Goal: Task Accomplishment & Management: Use online tool/utility

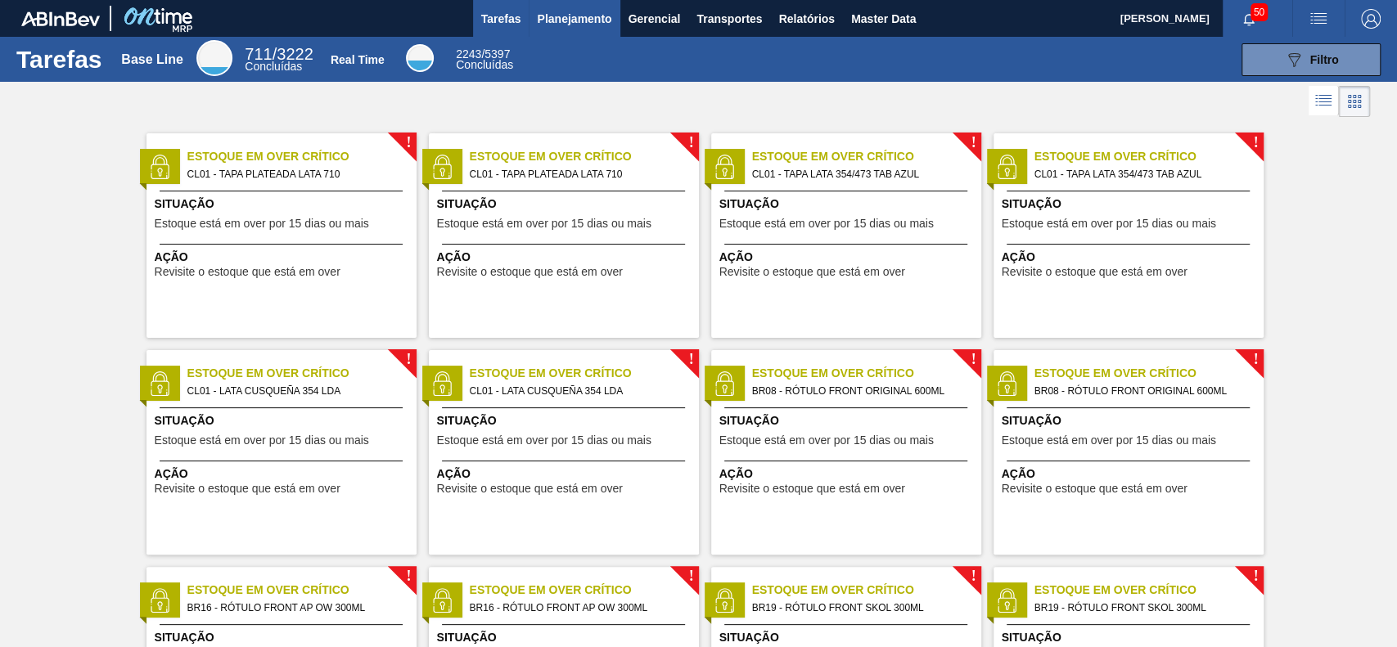
click at [593, 28] on span "Planejamento" at bounding box center [574, 19] width 74 height 20
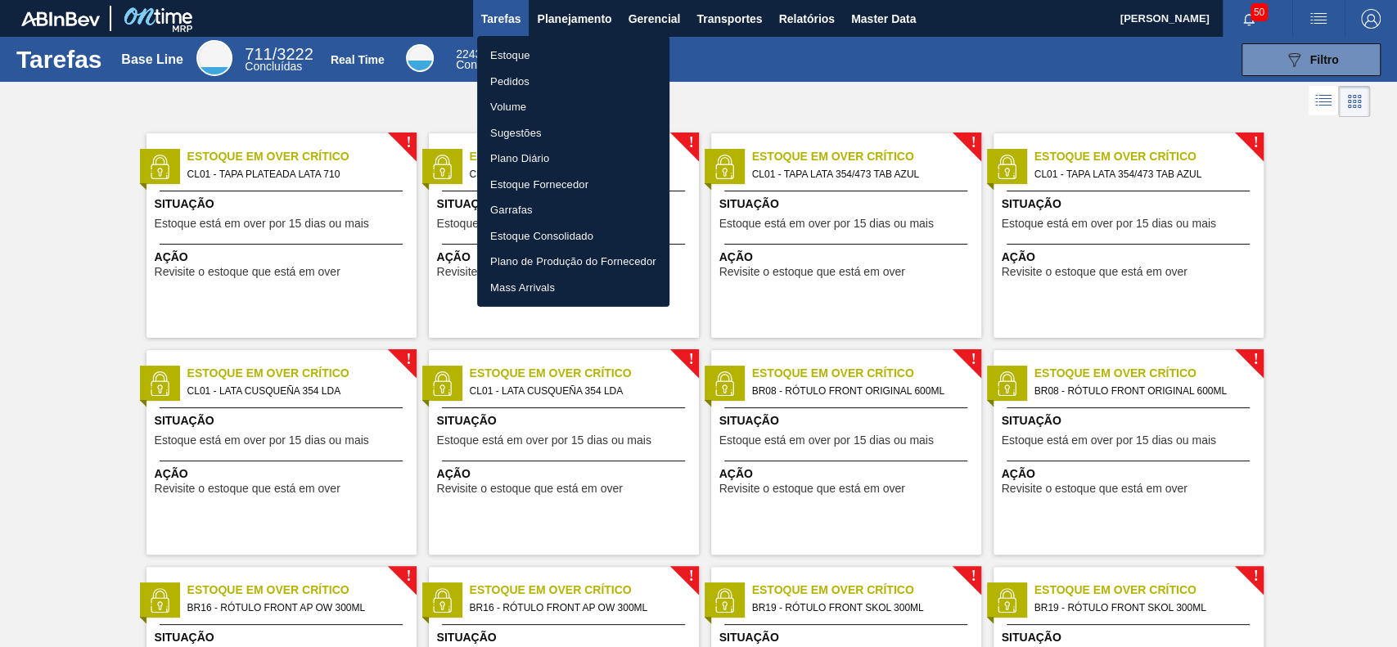
click at [557, 57] on li "Estoque" at bounding box center [573, 56] width 192 height 26
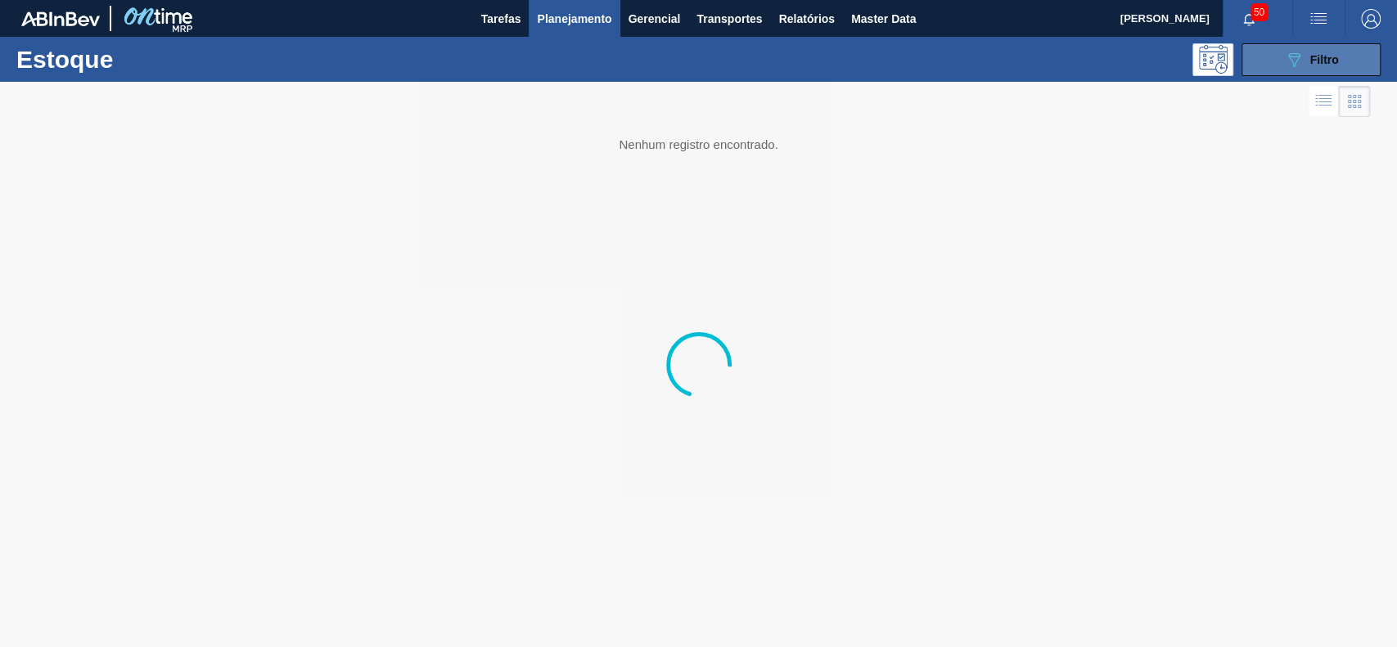
click at [1047, 62] on icon "089F7B8B-B2A5-4AFE-B5C0-19BA573D28AC" at bounding box center [1294, 60] width 20 height 20
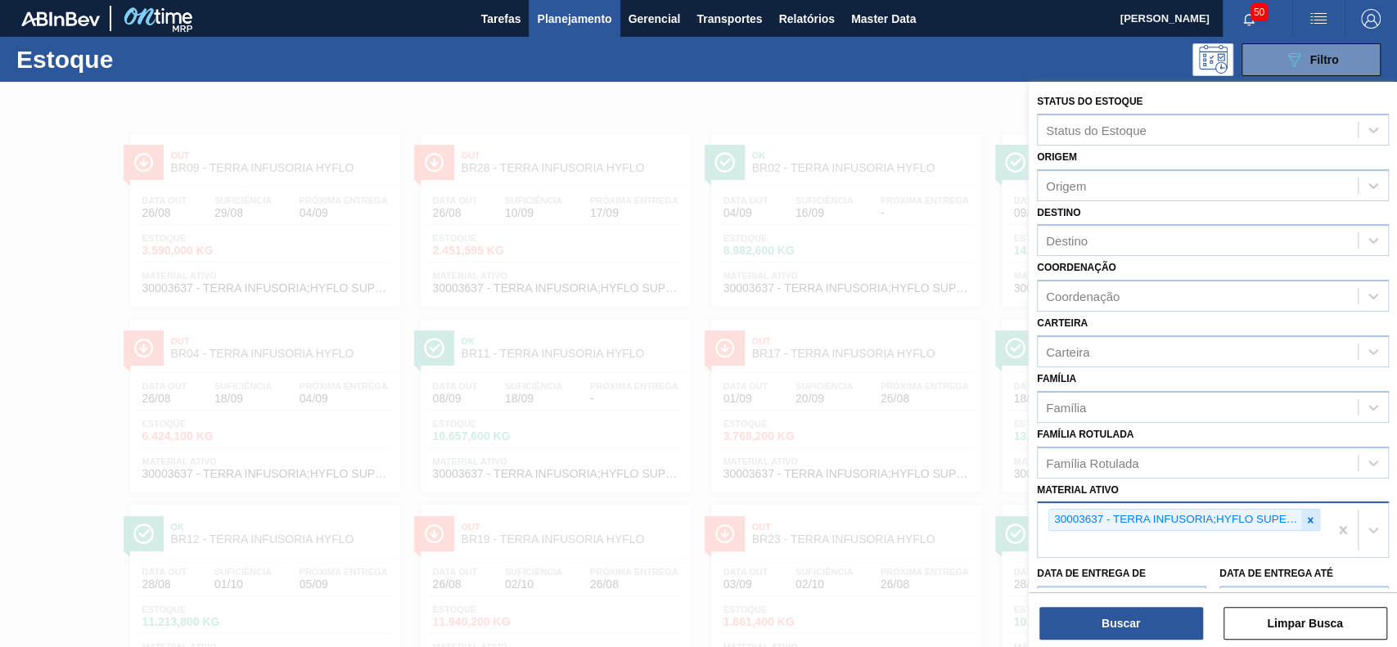
click at [1047, 485] on icon at bounding box center [1310, 520] width 11 height 11
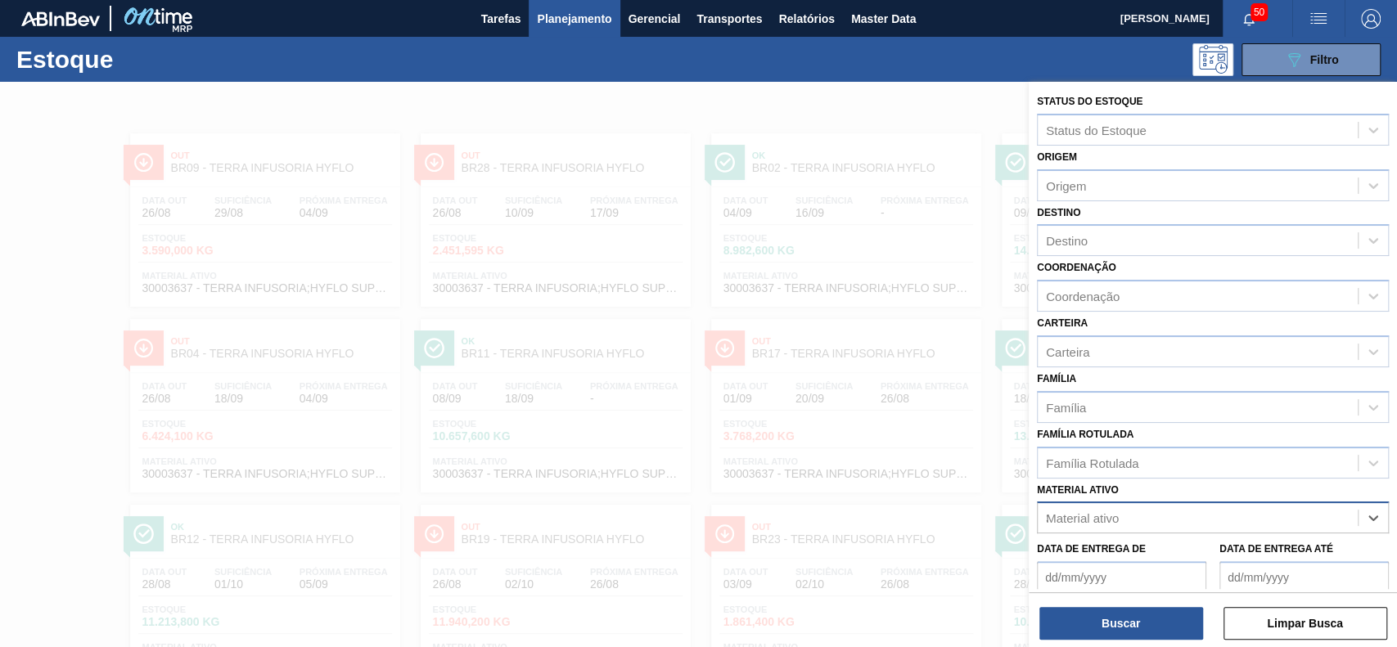
scroll to position [143, 0]
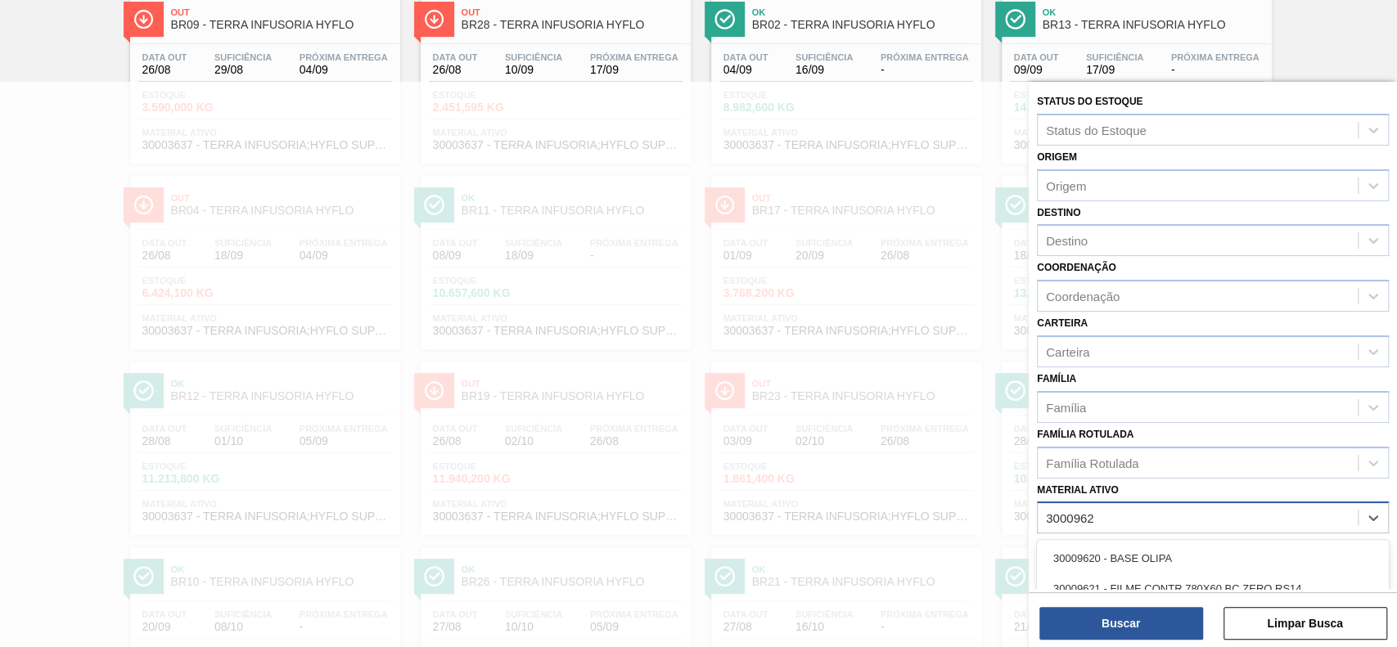
type ativo "30009622"
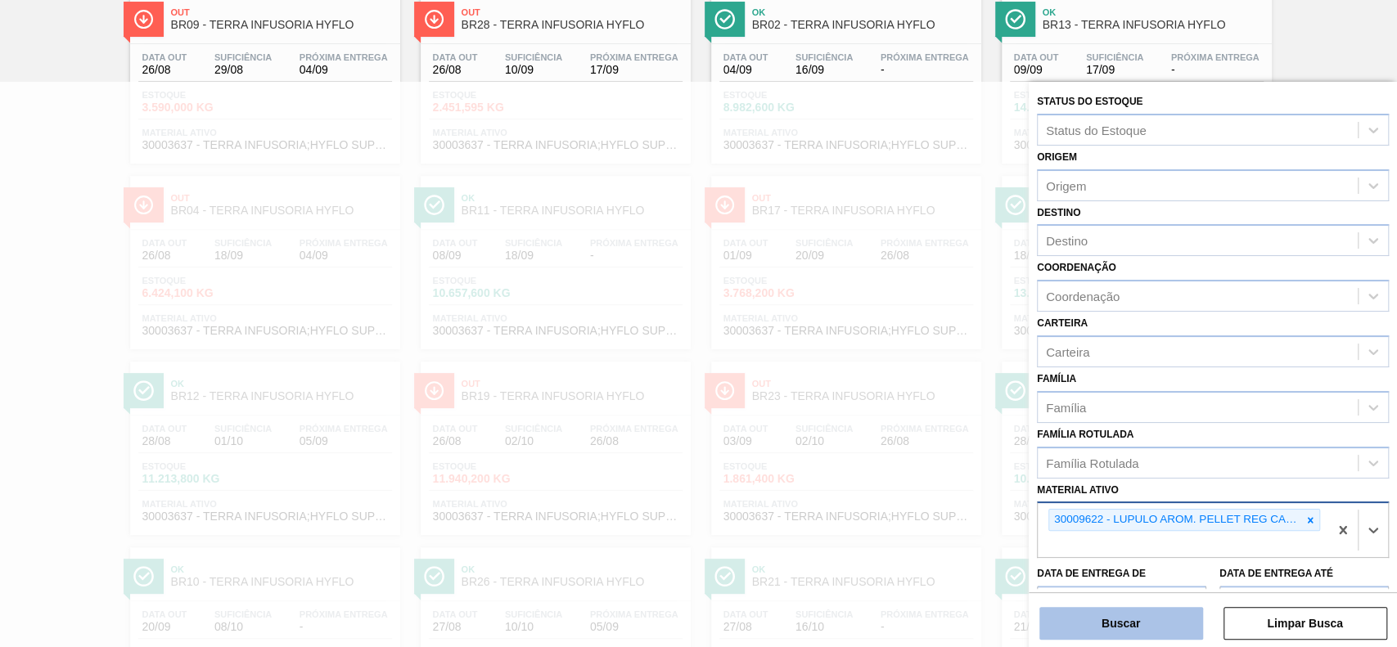
click at [1047, 485] on button "Buscar" at bounding box center [1122, 623] width 164 height 33
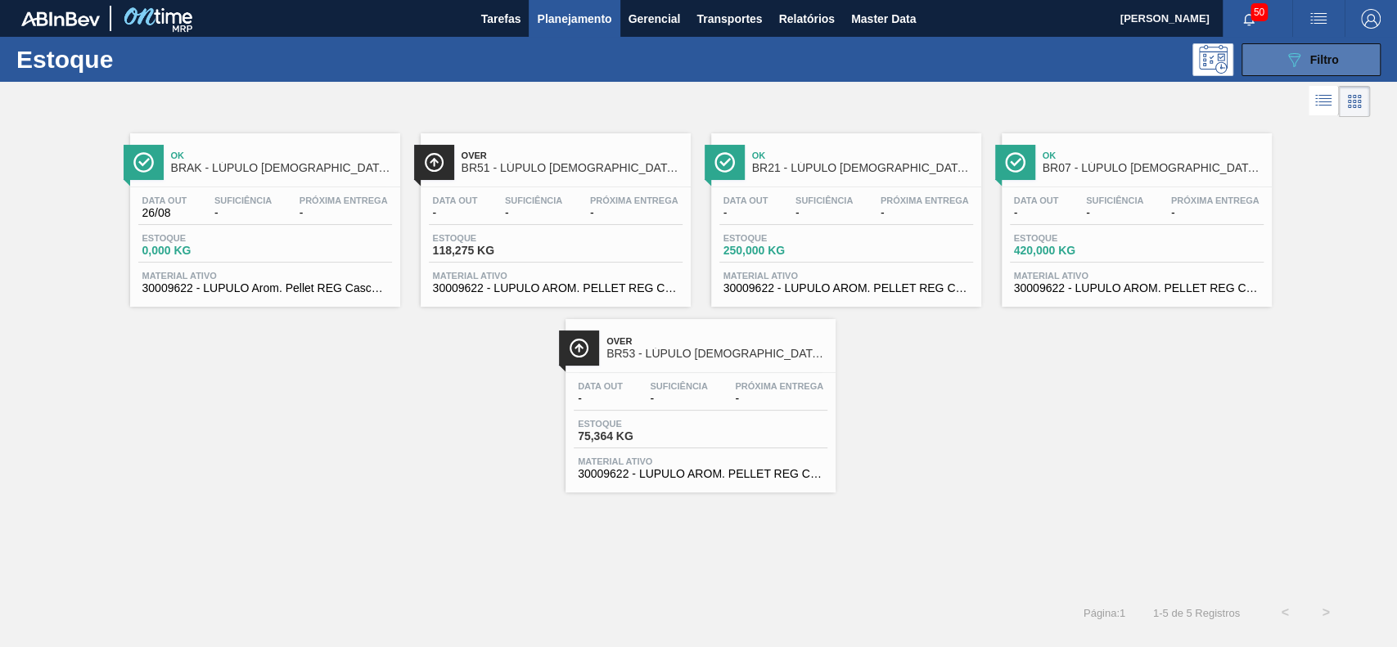
click at [1047, 48] on button "089F7B8B-B2A5-4AFE-B5C0-19BA573D28AC Filtro" at bounding box center [1311, 59] width 139 height 33
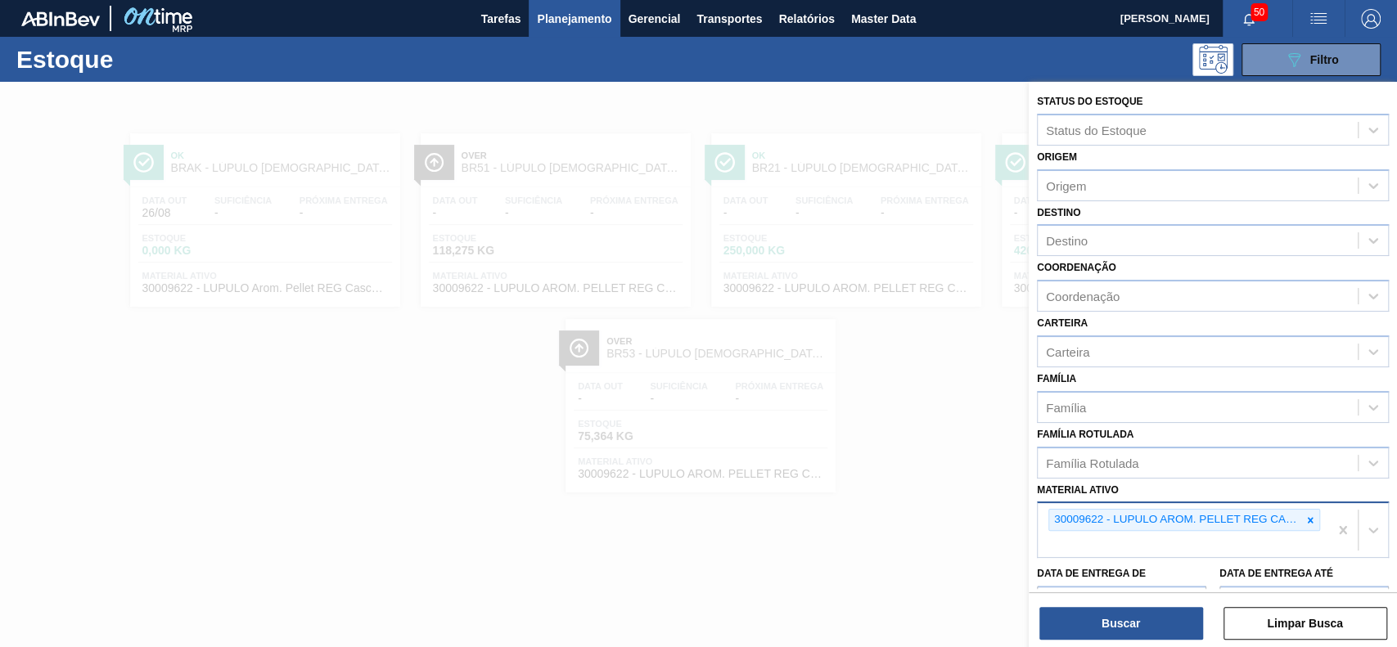
click at [580, 17] on span "Planejamento" at bounding box center [574, 19] width 74 height 20
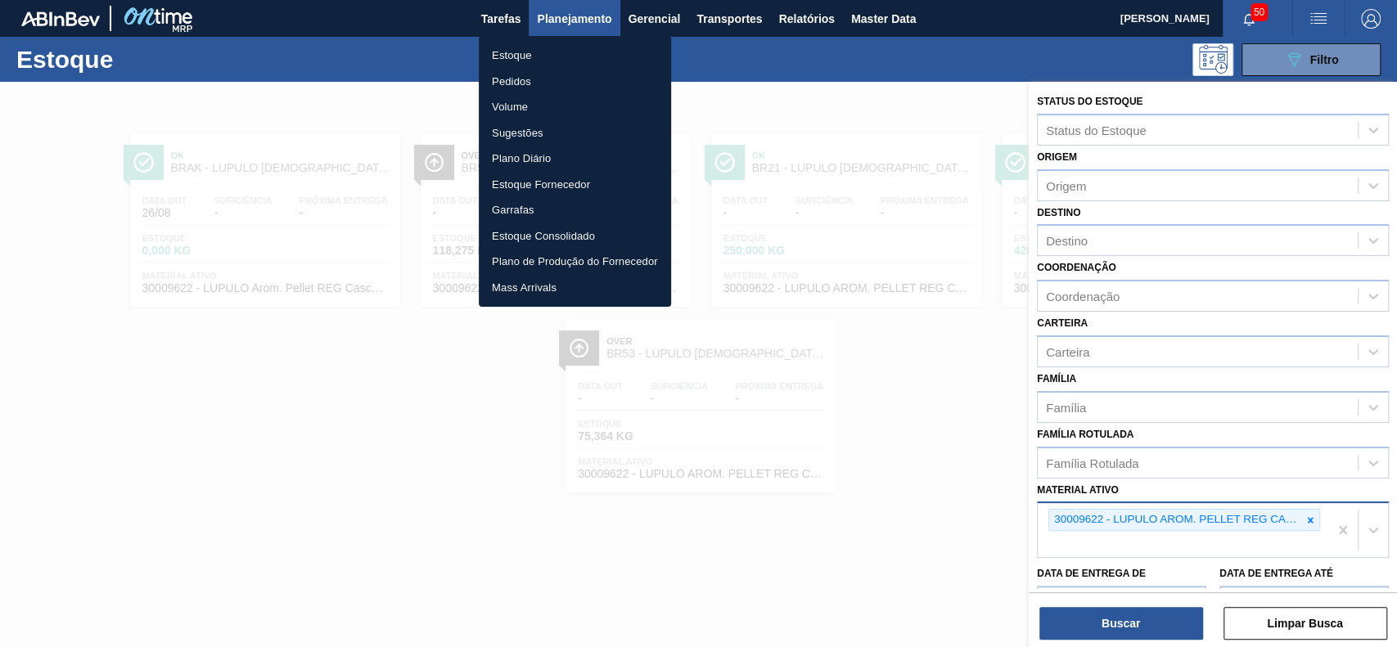
click at [560, 80] on li "Pedidos" at bounding box center [575, 82] width 192 height 26
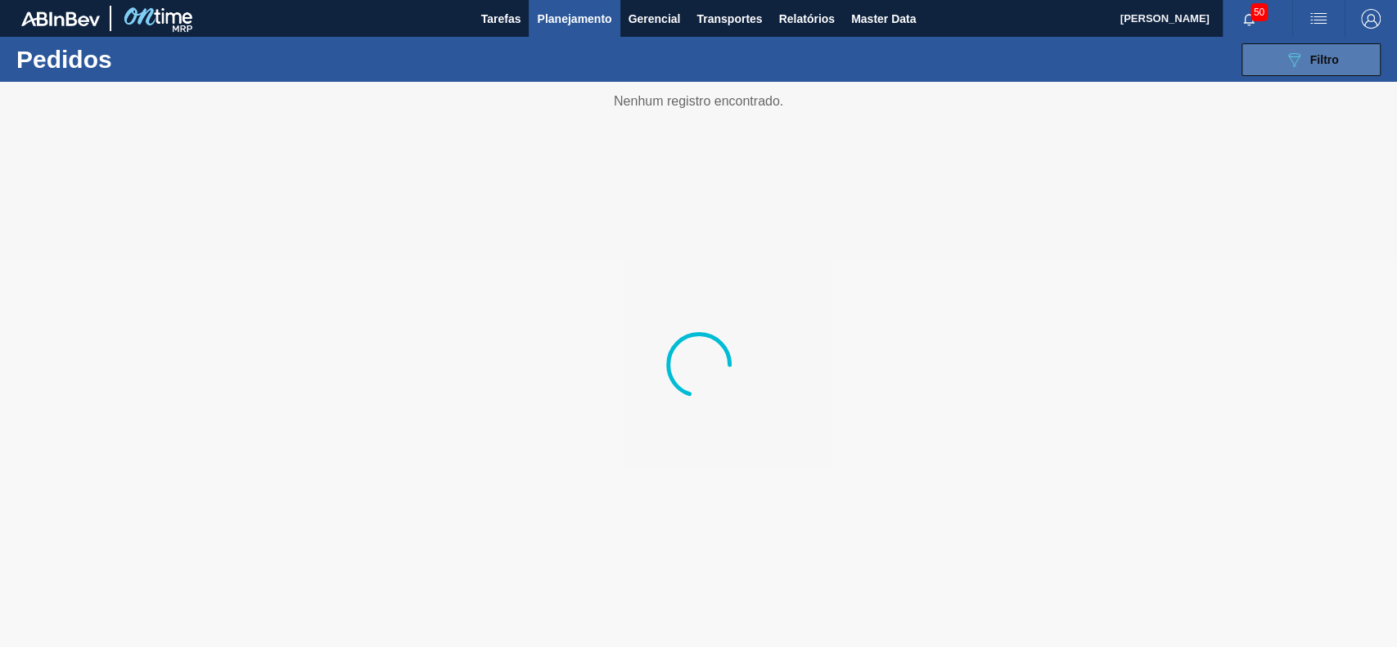
click at [1047, 72] on button "089F7B8B-B2A5-4AFE-B5C0-19BA573D28AC Filtro" at bounding box center [1311, 59] width 139 height 33
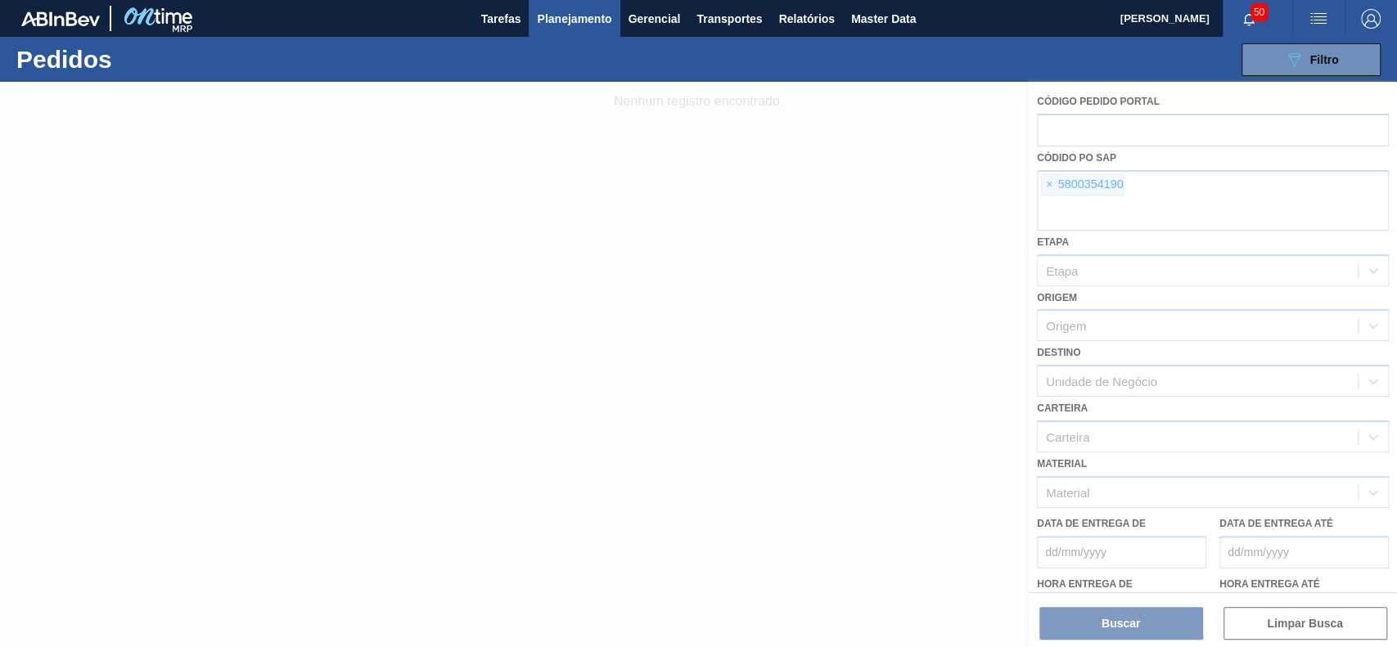
click at [1047, 188] on div at bounding box center [698, 365] width 1397 height 566
click at [1047, 185] on div at bounding box center [698, 365] width 1397 height 566
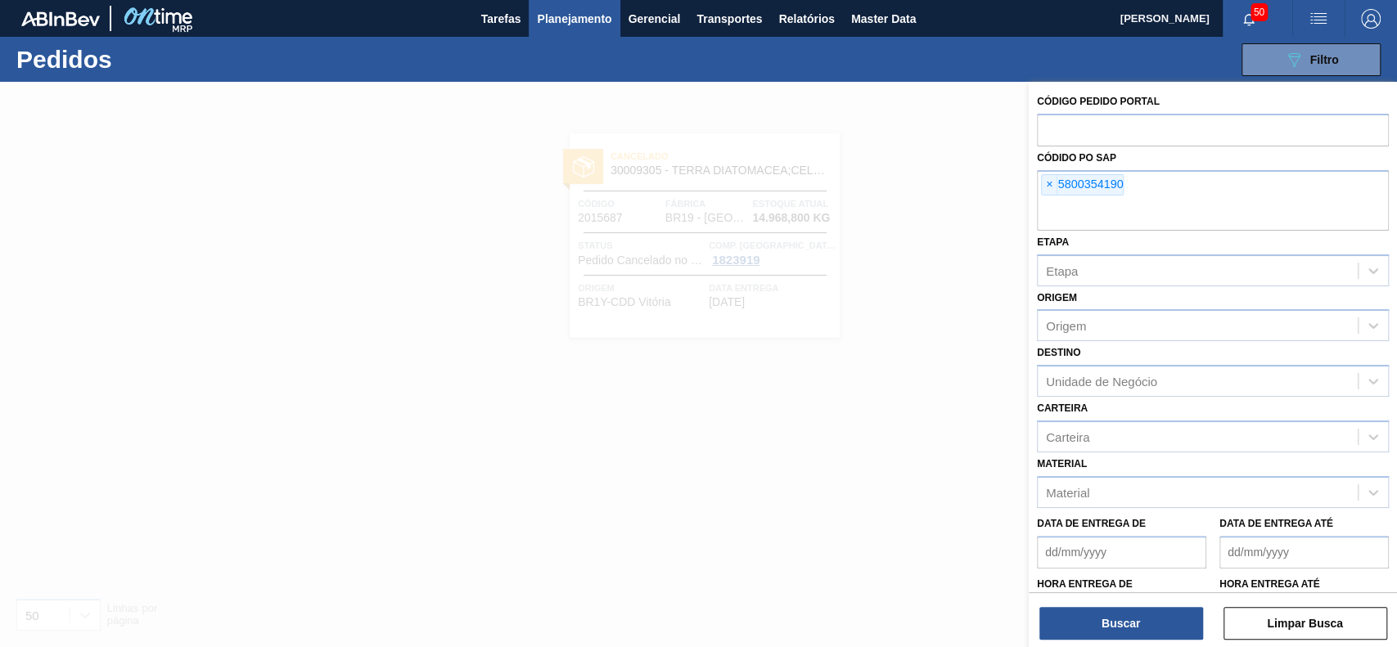
click at [1047, 185] on span "×" at bounding box center [1050, 185] width 16 height 20
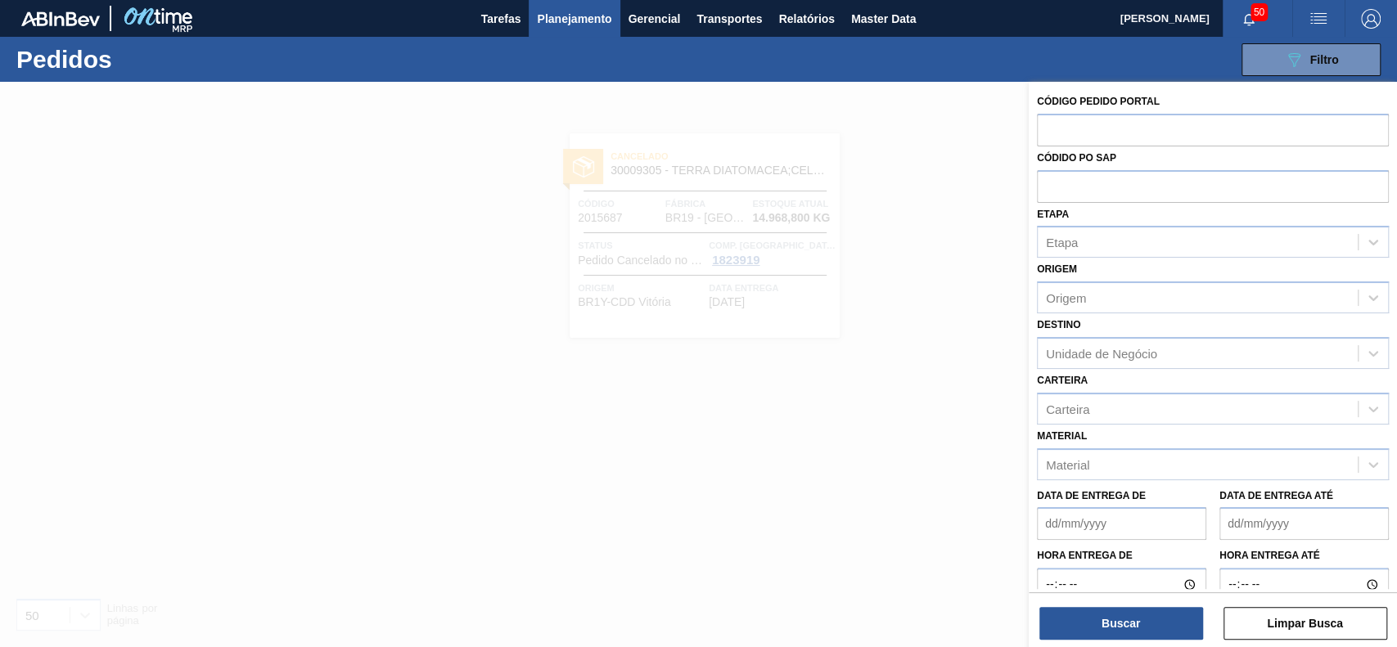
paste input "5800349396"
type input "5800349396"
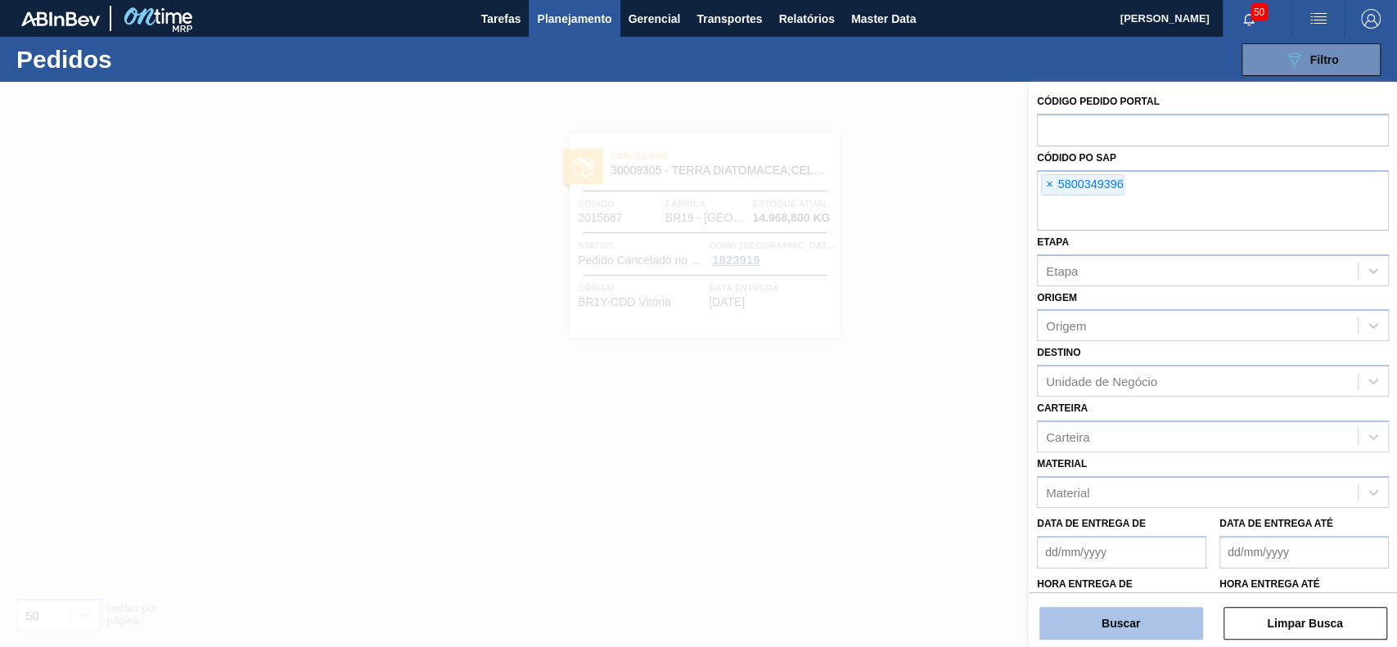
click at [1047, 485] on button "Buscar" at bounding box center [1122, 623] width 164 height 33
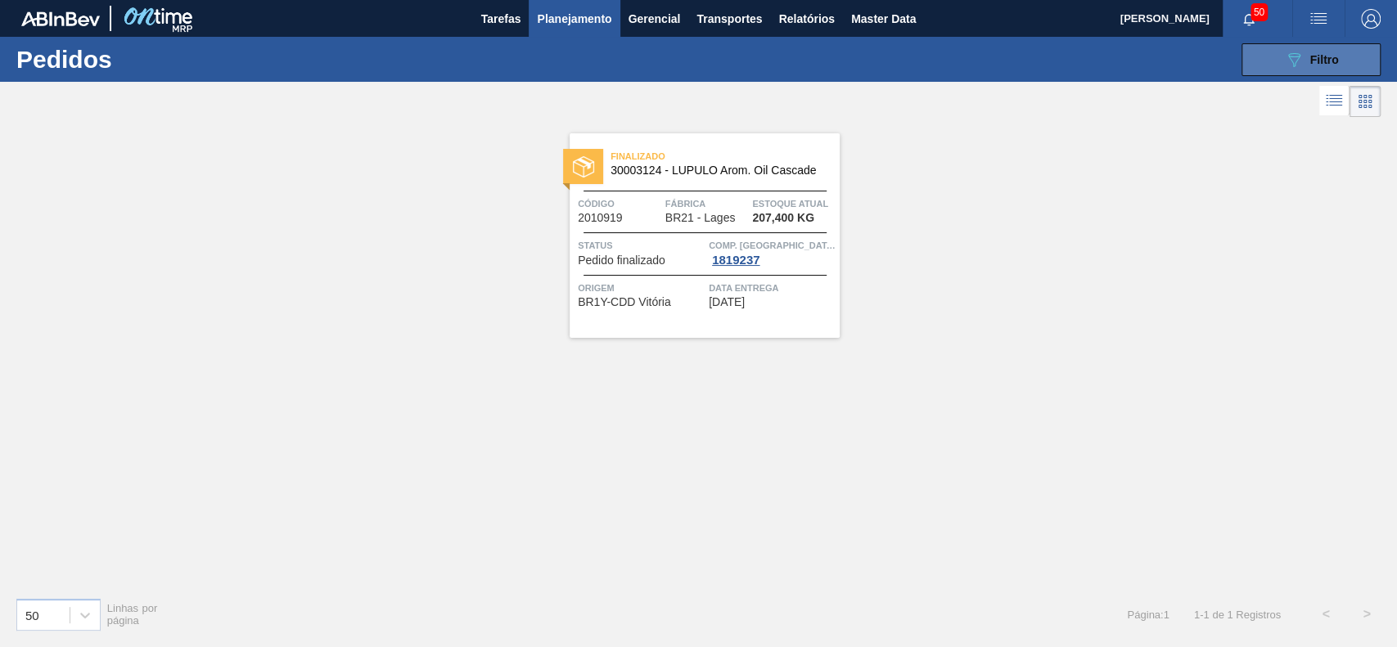
click at [1047, 50] on div "089F7B8B-B2A5-4AFE-B5C0-19BA573D28AC Filtro" at bounding box center [1311, 60] width 55 height 20
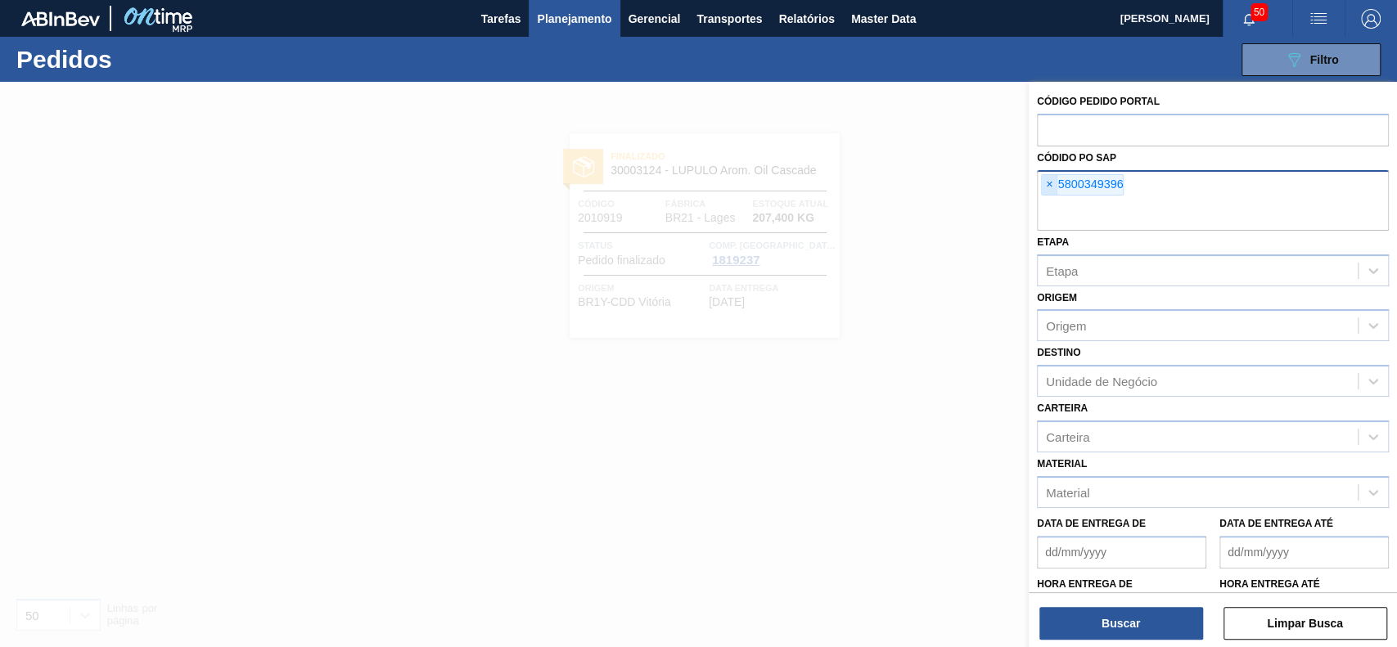
click at [1043, 186] on span "×" at bounding box center [1050, 185] width 16 height 20
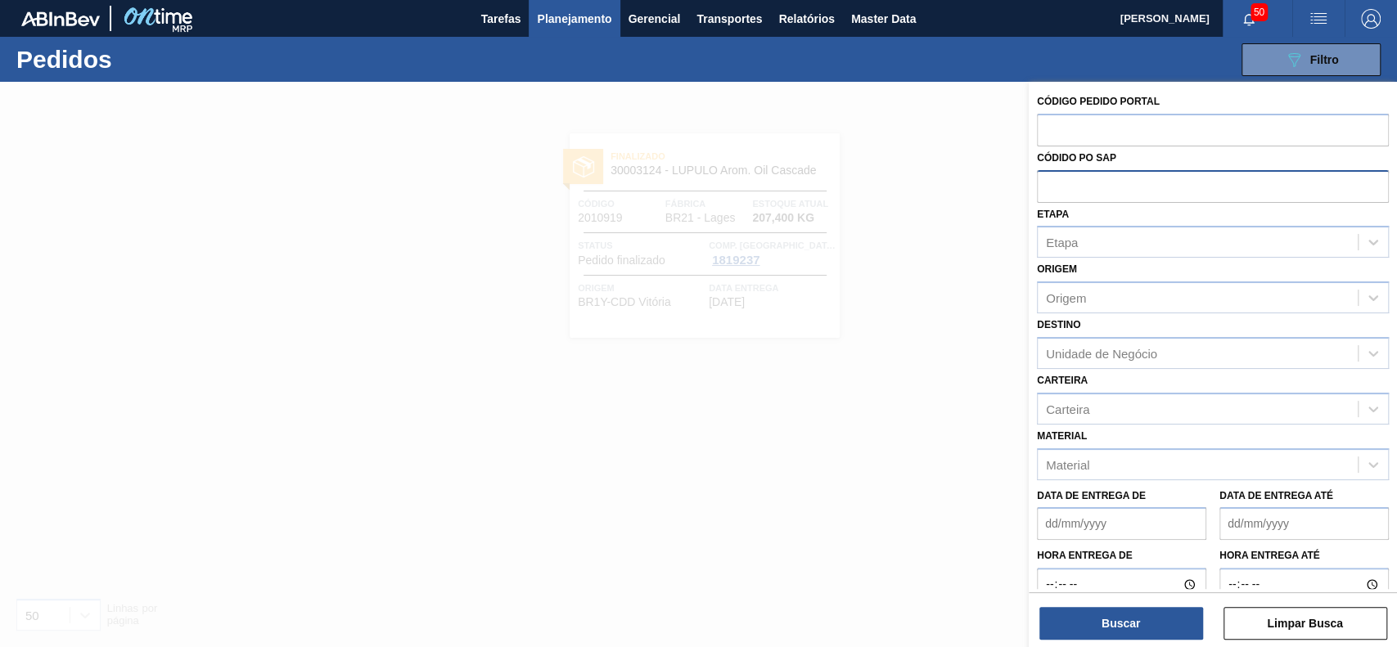
click at [555, 25] on span "Planejamento" at bounding box center [574, 19] width 74 height 20
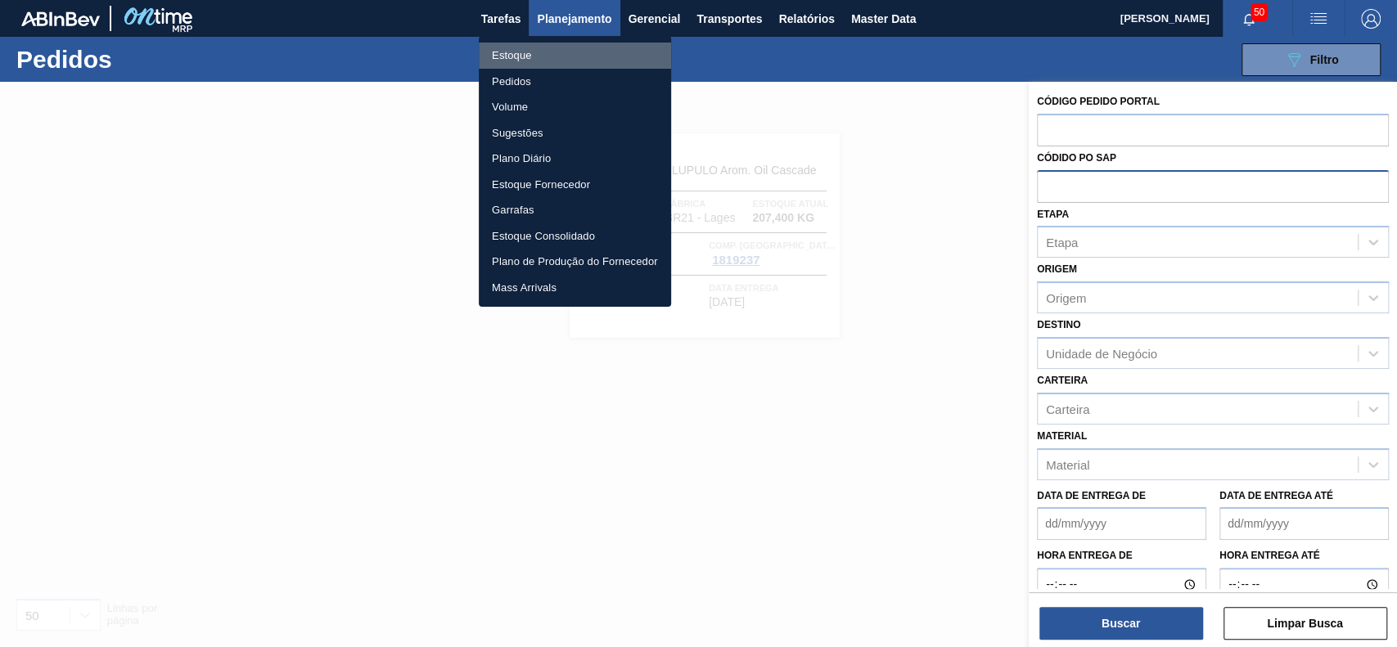
click at [530, 58] on li "Estoque" at bounding box center [575, 56] width 192 height 26
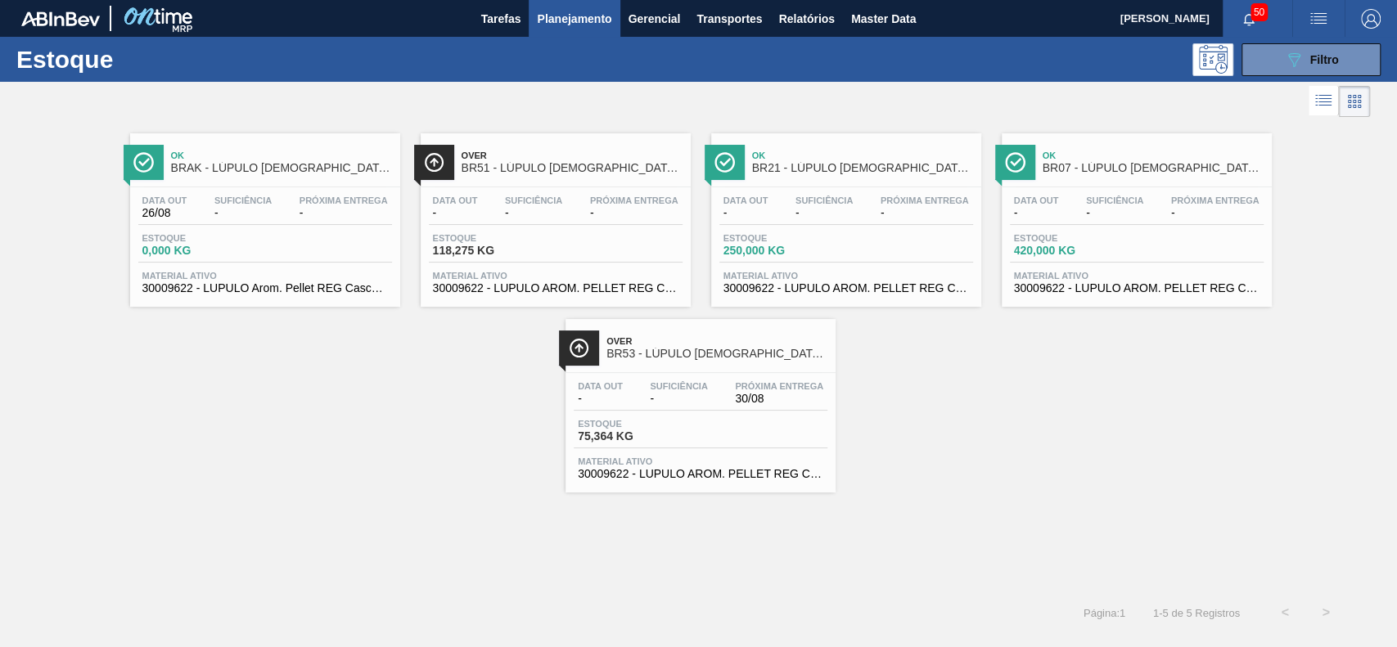
click at [602, 27] on span "Planejamento" at bounding box center [574, 19] width 74 height 20
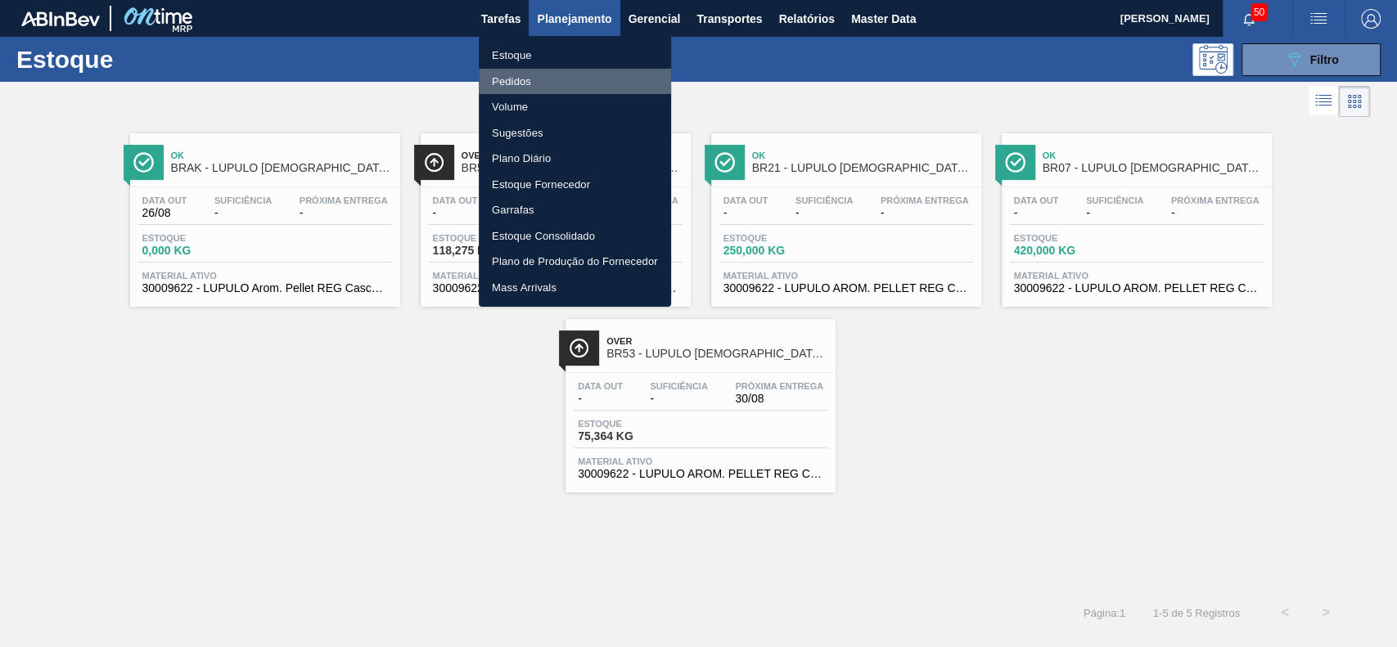
click at [654, 74] on li "Pedidos" at bounding box center [575, 82] width 192 height 26
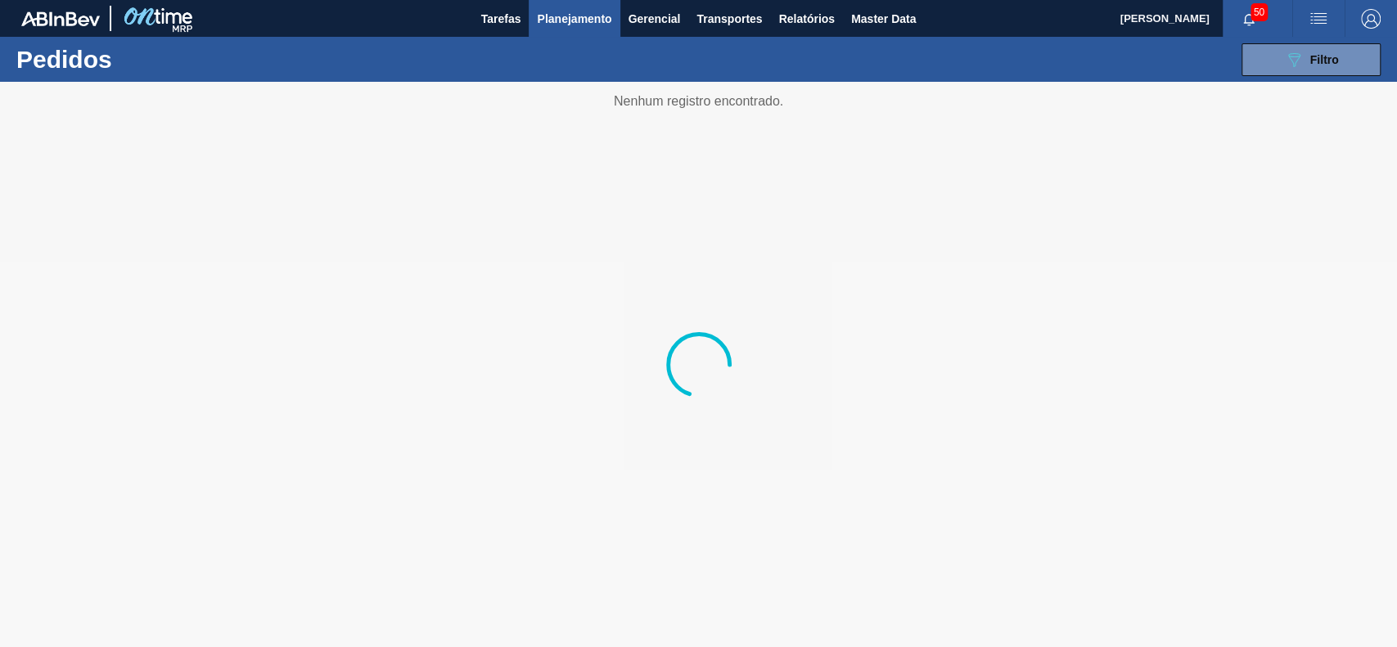
click at [550, 26] on span "Planejamento" at bounding box center [574, 19] width 74 height 20
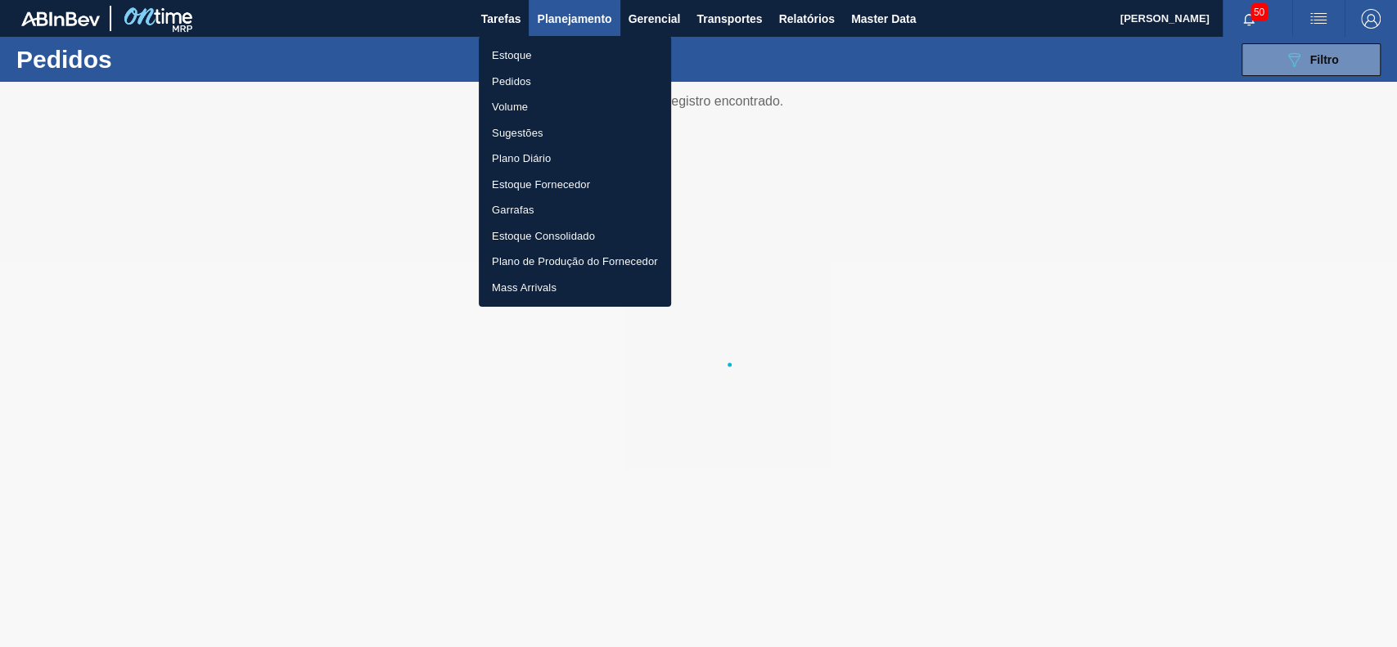
click at [530, 56] on li "Estoque" at bounding box center [575, 56] width 192 height 26
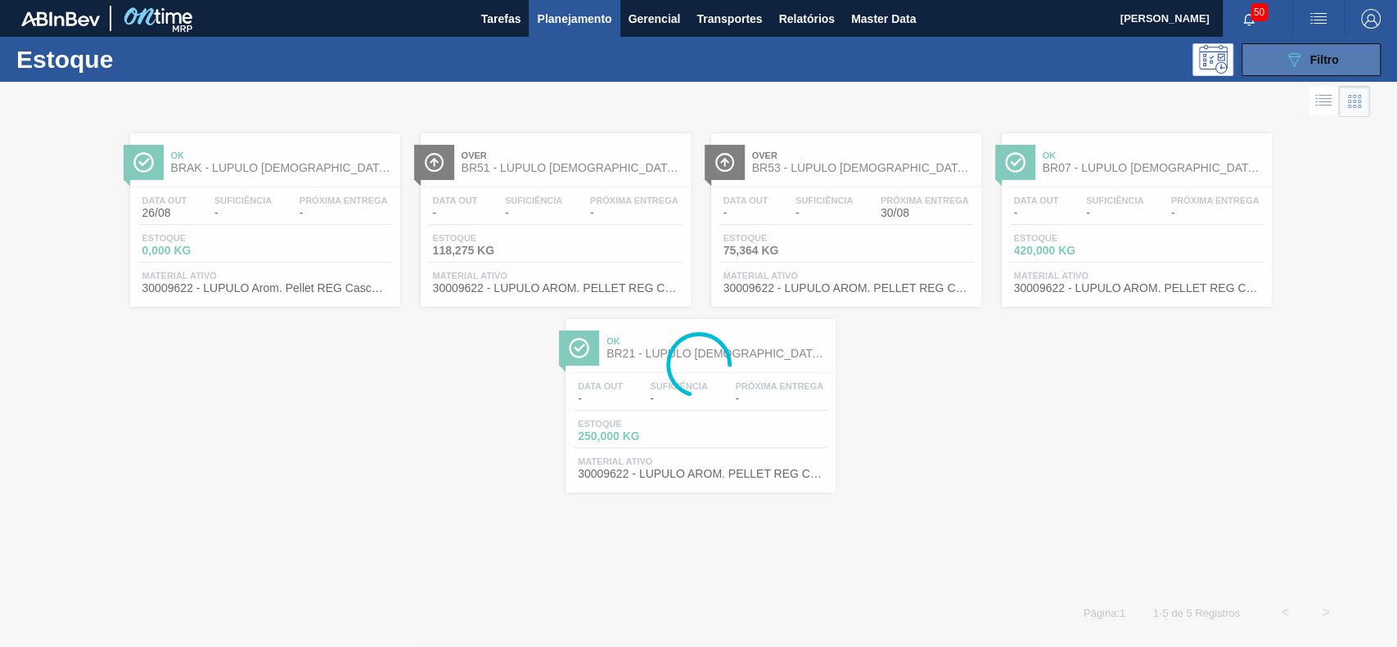
click at [1047, 67] on div "089F7B8B-B2A5-4AFE-B5C0-19BA573D28AC Filtro" at bounding box center [1311, 60] width 55 height 20
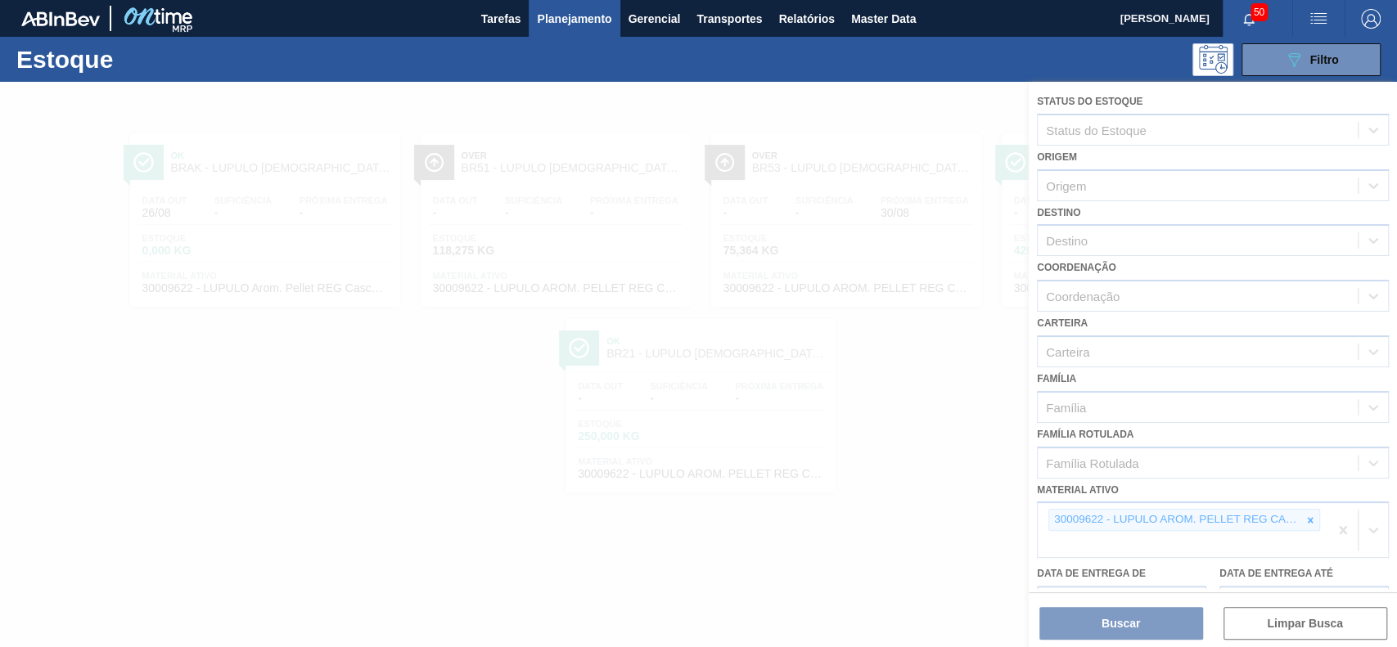
click at [1047, 485] on div at bounding box center [698, 365] width 1397 height 566
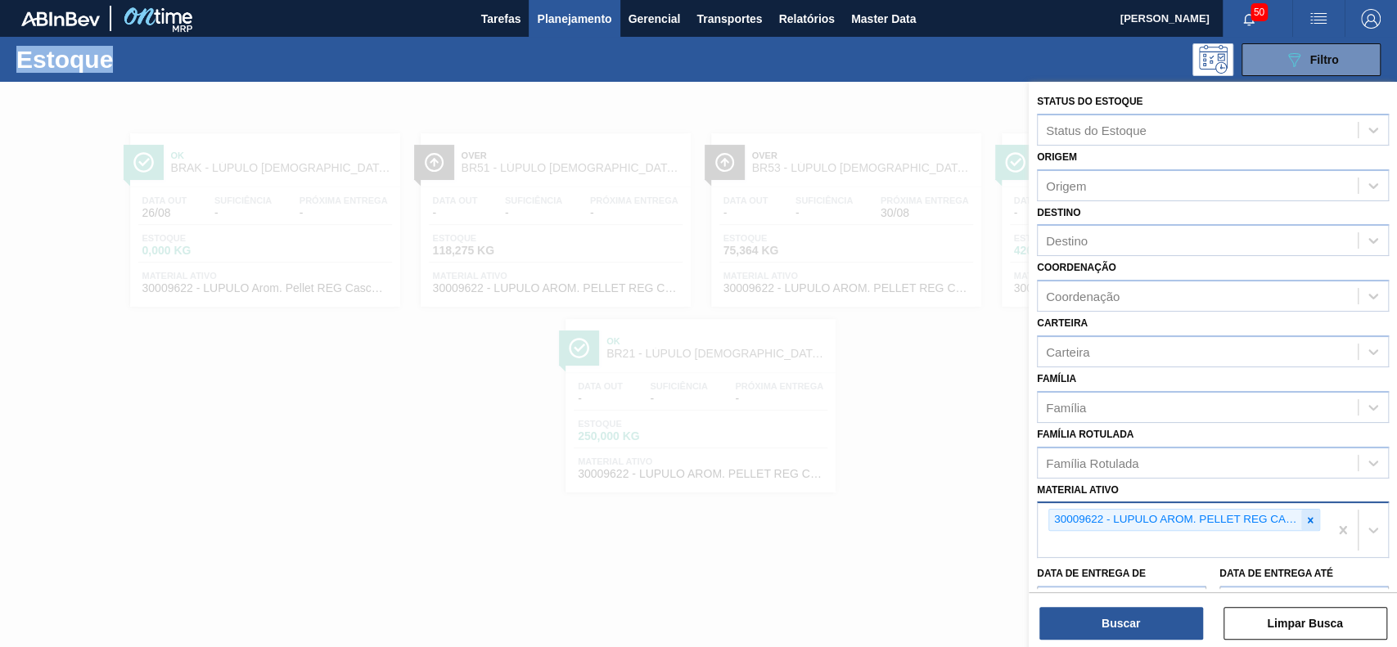
click at [1047, 485] on div at bounding box center [1311, 520] width 18 height 20
paste ativo "30003637"
type ativo "30003637"
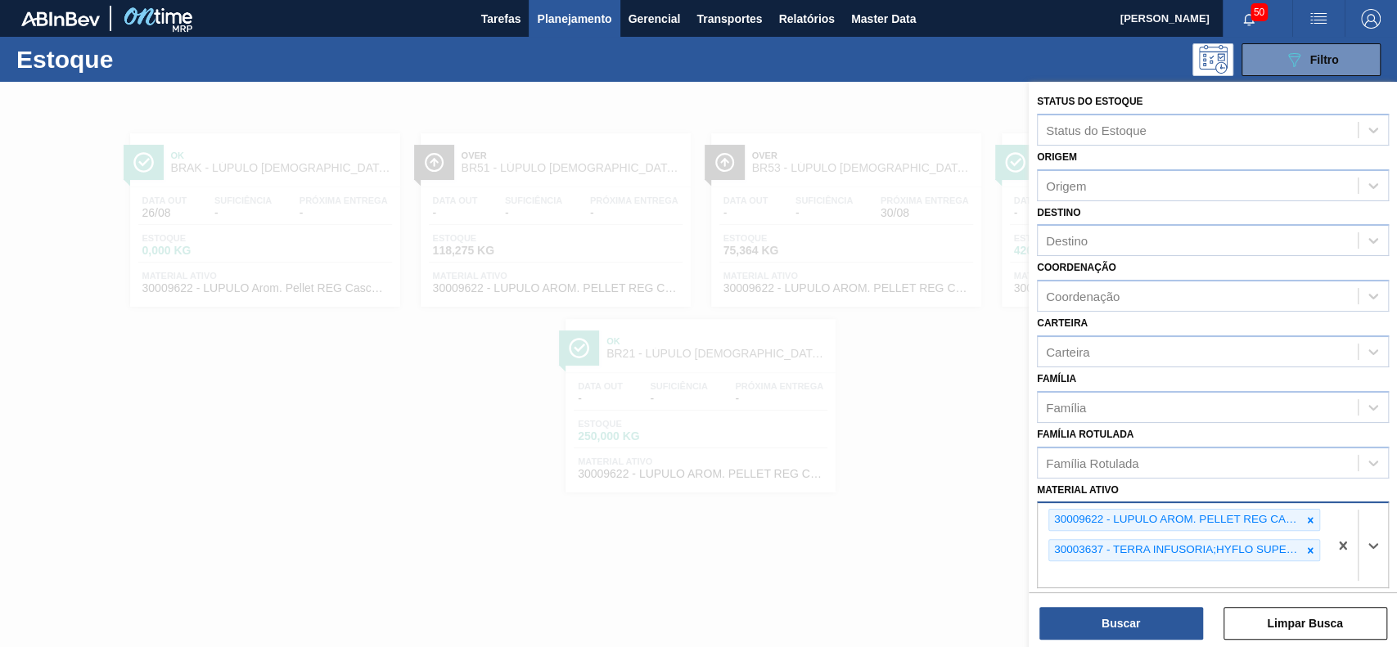
click at [1047, 485] on div "30009622 - LUPULO AROM. PELLET REG CASCADE 30003637 - TERRA INFUSORIA;HYFLO SUP…" at bounding box center [1183, 545] width 291 height 84
click at [1047, 485] on icon at bounding box center [1310, 520] width 11 height 11
click at [1047, 485] on div "30012818 - CX. CART. MICHELOB 330ML C6 429 298 G" at bounding box center [1185, 550] width 272 height 22
click at [1047, 485] on div at bounding box center [1311, 550] width 18 height 20
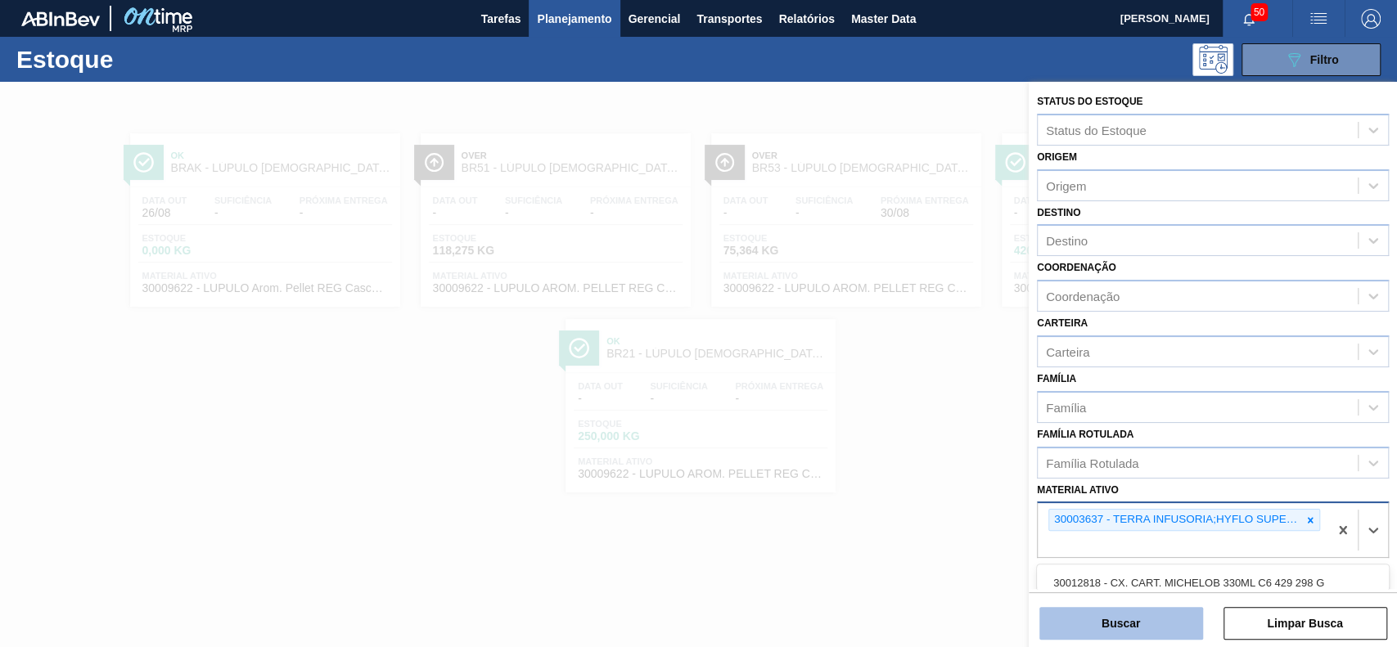
click at [1047, 485] on button "Buscar" at bounding box center [1122, 623] width 164 height 33
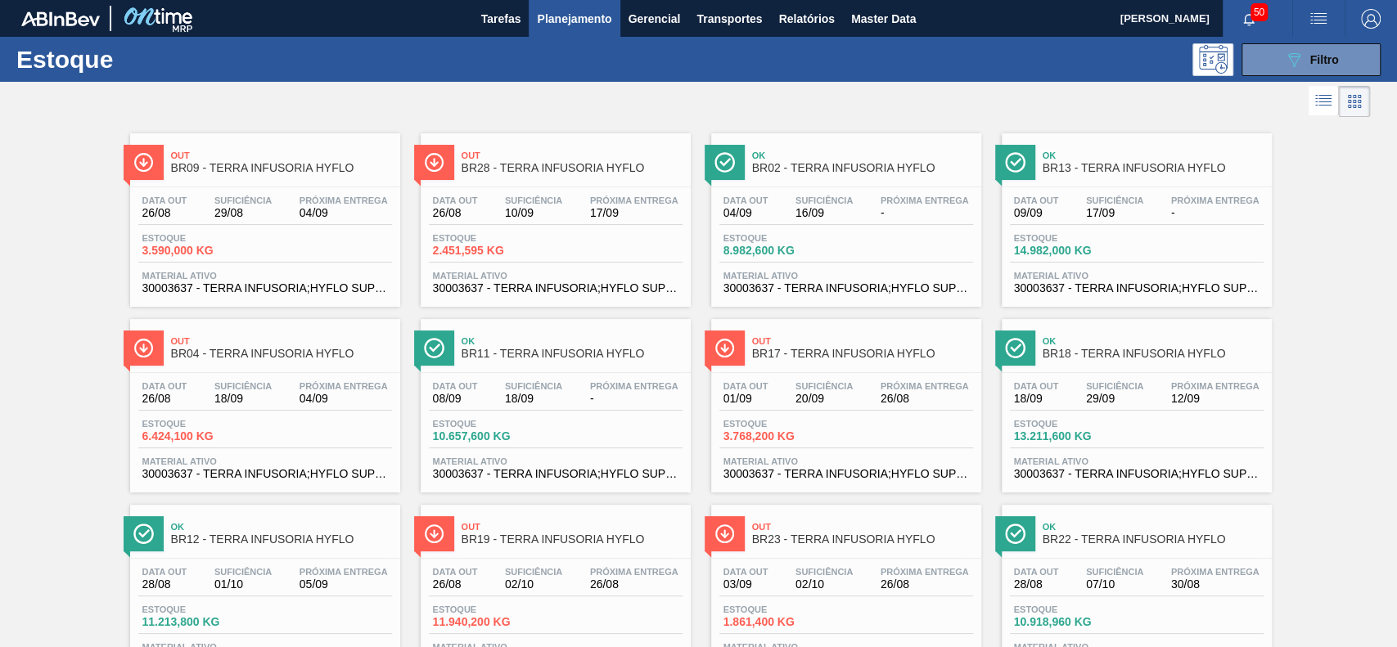
click at [575, 25] on span "Planejamento" at bounding box center [574, 19] width 74 height 20
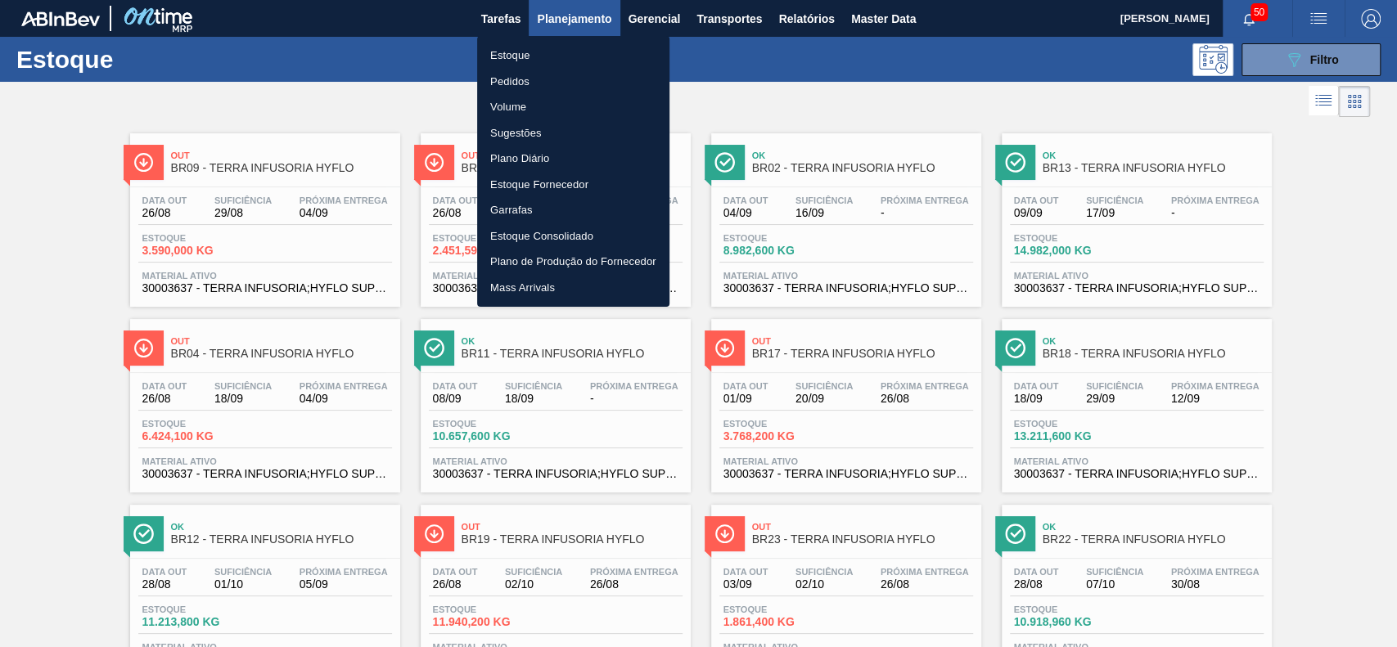
click at [525, 88] on li "Pedidos" at bounding box center [573, 82] width 192 height 26
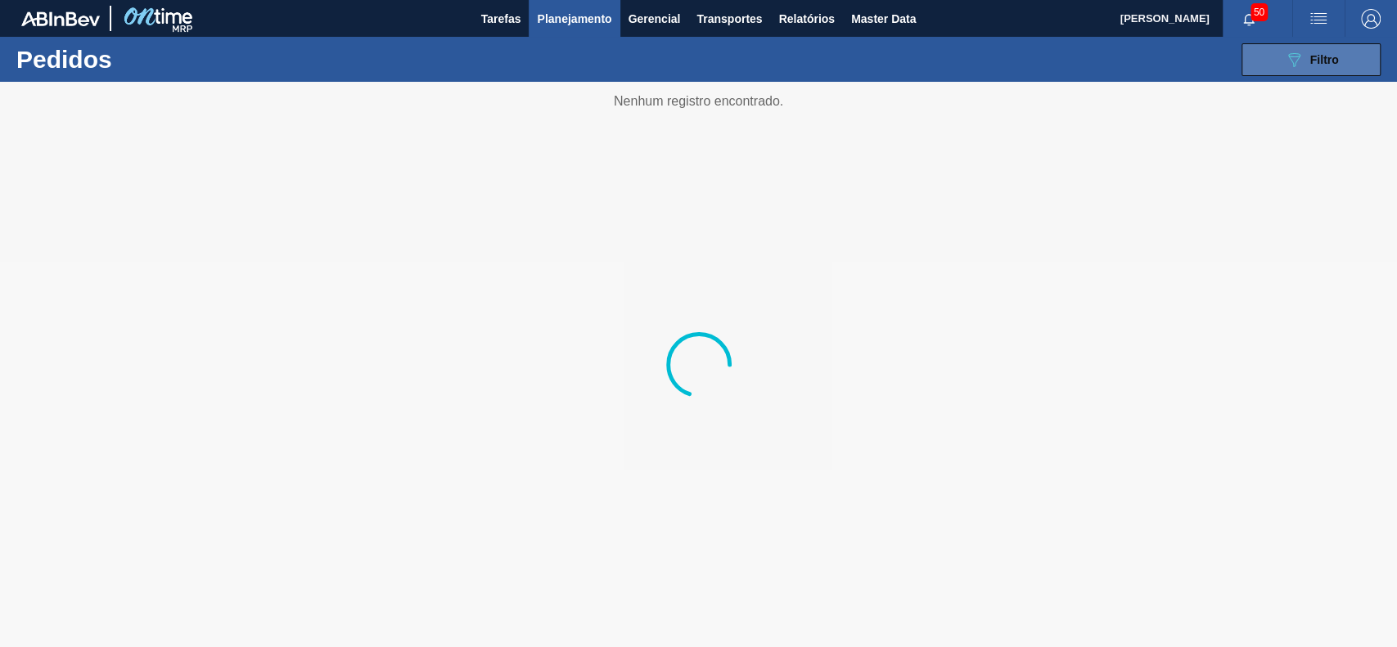
click at [1047, 74] on button "089F7B8B-B2A5-4AFE-B5C0-19BA573D28AC Filtro" at bounding box center [1311, 59] width 139 height 33
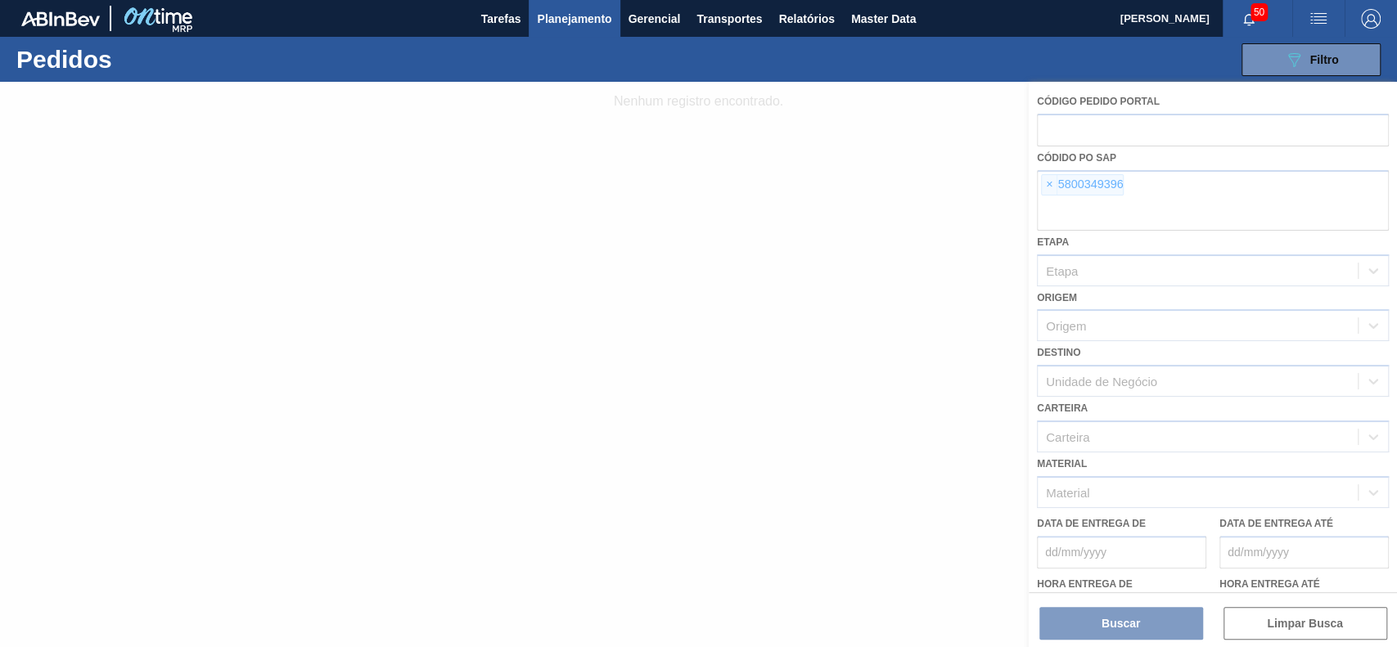
click at [1047, 186] on div at bounding box center [698, 365] width 1397 height 566
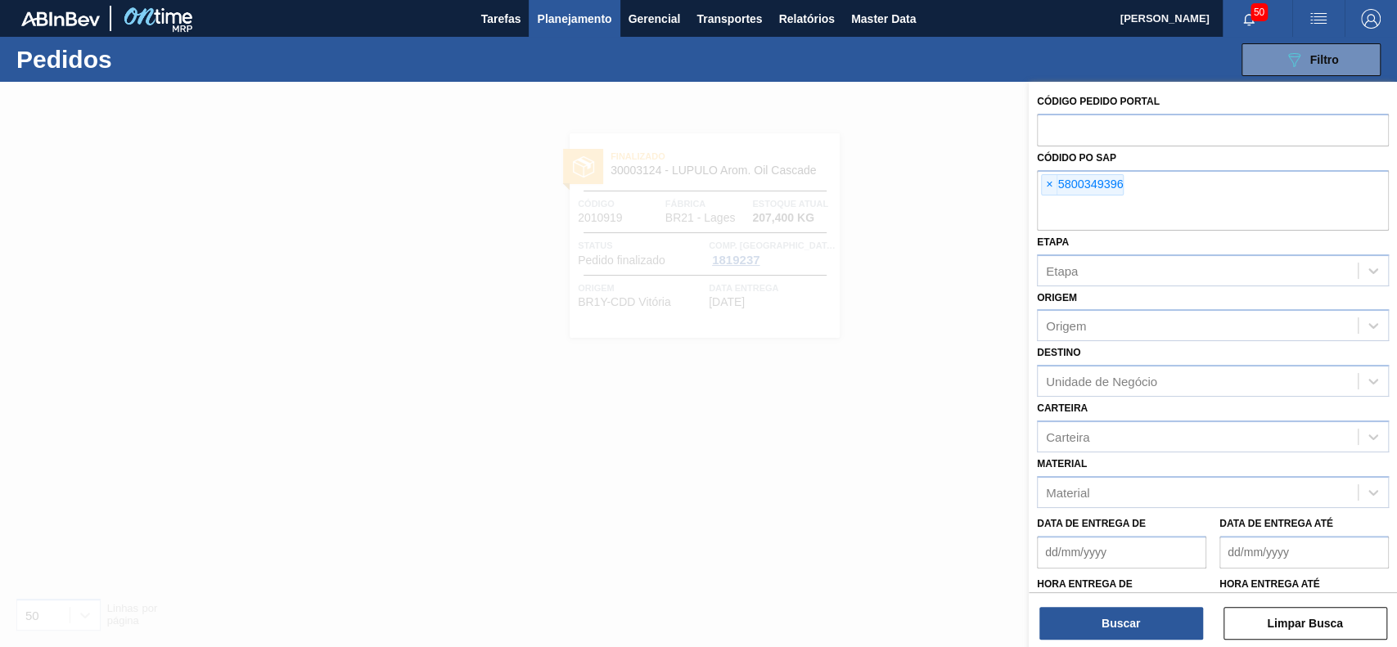
click at [1047, 186] on span "×" at bounding box center [1050, 185] width 16 height 20
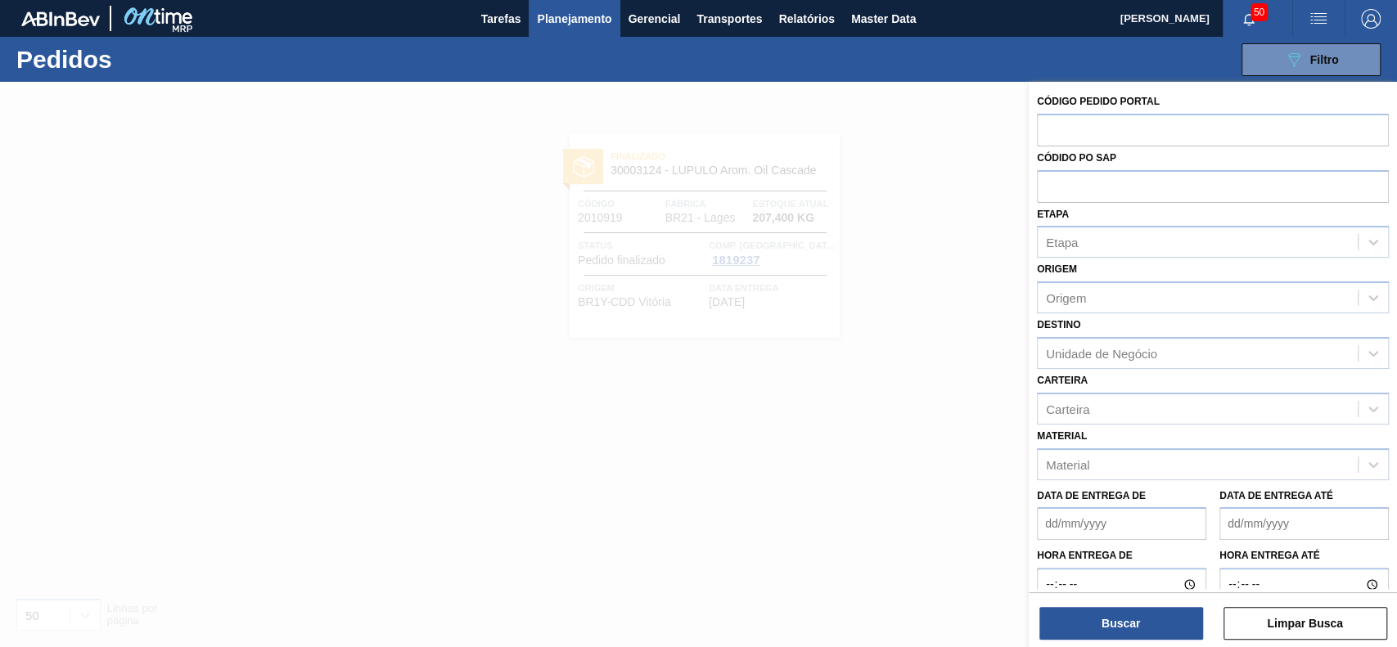
paste input "5800315627"
type input "5800315627"
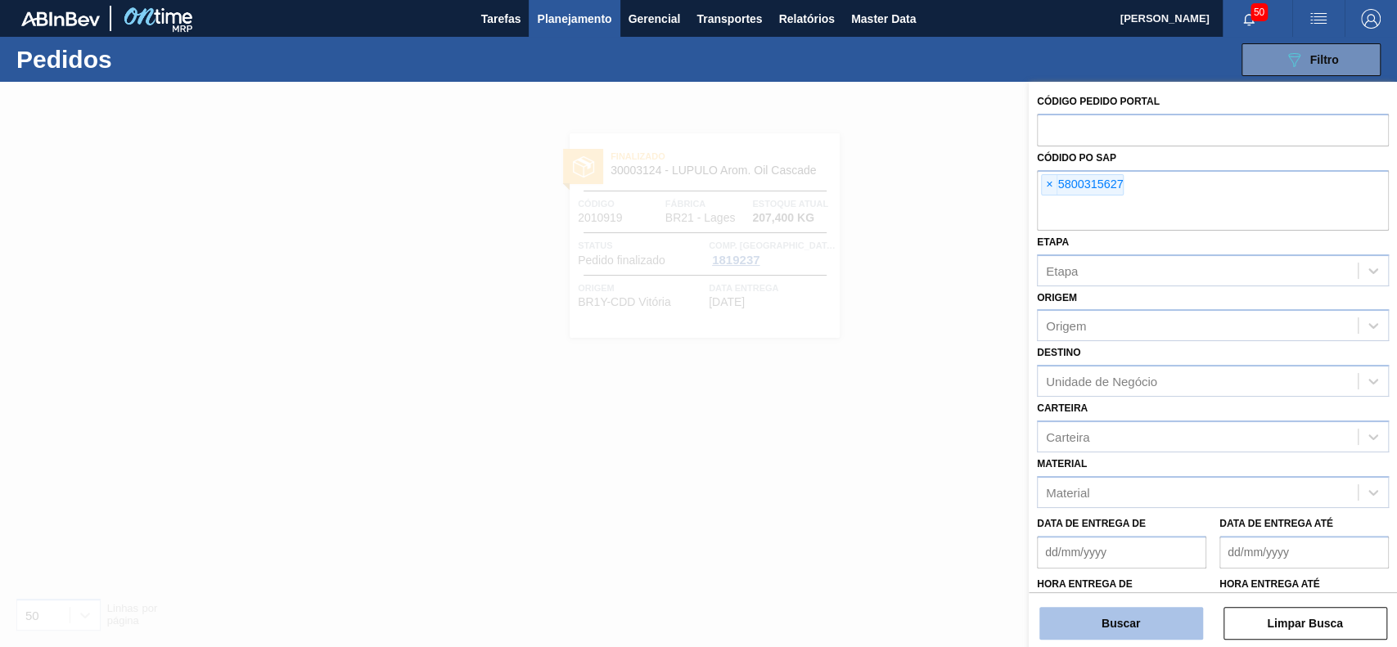
click at [1047, 485] on button "Buscar" at bounding box center [1122, 623] width 164 height 33
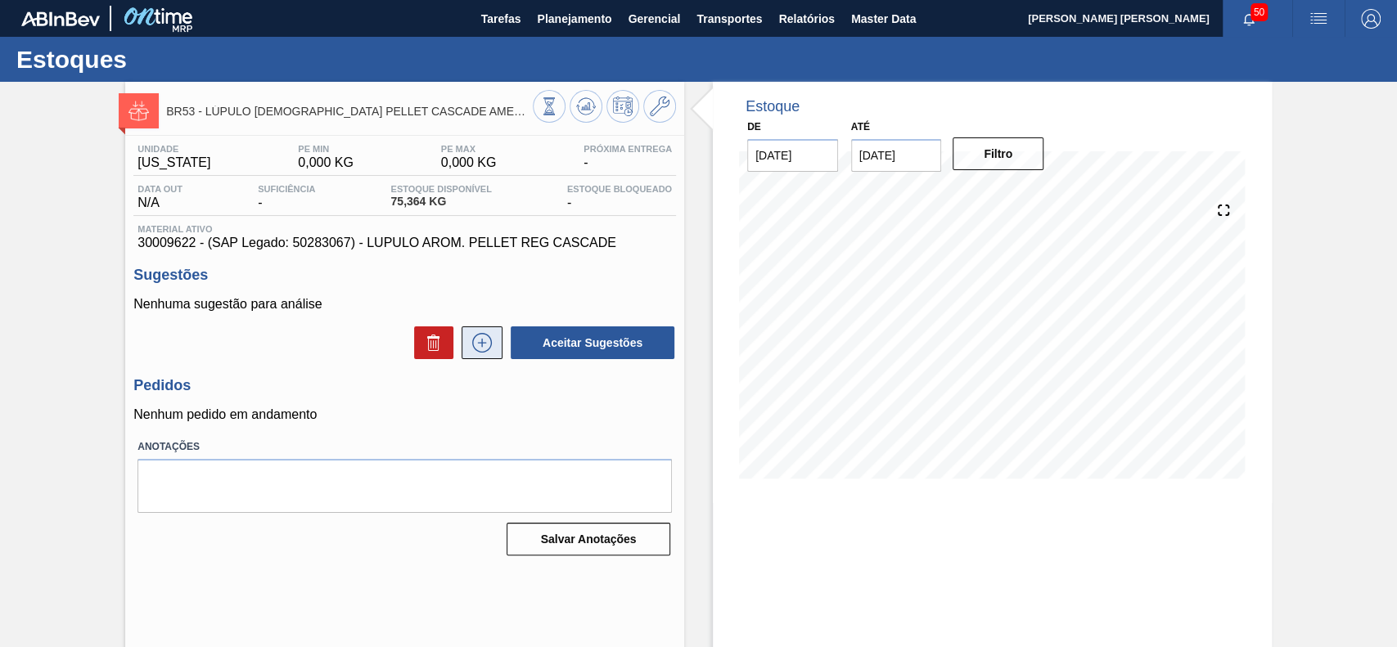
click at [492, 359] on button at bounding box center [482, 343] width 41 height 33
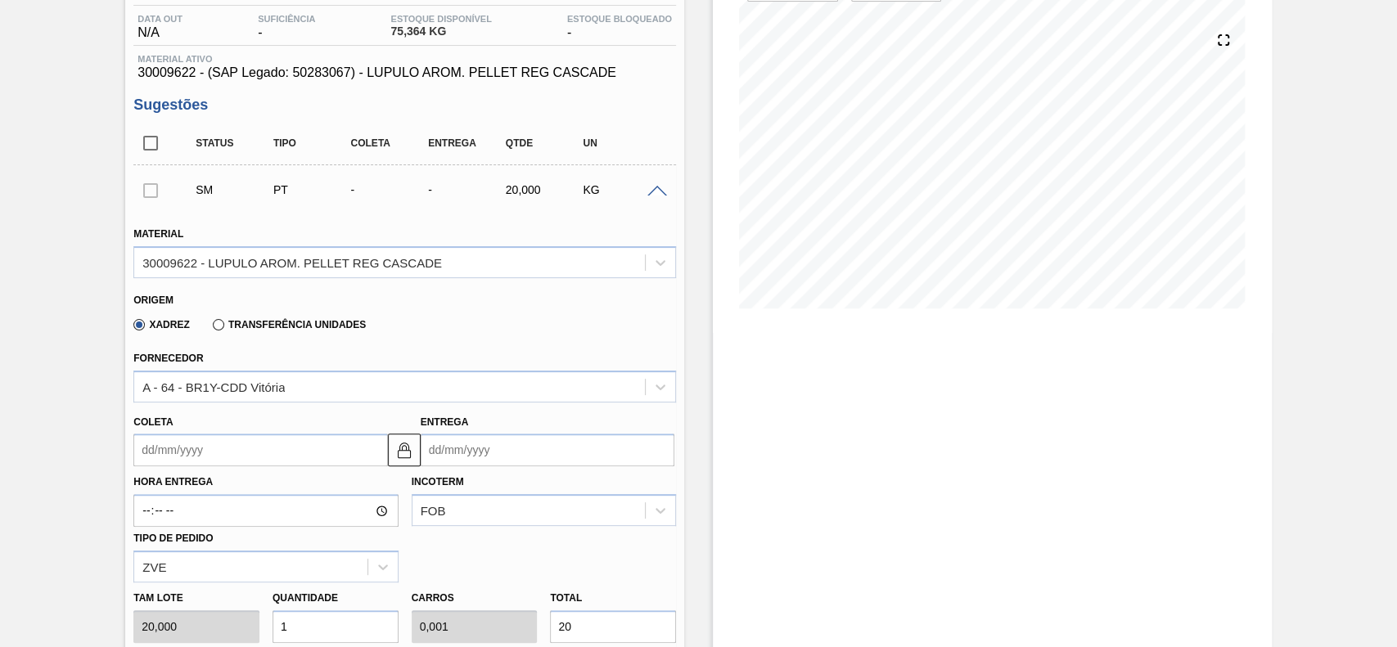
scroll to position [218, 0]
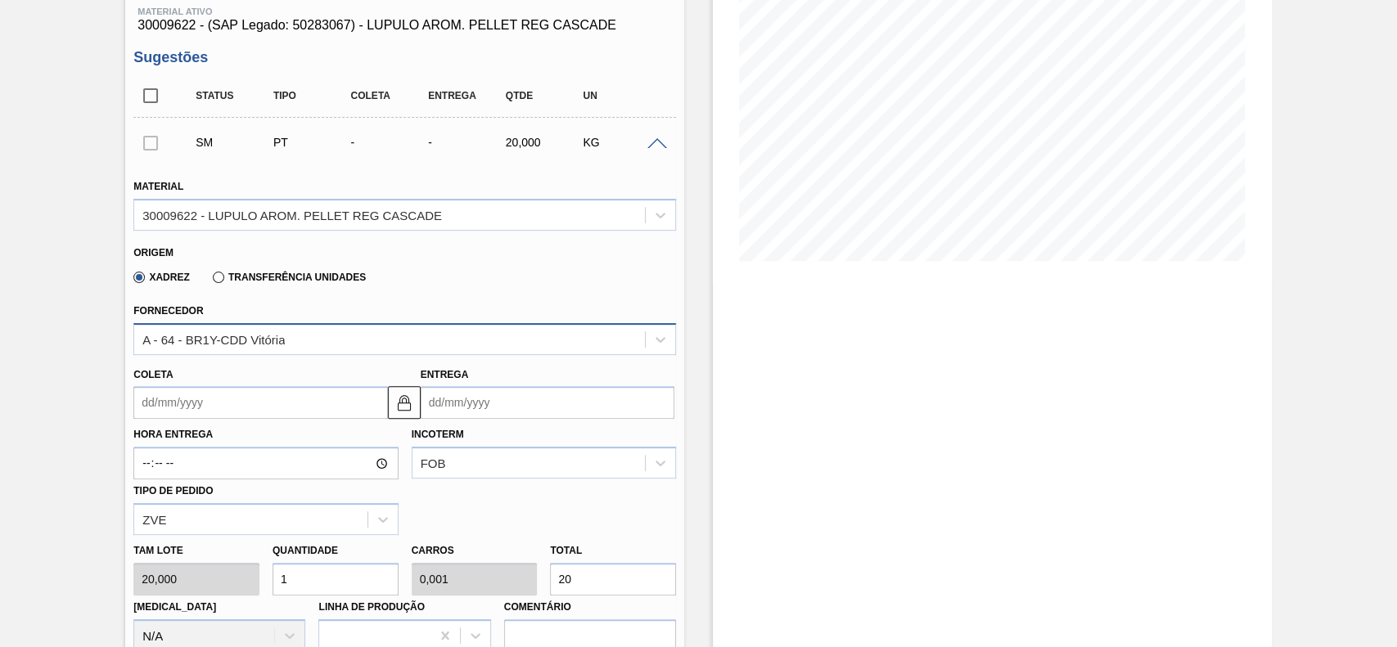
click at [295, 330] on div "A - 64 - BR1Y-CDD Vitória" at bounding box center [389, 339] width 511 height 24
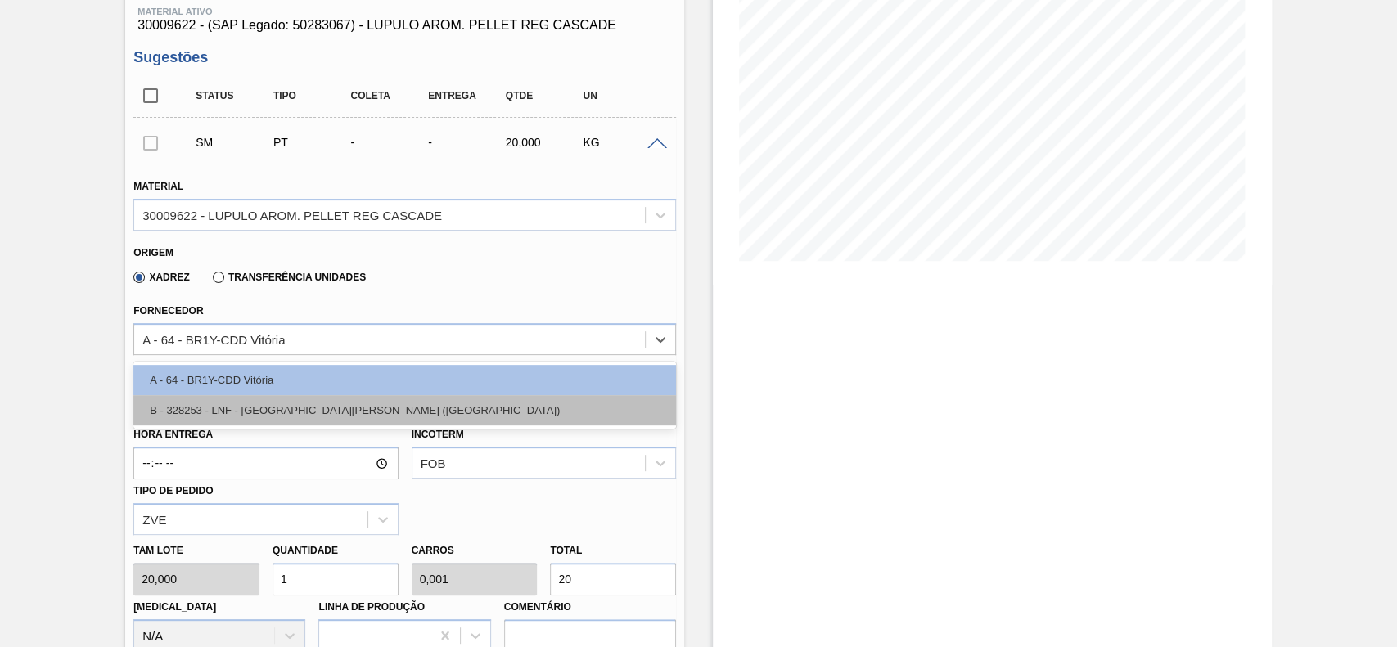
click at [278, 417] on div "B - 328253 - LNF - BENTO GONÇALVES (RS)" at bounding box center [404, 410] width 543 height 30
type input "10,000"
type input "2"
type input "0,02"
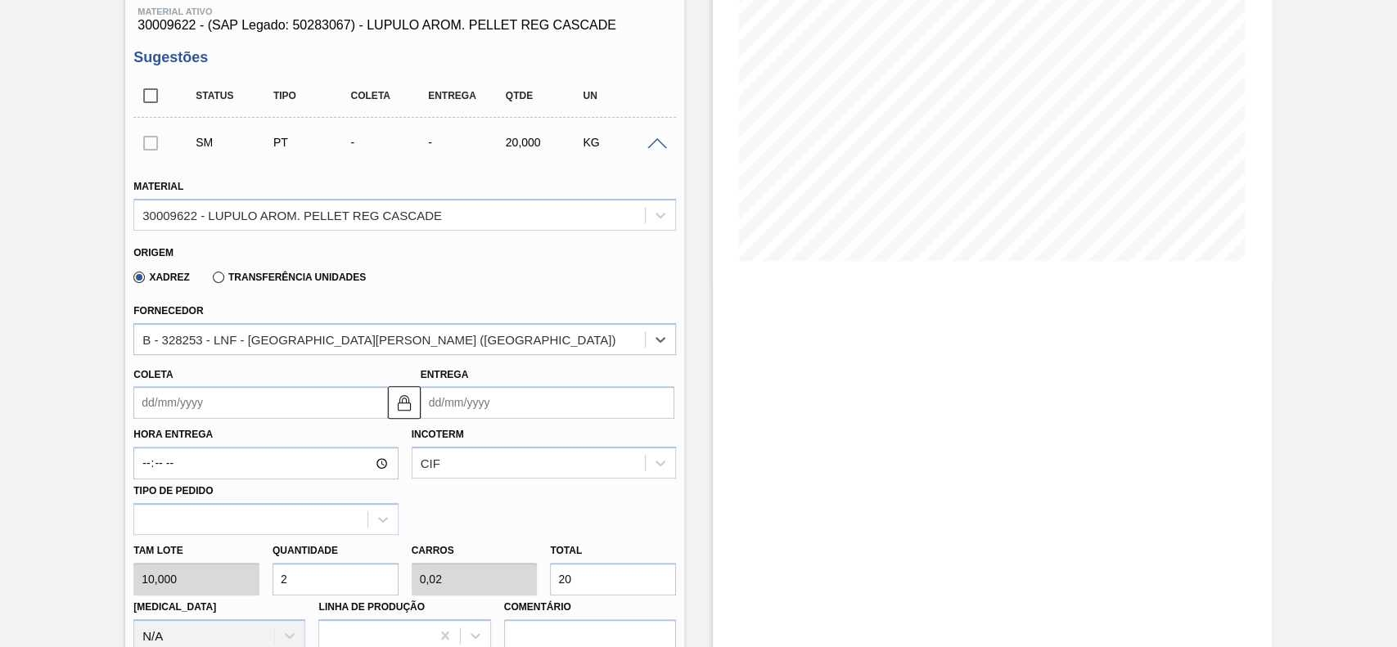
scroll to position [327, 0]
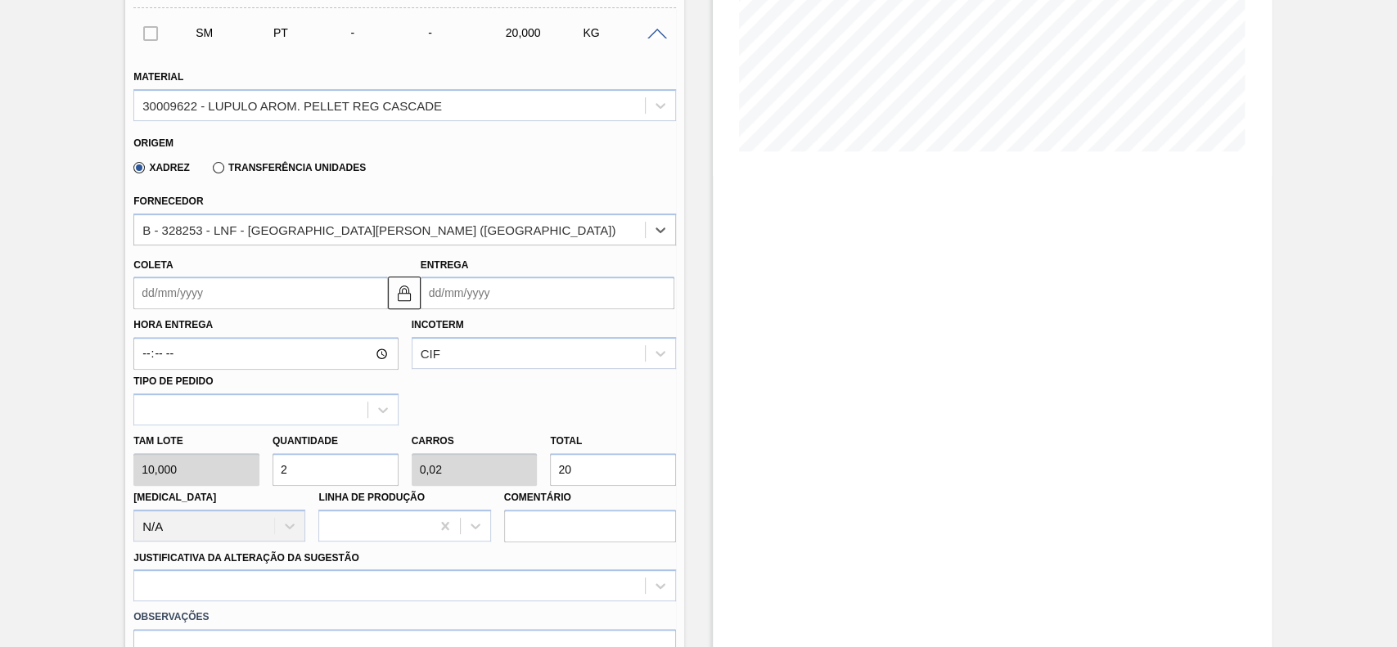
click at [202, 291] on input "Coleta" at bounding box center [260, 293] width 254 height 33
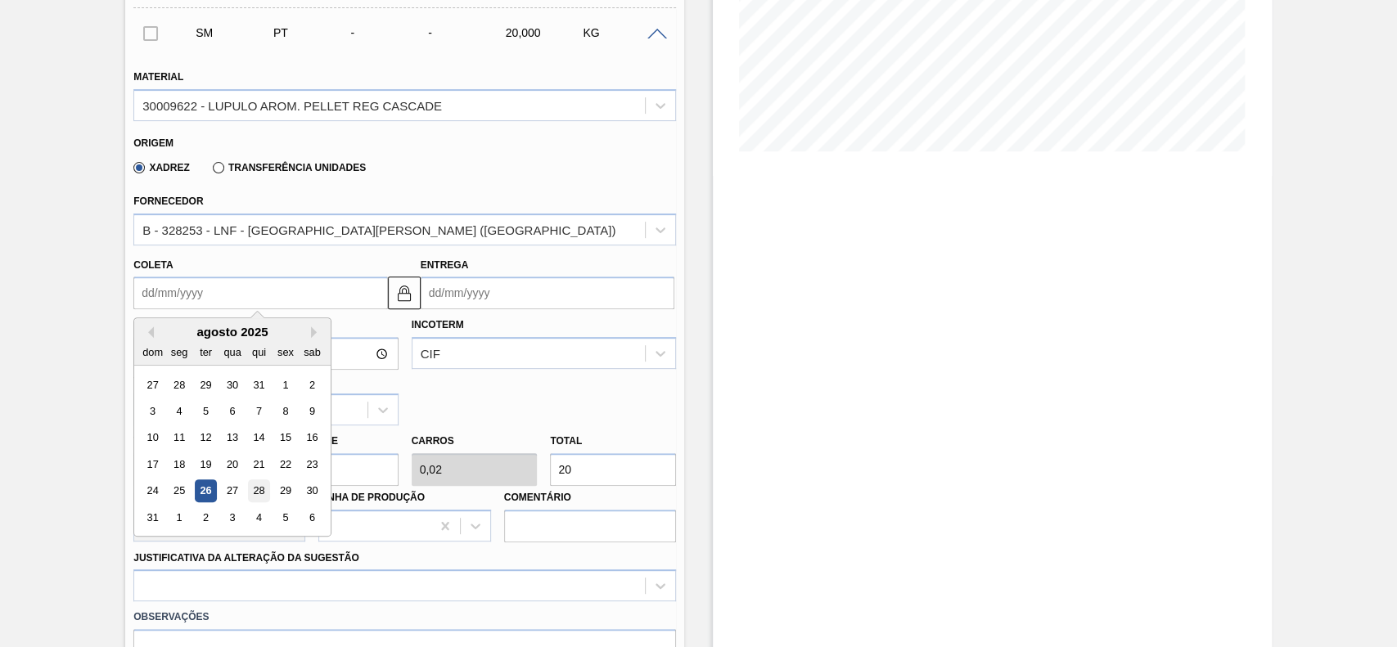
click at [255, 494] on div "28" at bounding box center [259, 491] width 22 height 22
type input "28/08/2025"
type input "30/08/2025"
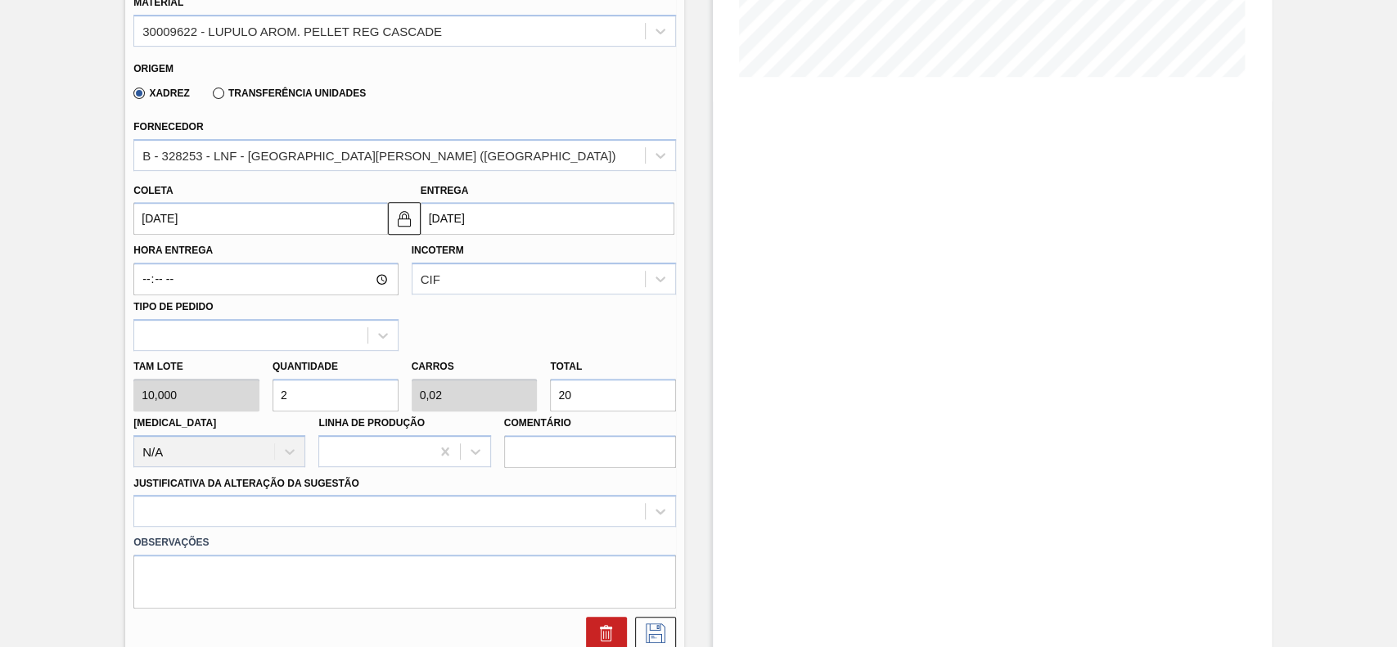
scroll to position [436, 0]
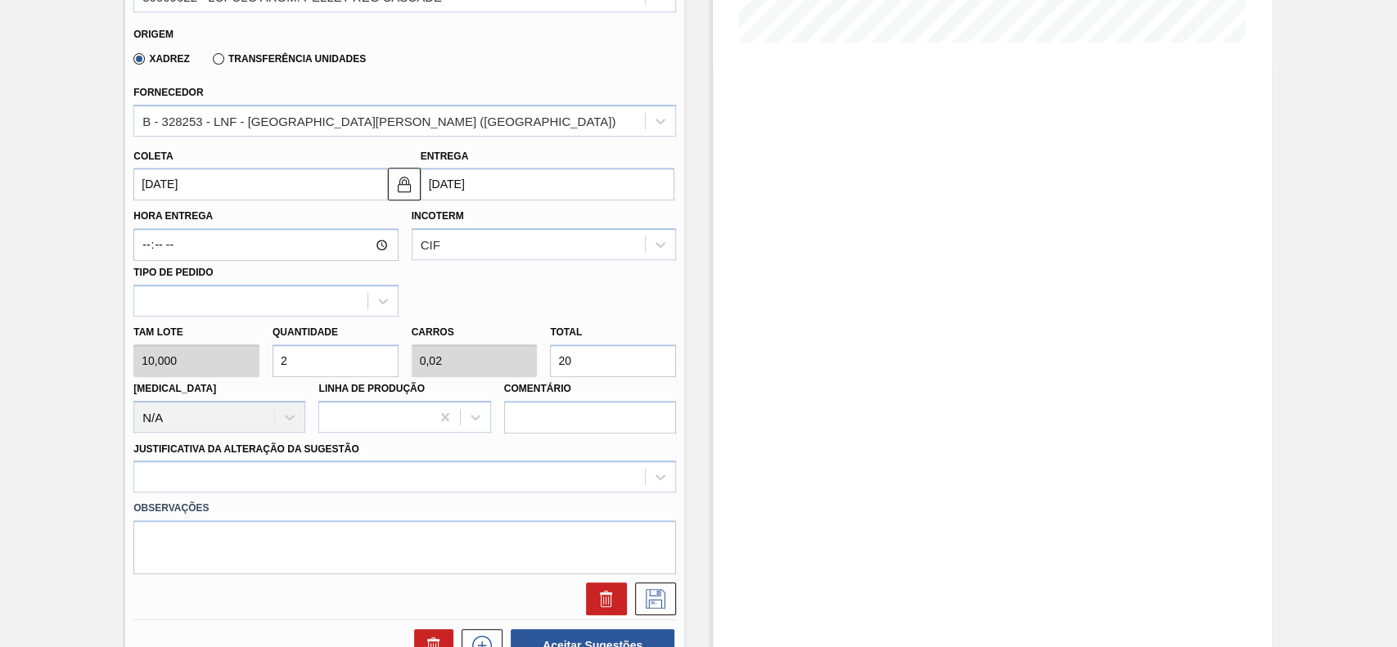
click at [331, 365] on input "2" at bounding box center [336, 361] width 126 height 33
click at [623, 373] on input "20" at bounding box center [613, 361] width 126 height 33
type input "0,1"
type input "0,001"
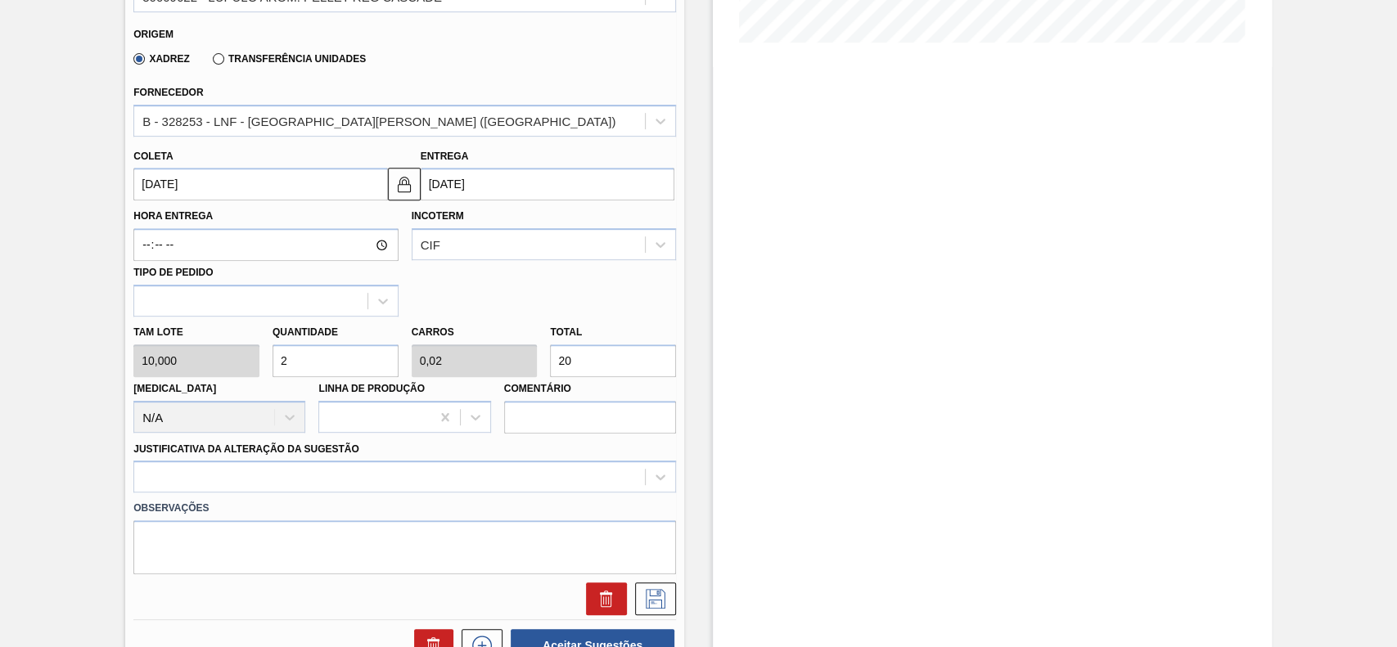
type input "1"
type input "1,6"
type input "0,016"
type input "16"
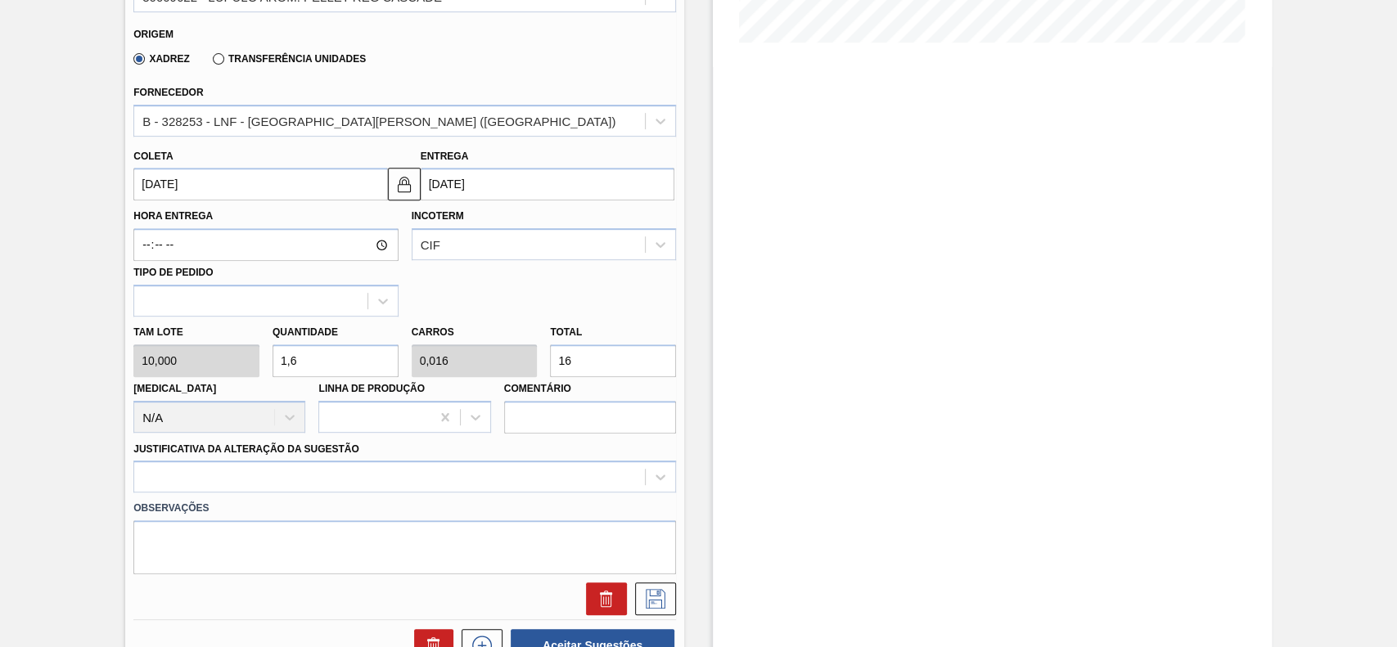
type input "0,16"
type input "160"
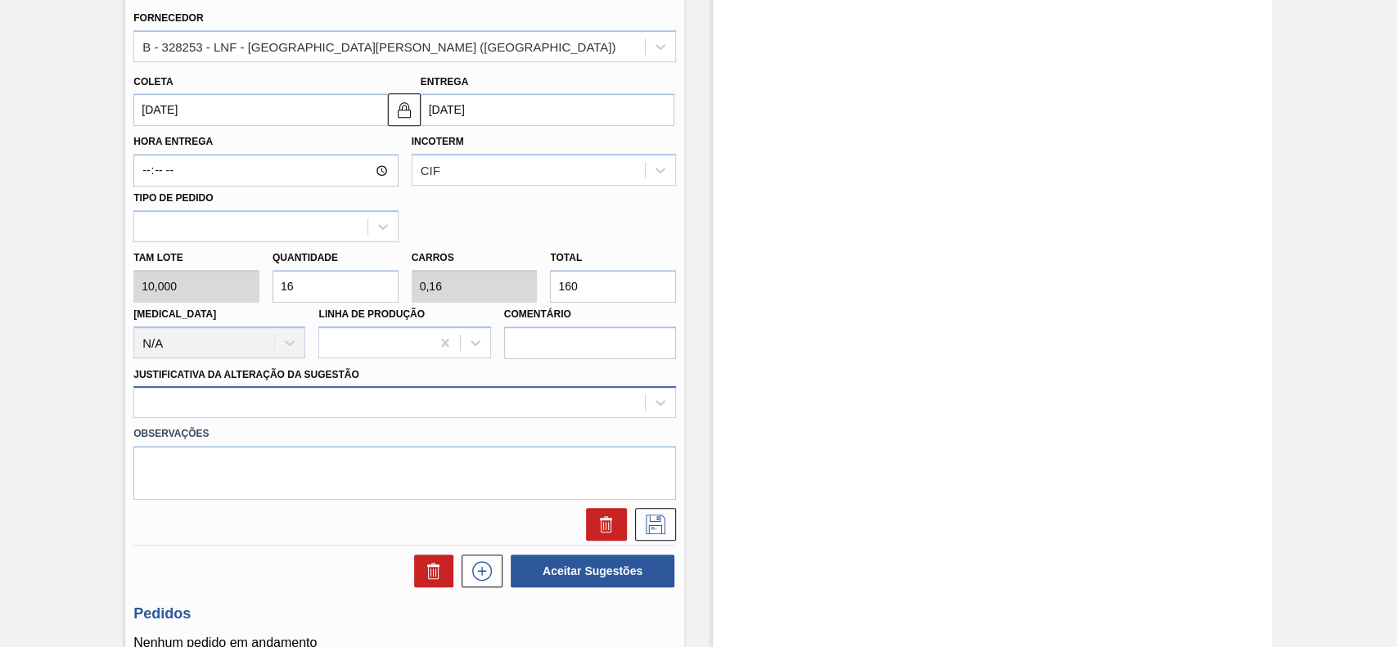
scroll to position [545, 0]
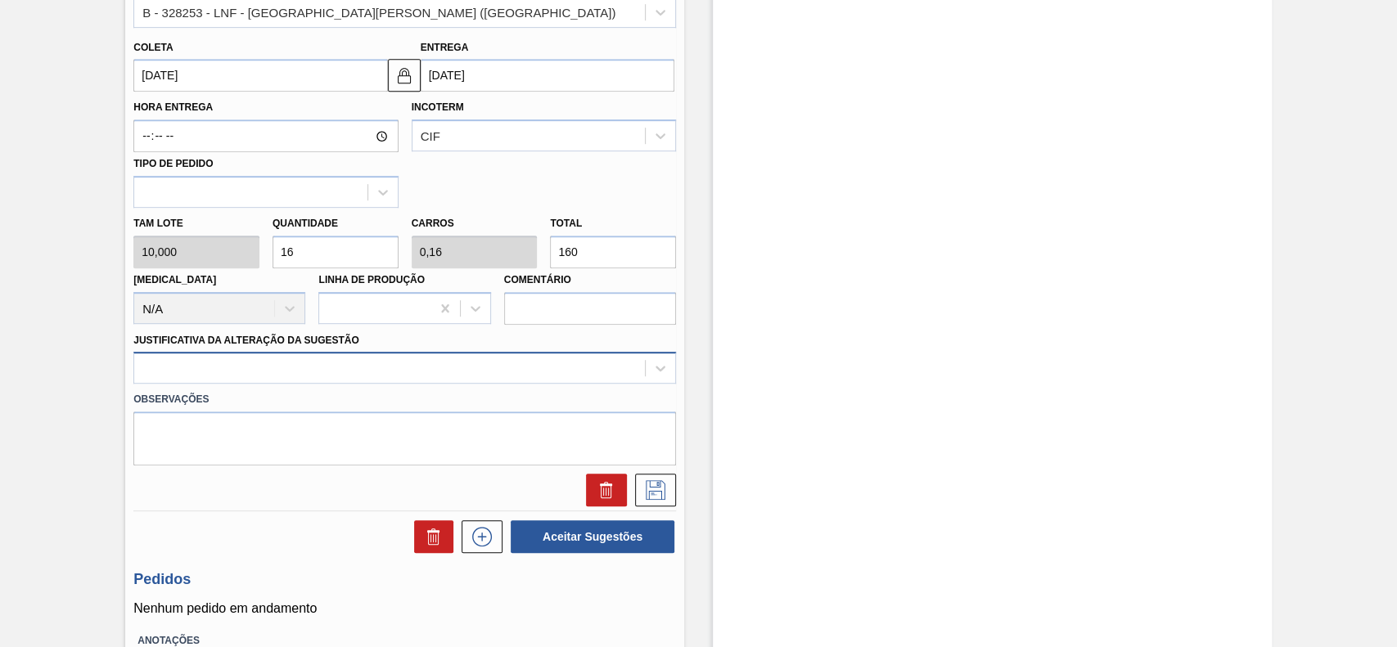
click at [275, 361] on div at bounding box center [389, 369] width 511 height 24
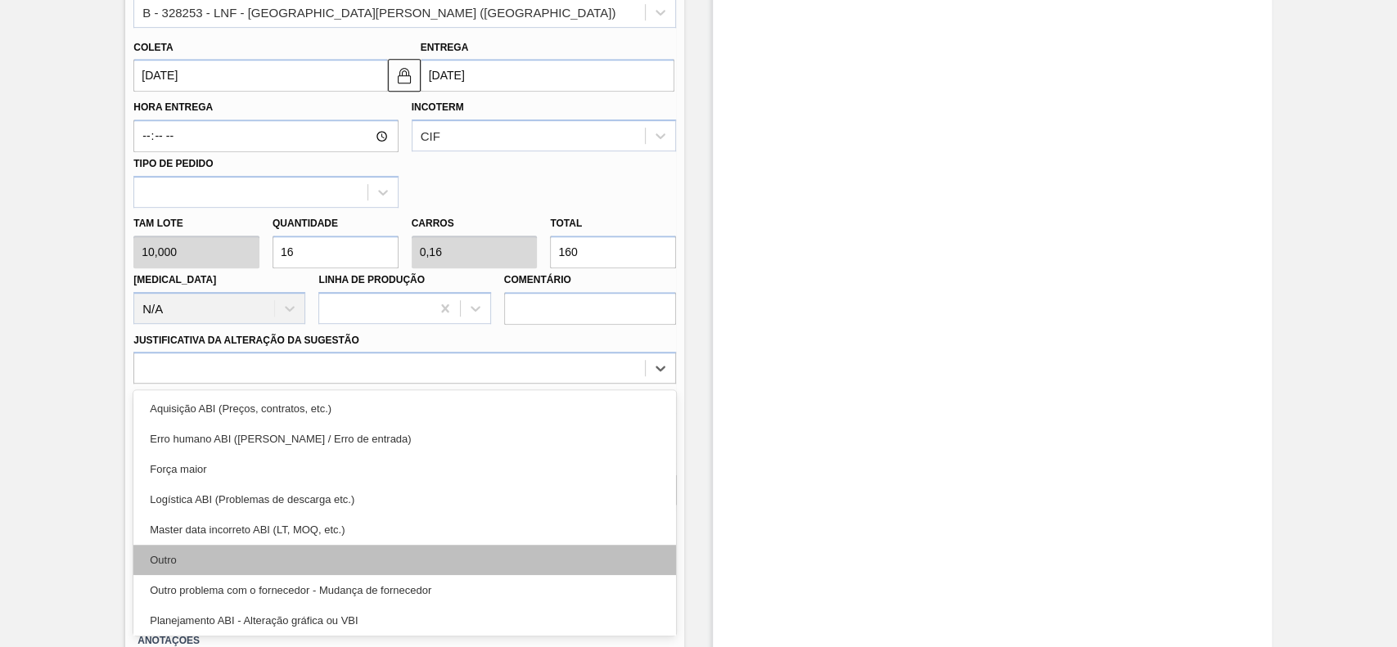
click at [197, 559] on div "Outro" at bounding box center [404, 560] width 543 height 30
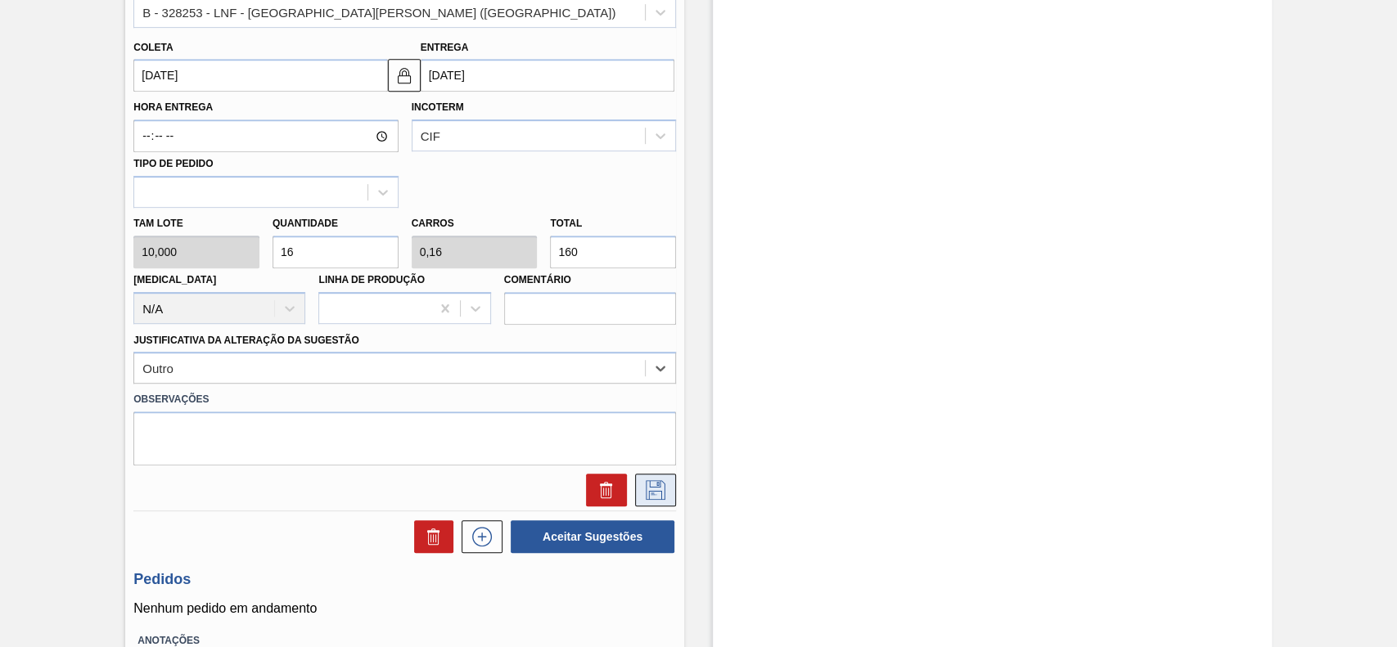
click at [658, 485] on icon at bounding box center [656, 490] width 26 height 20
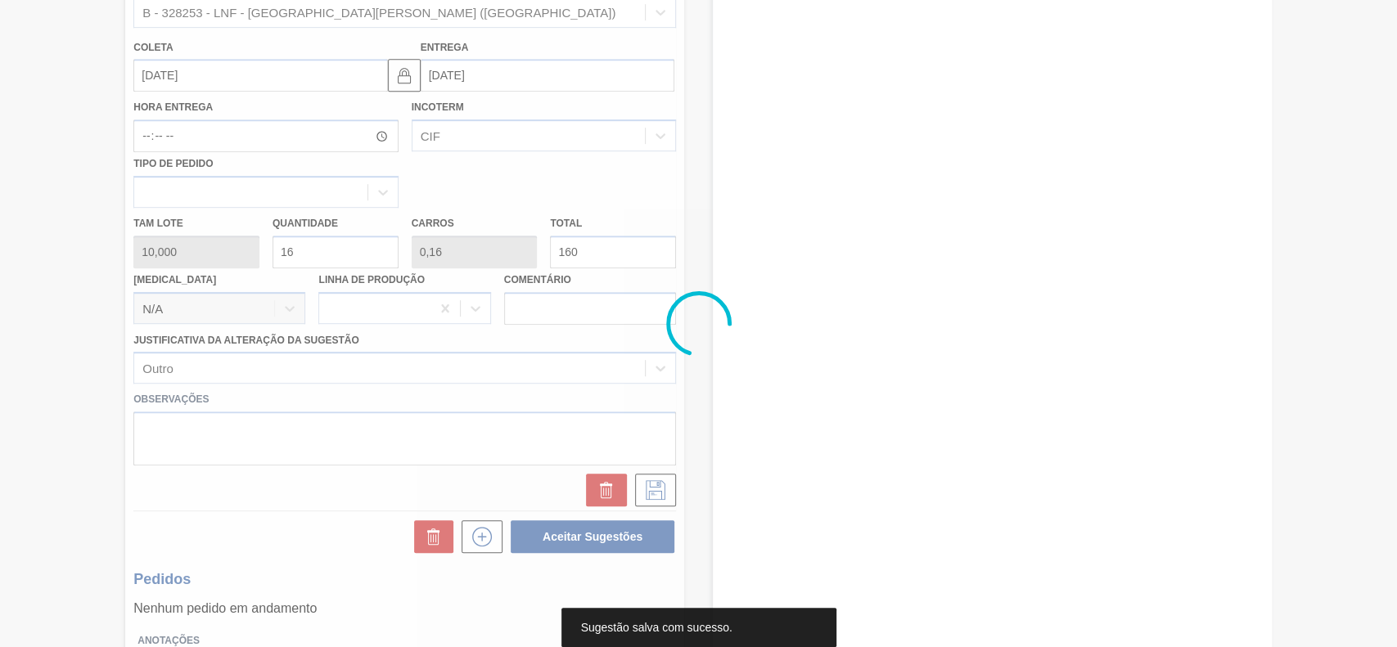
scroll to position [56, 0]
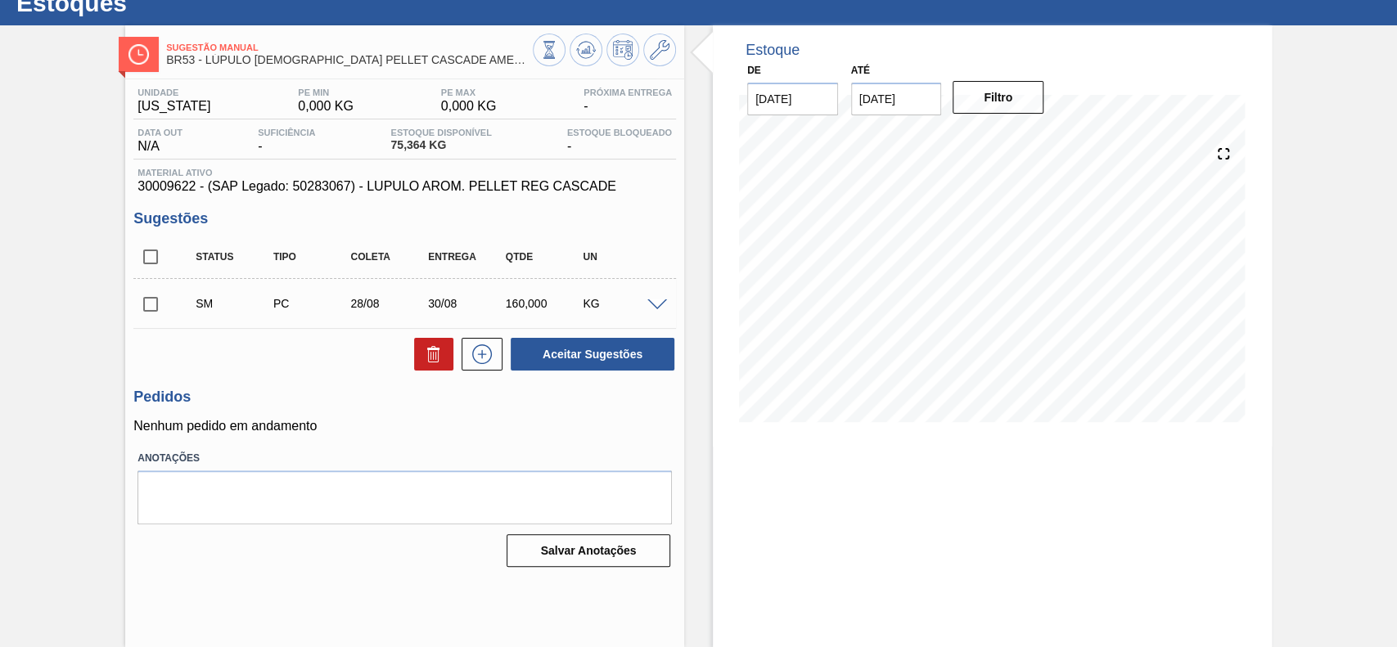
click at [151, 305] on input "checkbox" at bounding box center [150, 304] width 34 height 34
click at [602, 359] on button "Aceitar Sugestões" at bounding box center [593, 354] width 164 height 33
checkbox input "false"
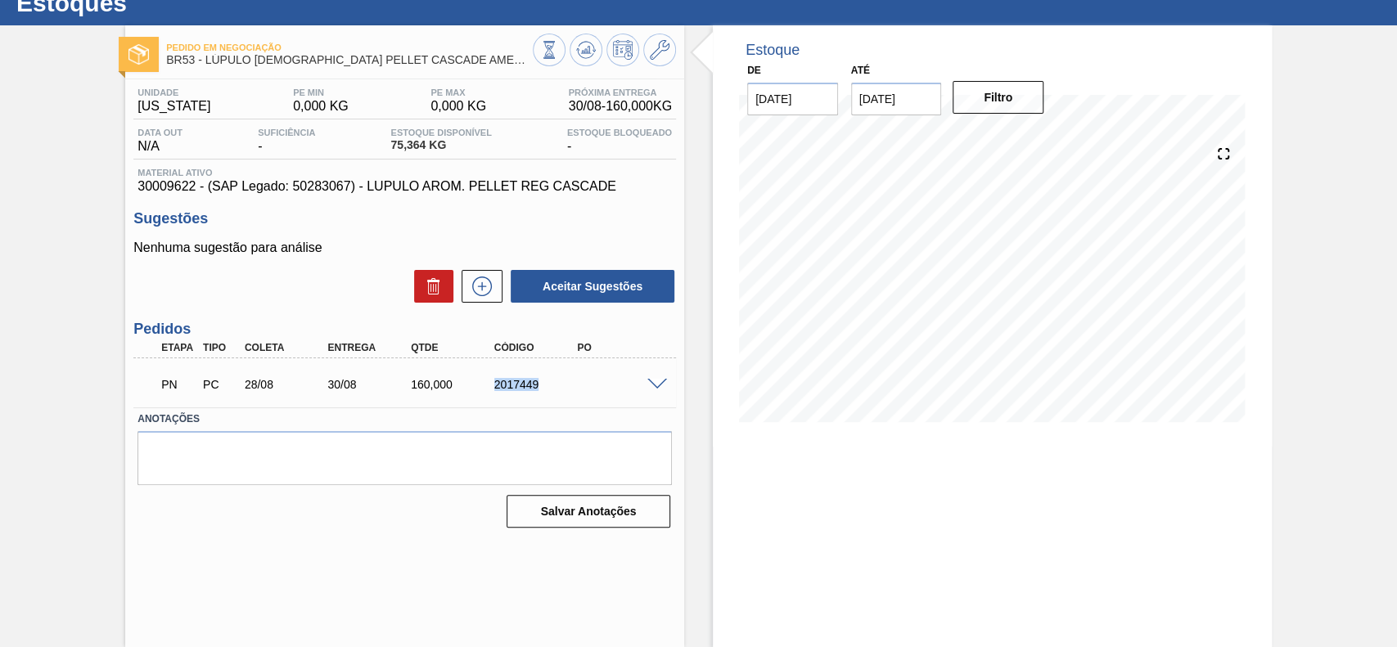
drag, startPoint x: 508, startPoint y: 388, endPoint x: 488, endPoint y: 389, distance: 20.5
click at [488, 389] on div "2017449" at bounding box center [525, 384] width 83 height 13
copy div "2017449"
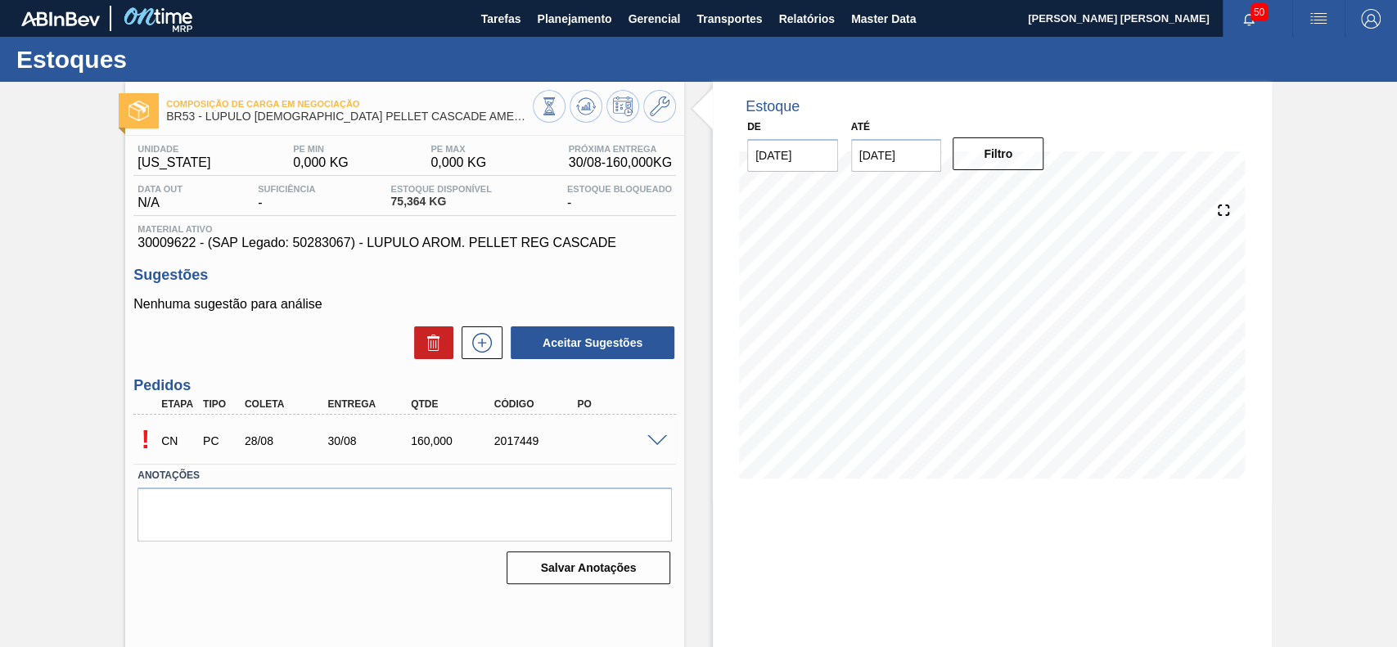
click at [657, 445] on span at bounding box center [657, 441] width 20 height 12
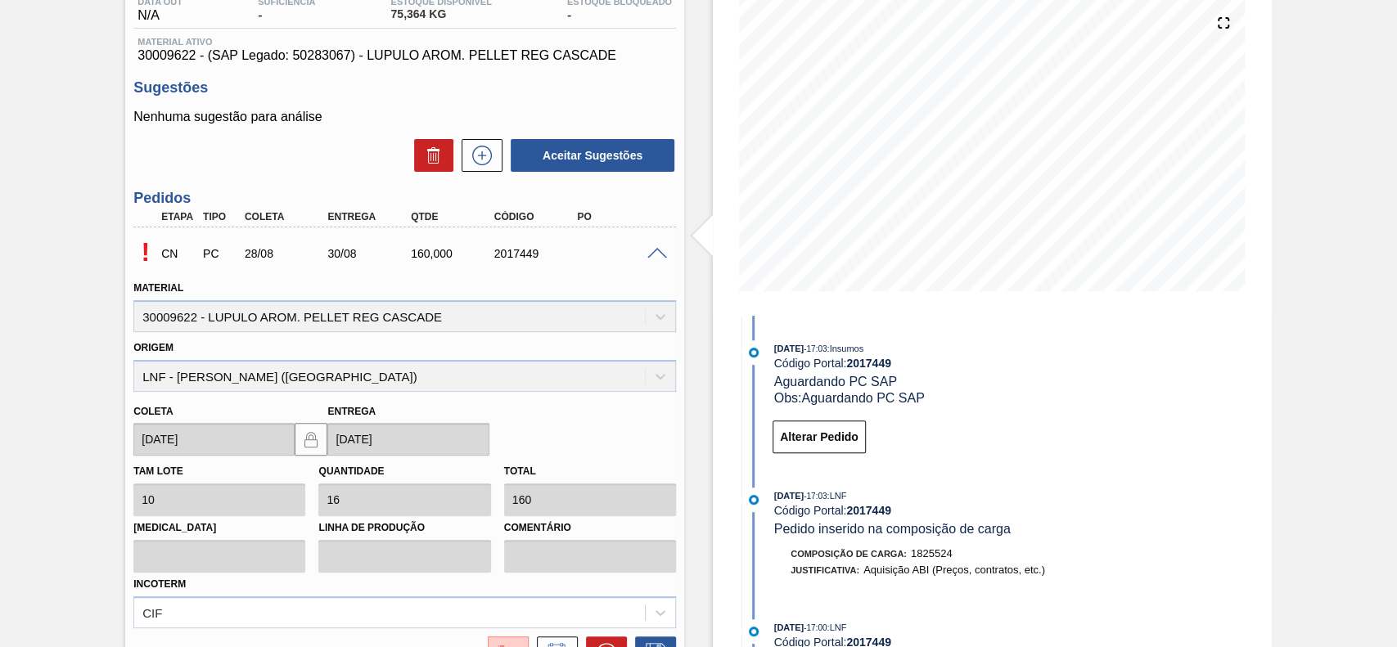
scroll to position [20, 0]
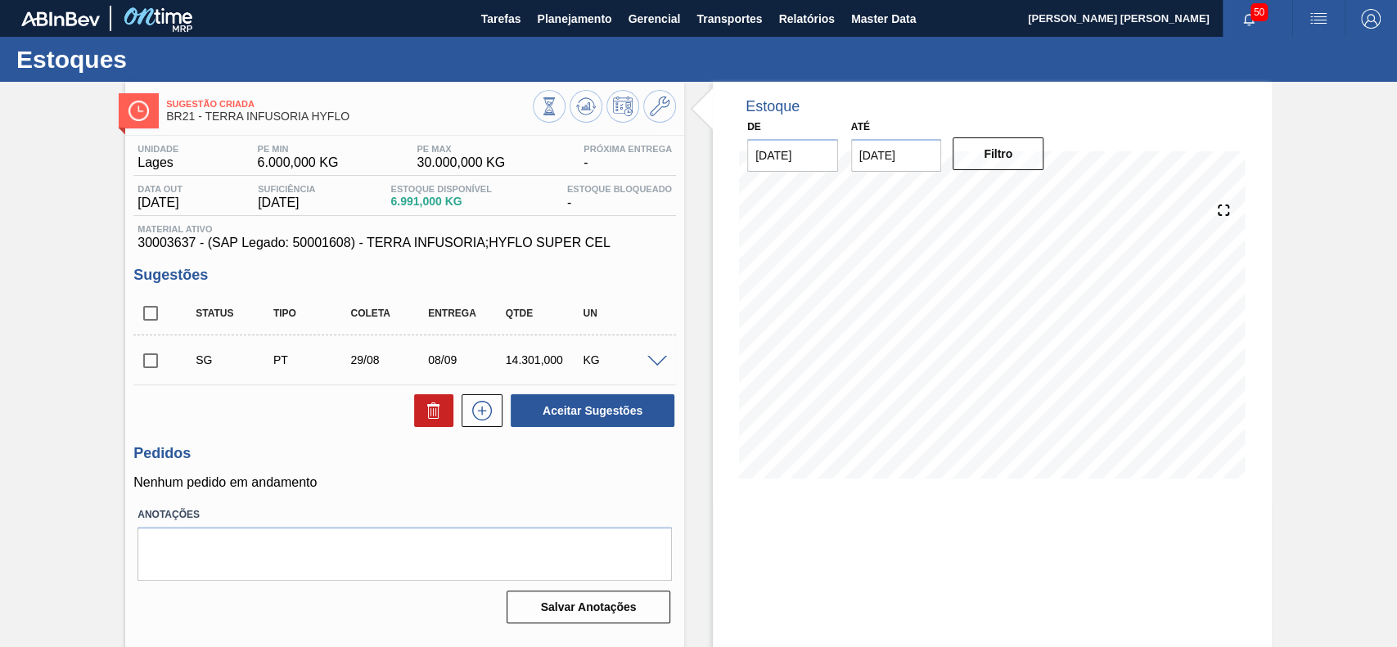
click at [656, 368] on span at bounding box center [657, 362] width 20 height 12
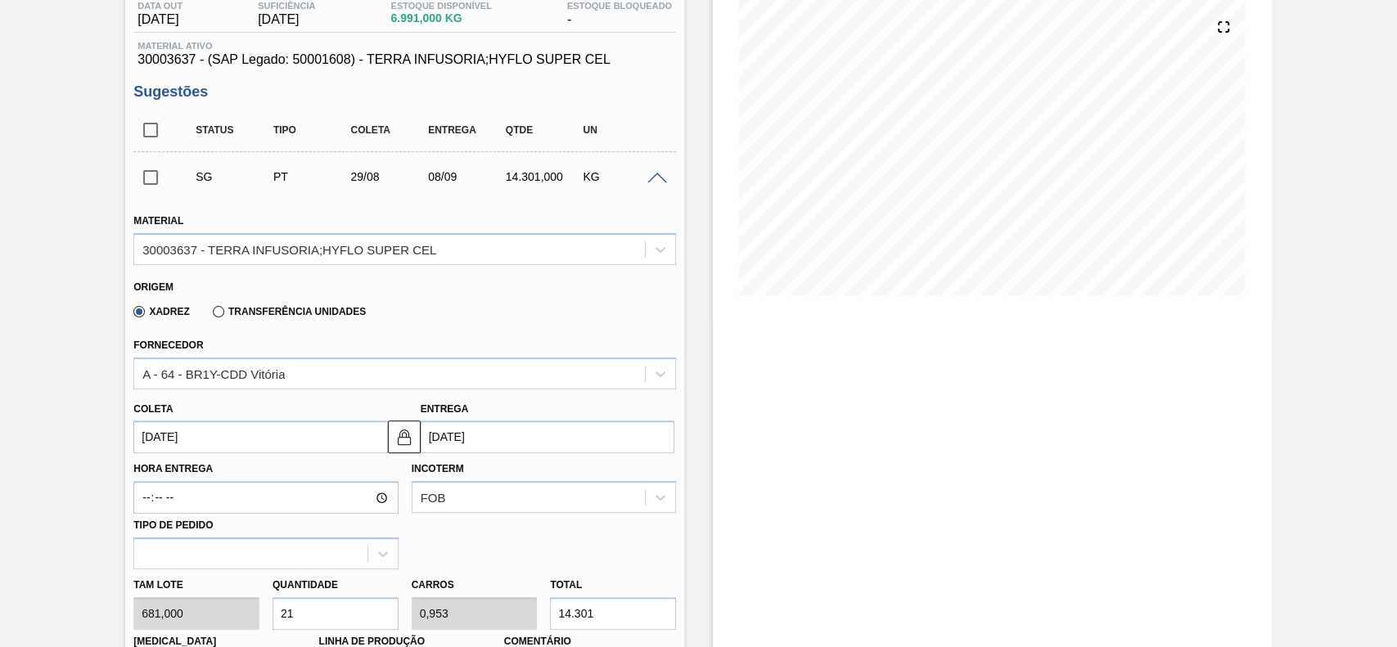
scroll to position [218, 0]
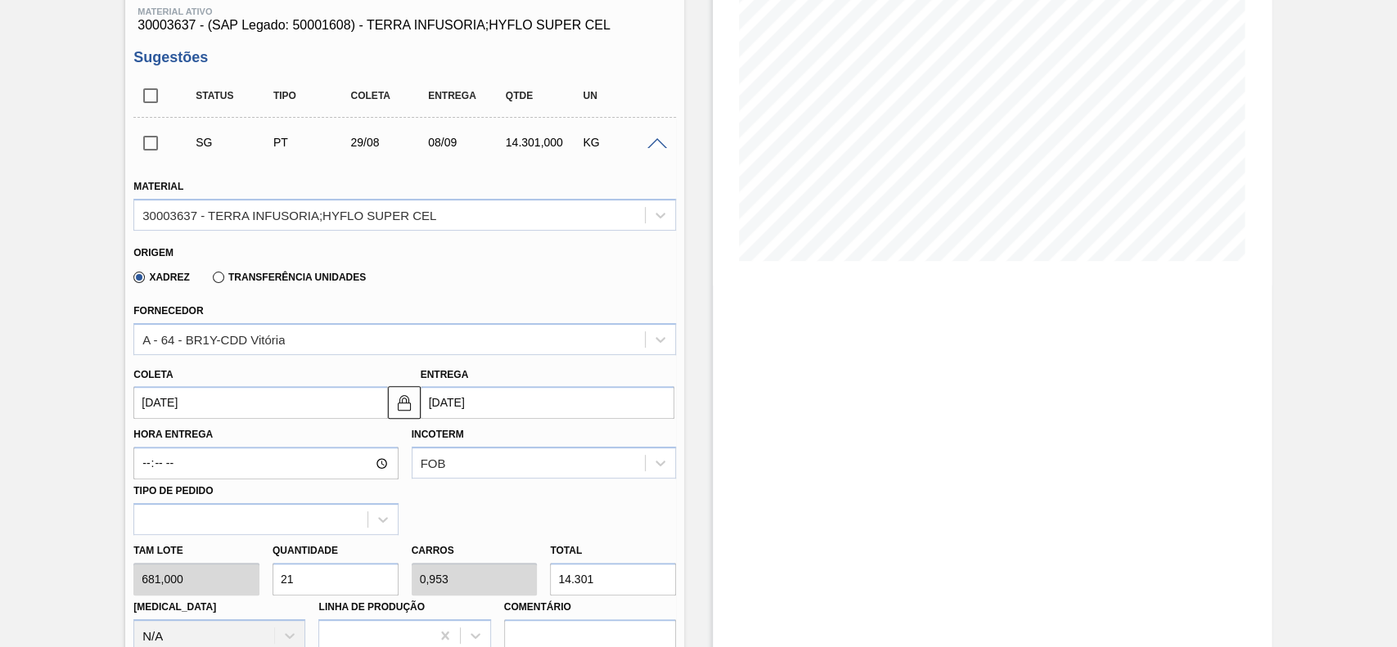
click at [293, 408] on input "[DATE]" at bounding box center [260, 402] width 254 height 33
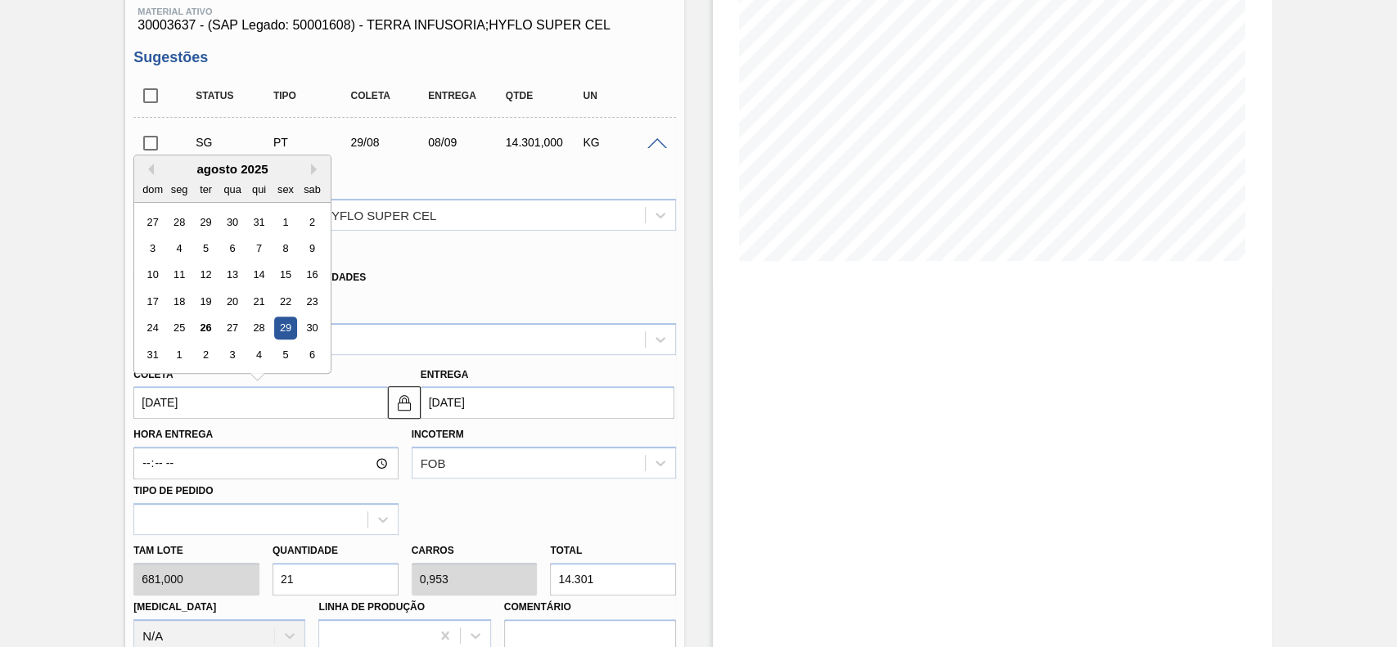
click at [347, 408] on input "[DATE]" at bounding box center [260, 402] width 254 height 33
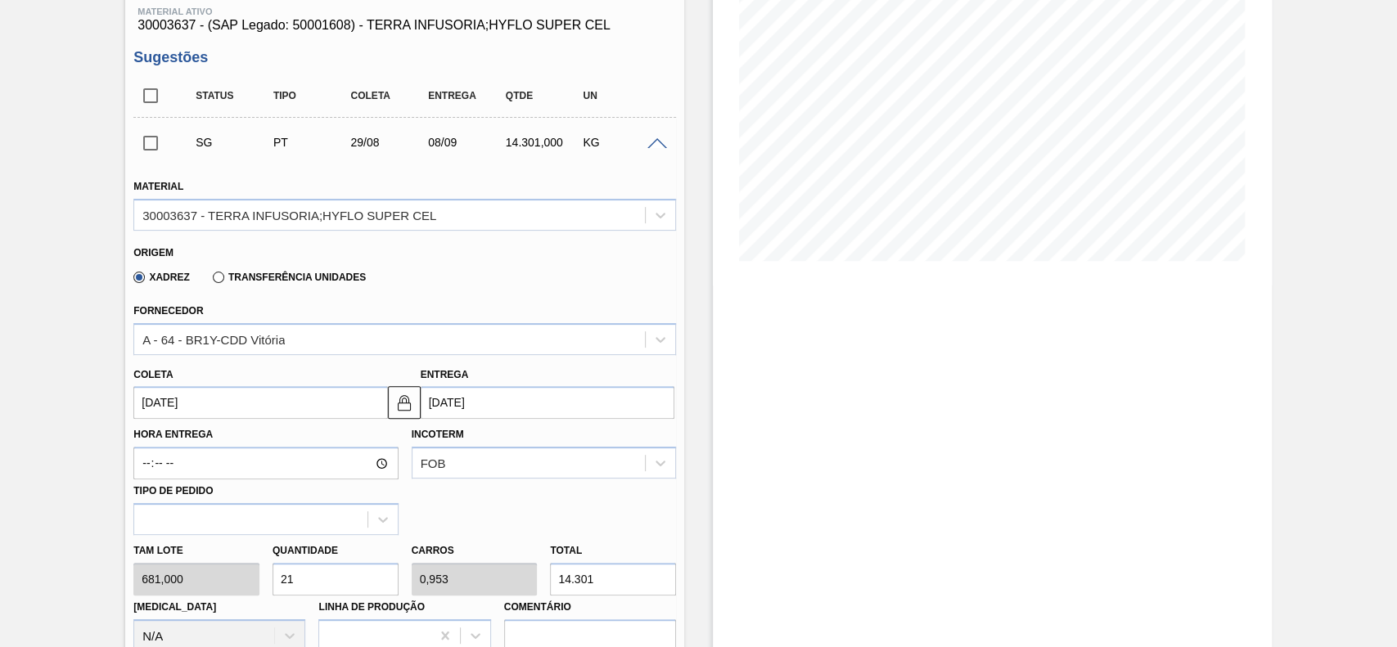
click at [365, 381] on div "Coleta 29/08/2025" at bounding box center [260, 391] width 254 height 56
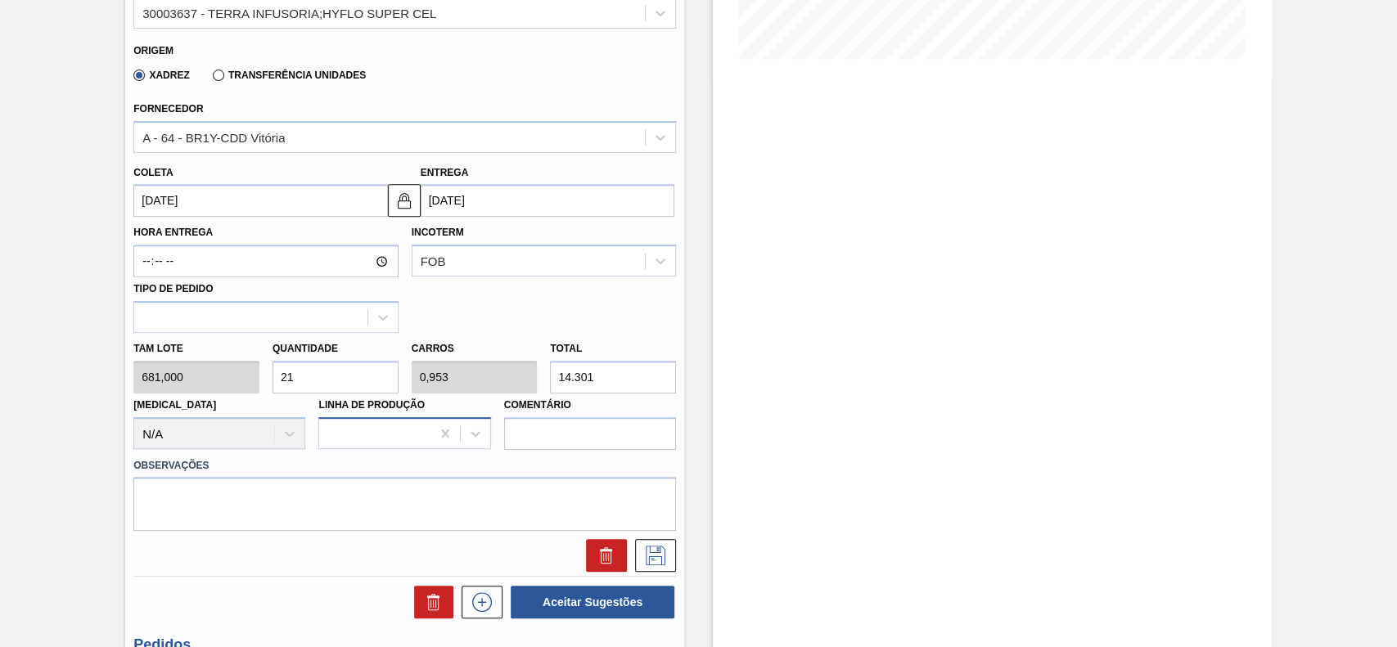
scroll to position [436, 0]
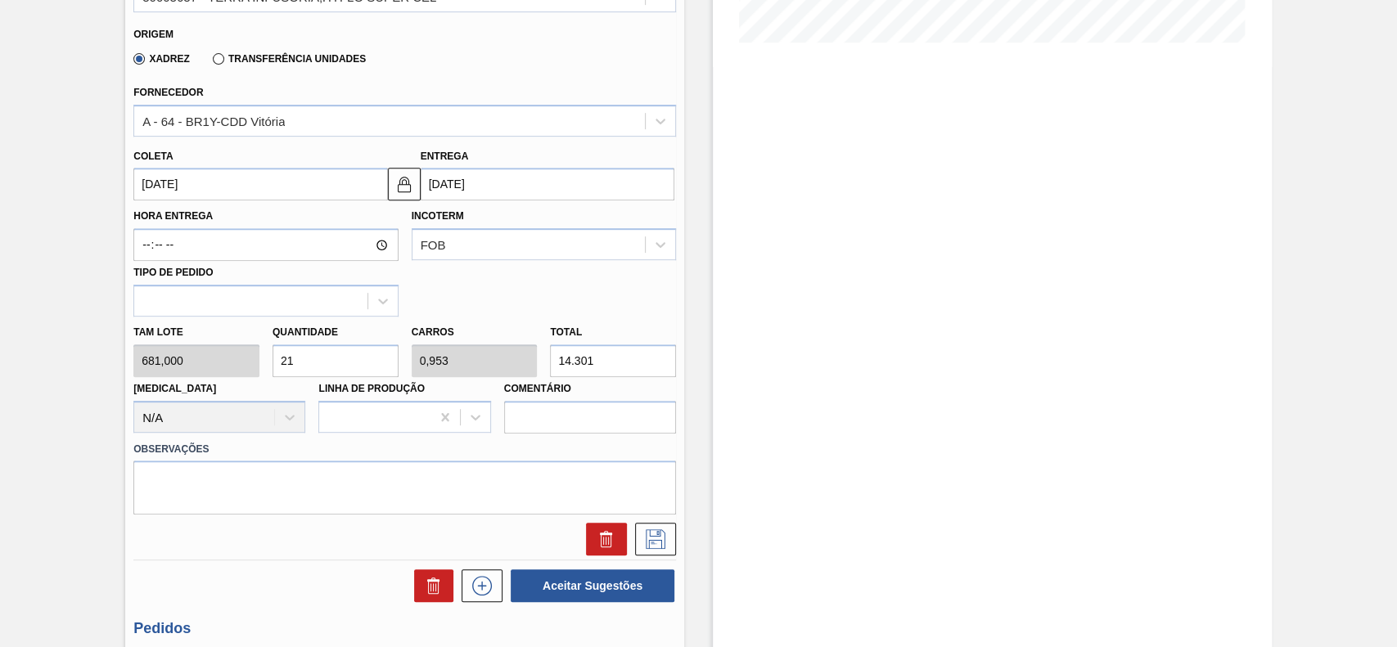
click at [334, 368] on input "21" at bounding box center [336, 361] width 126 height 33
type input "1"
type input "0,045"
type input "681"
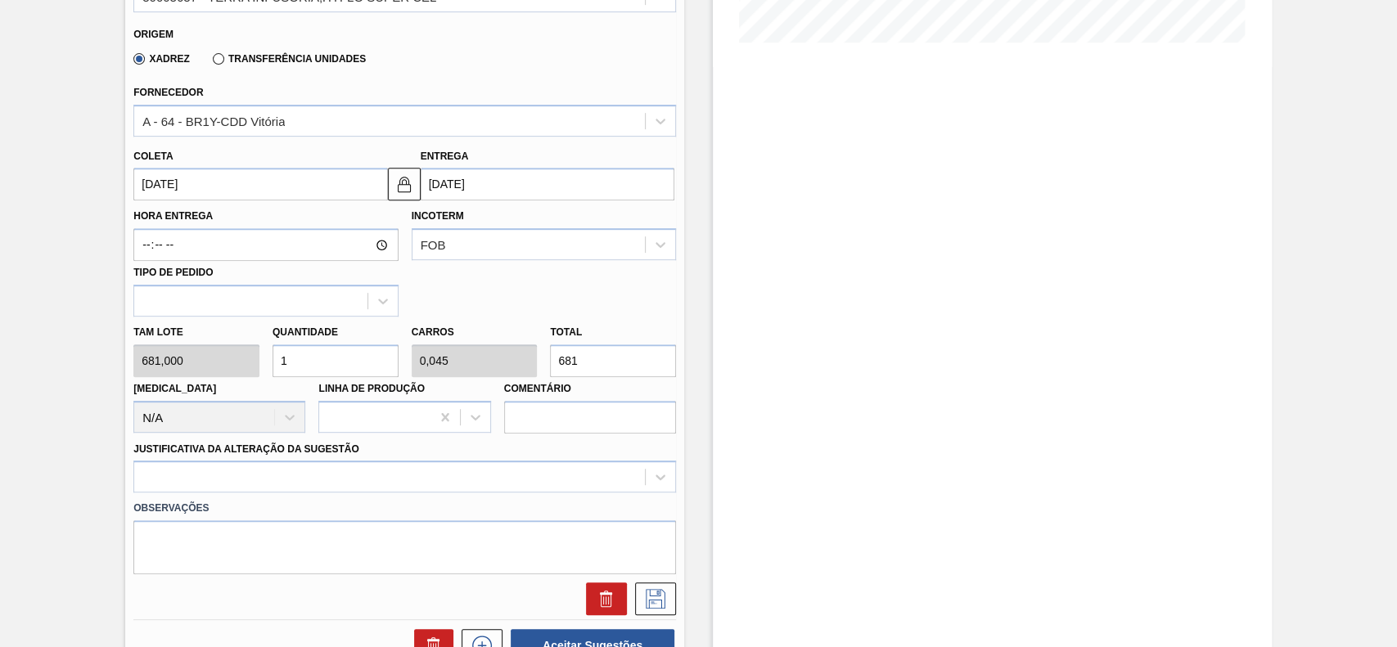
type input "12"
type input "0,545"
type input "8.172"
type input "12"
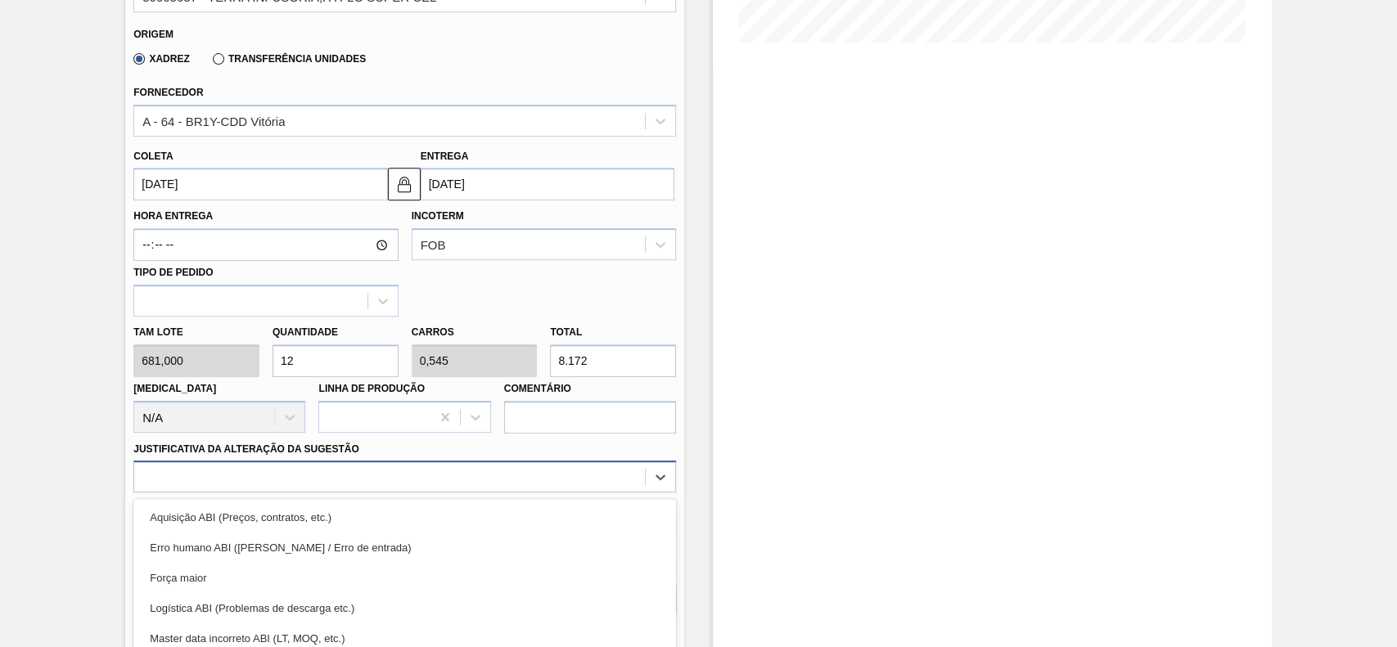
click at [324, 468] on div "option Força maior focused, 3 of 18. 18 results available. Use Up and Down to c…" at bounding box center [404, 477] width 543 height 32
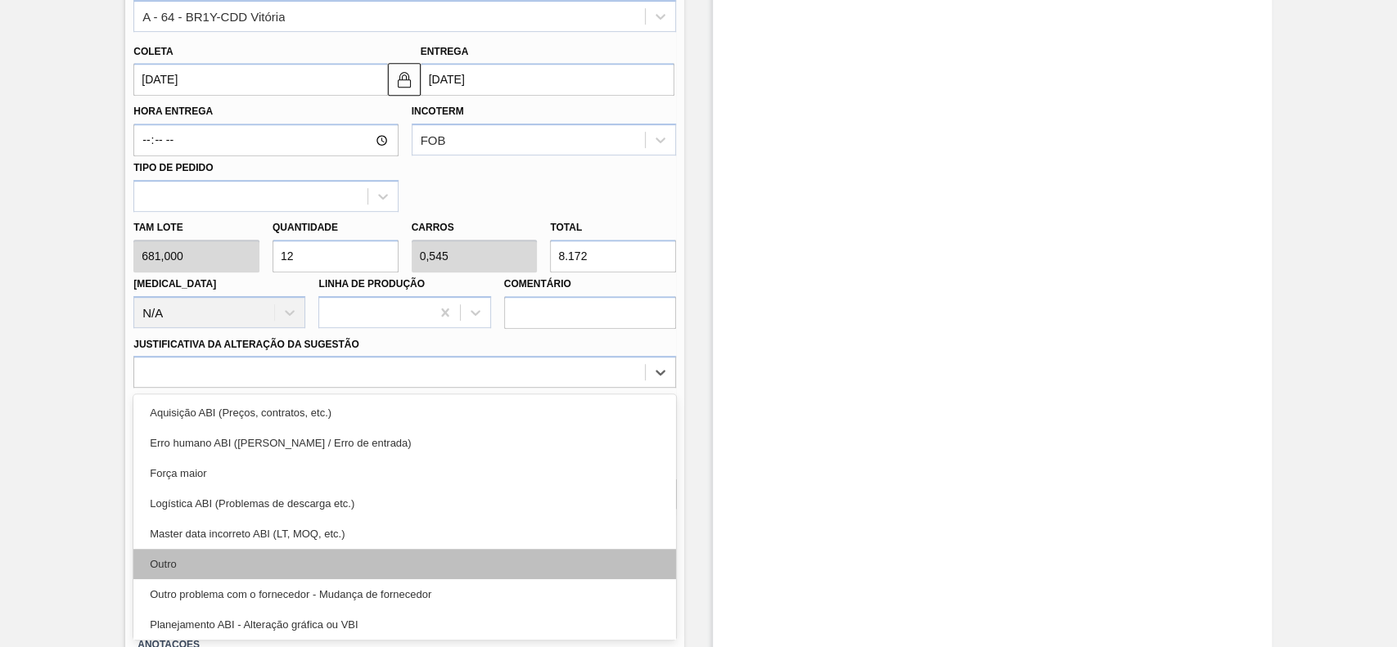
click at [217, 561] on div "Outro" at bounding box center [404, 564] width 543 height 30
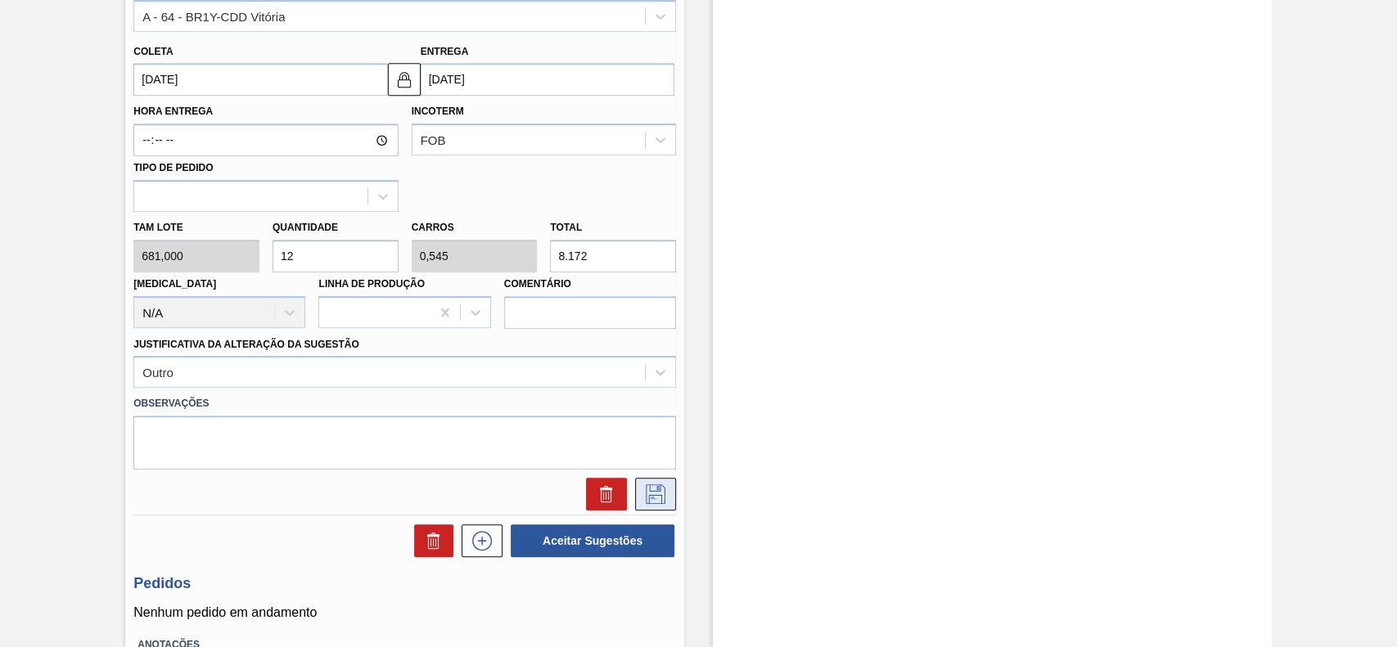
click at [655, 499] on icon at bounding box center [656, 495] width 26 height 20
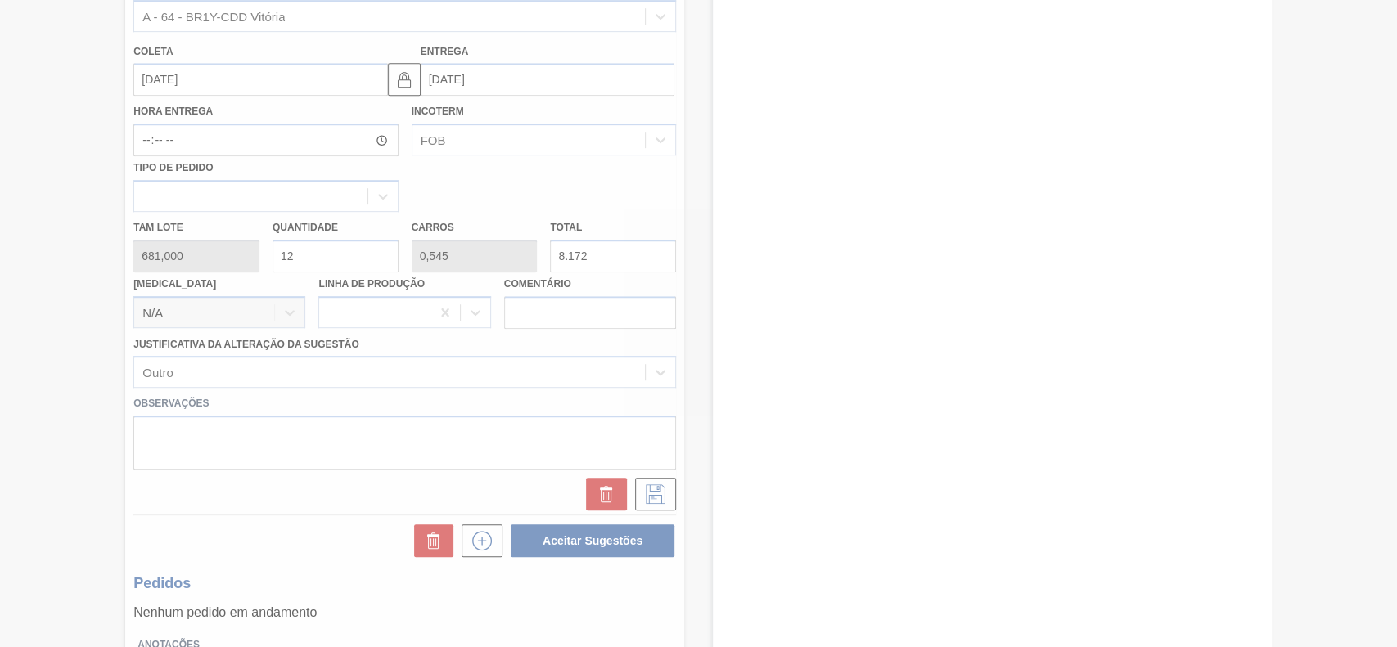
scroll to position [56, 0]
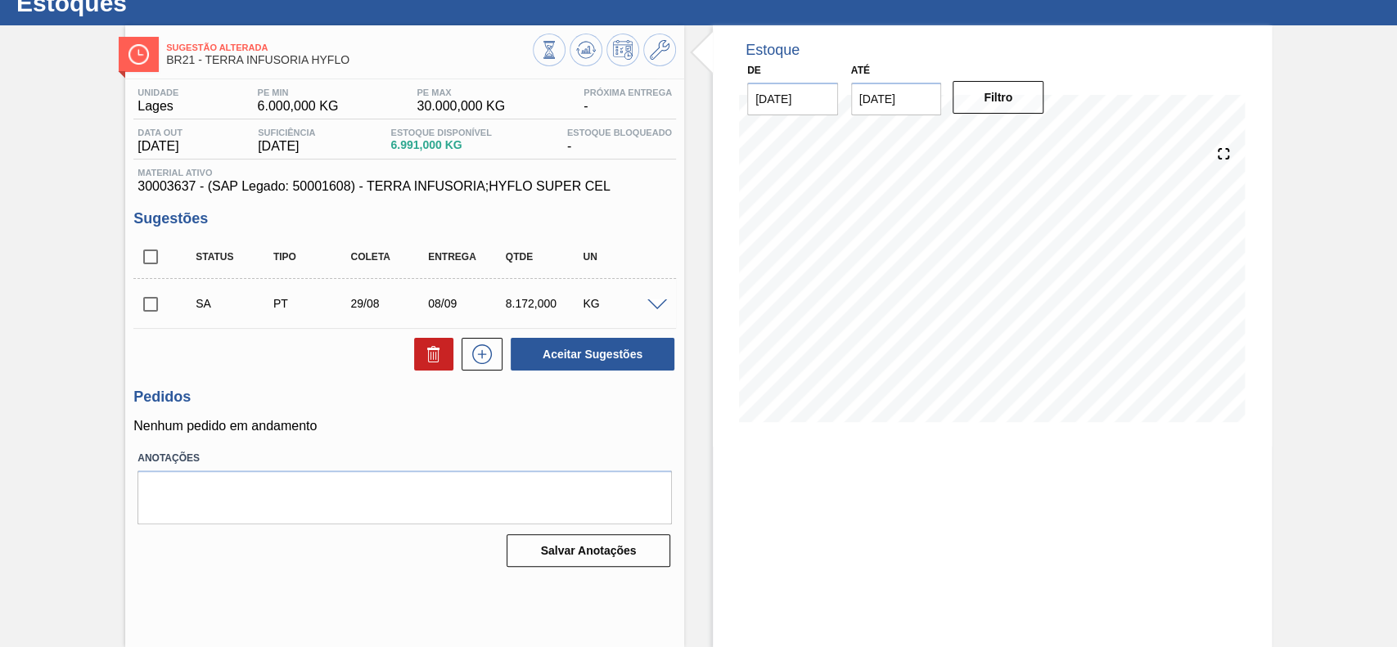
click at [151, 306] on input "checkbox" at bounding box center [150, 304] width 34 height 34
click at [636, 349] on button "Aceitar Sugestões" at bounding box center [593, 354] width 164 height 33
checkbox input "false"
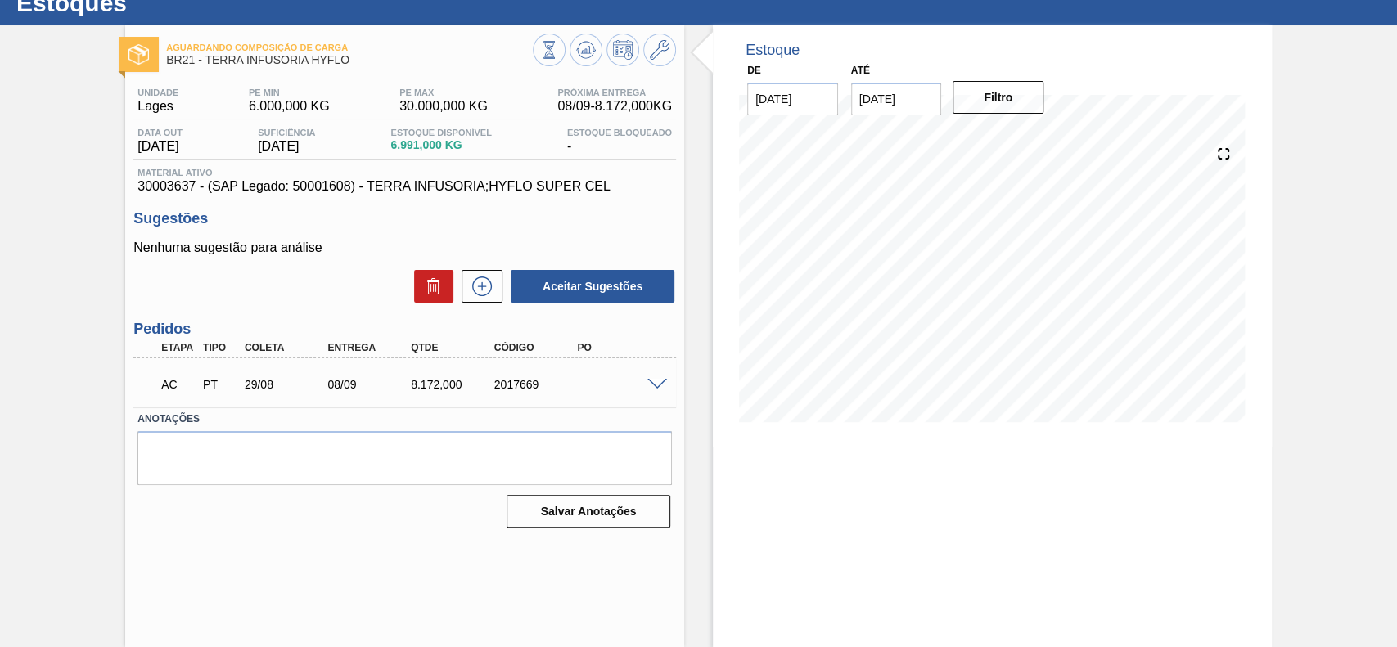
click at [656, 385] on span at bounding box center [657, 385] width 20 height 12
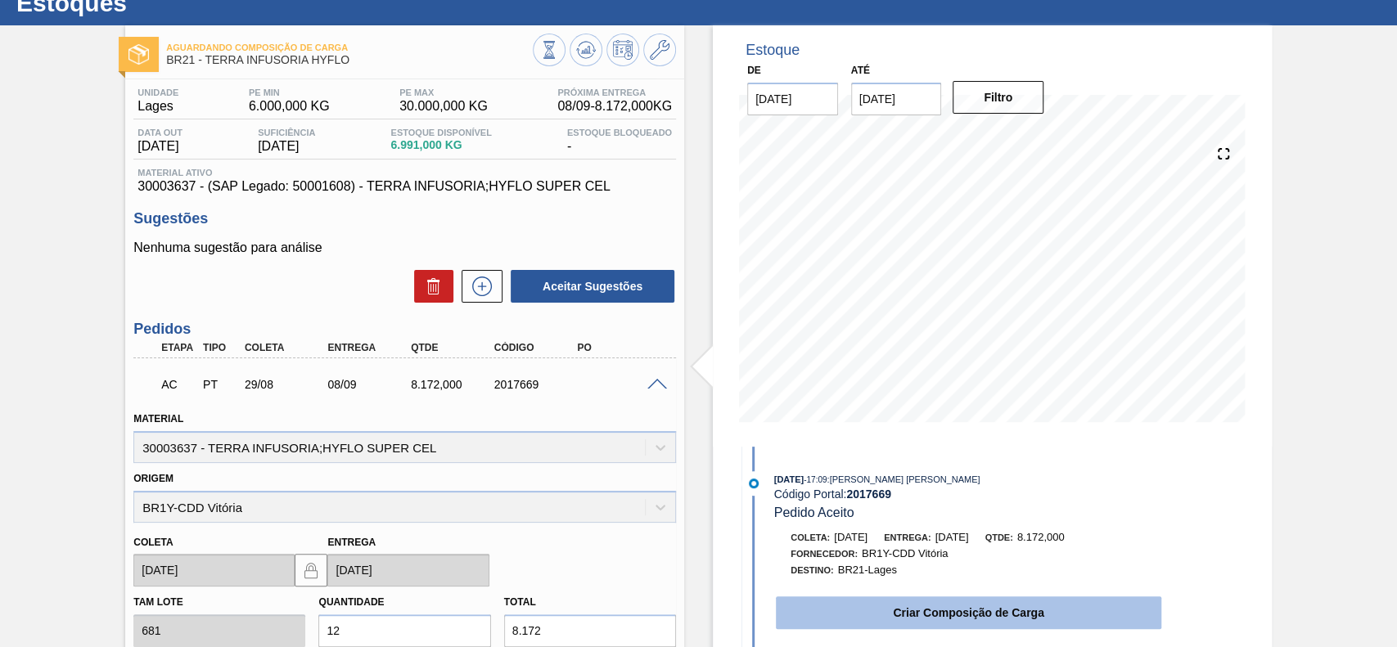
click at [907, 608] on button "Criar Composição de Carga" at bounding box center [969, 613] width 386 height 33
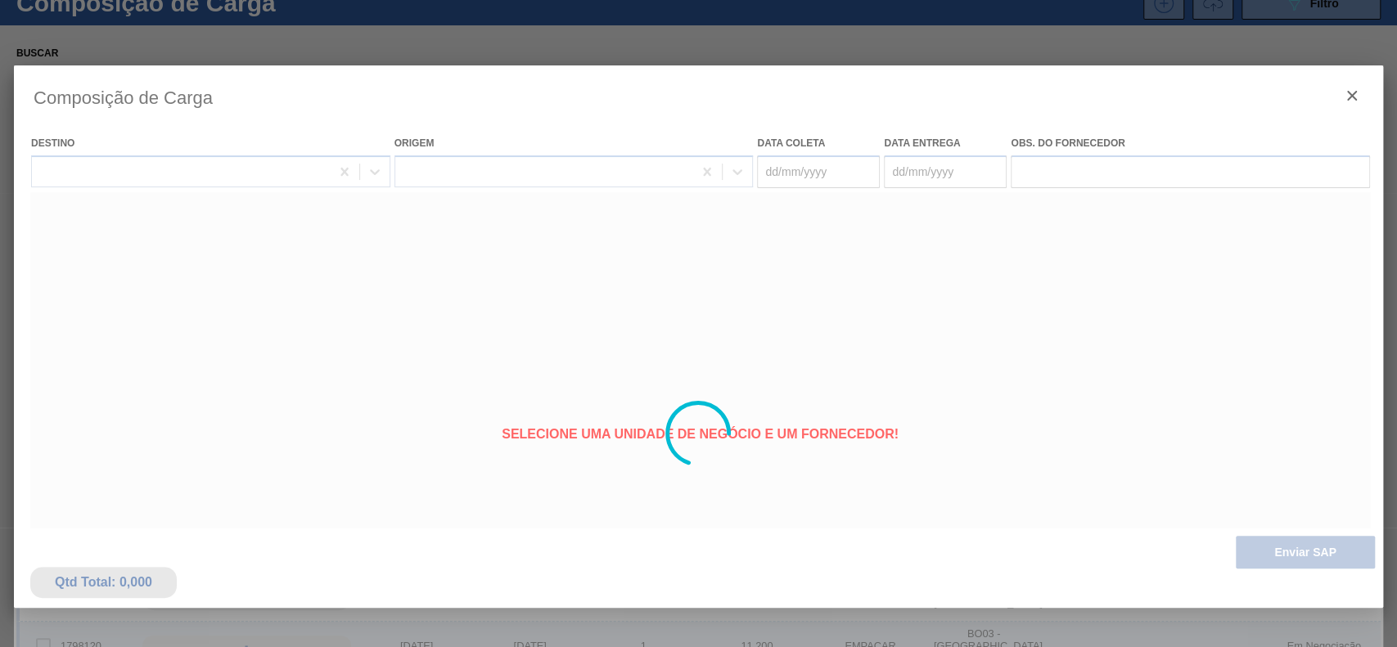
type coleta "[DATE]"
type entrega "[DATE]"
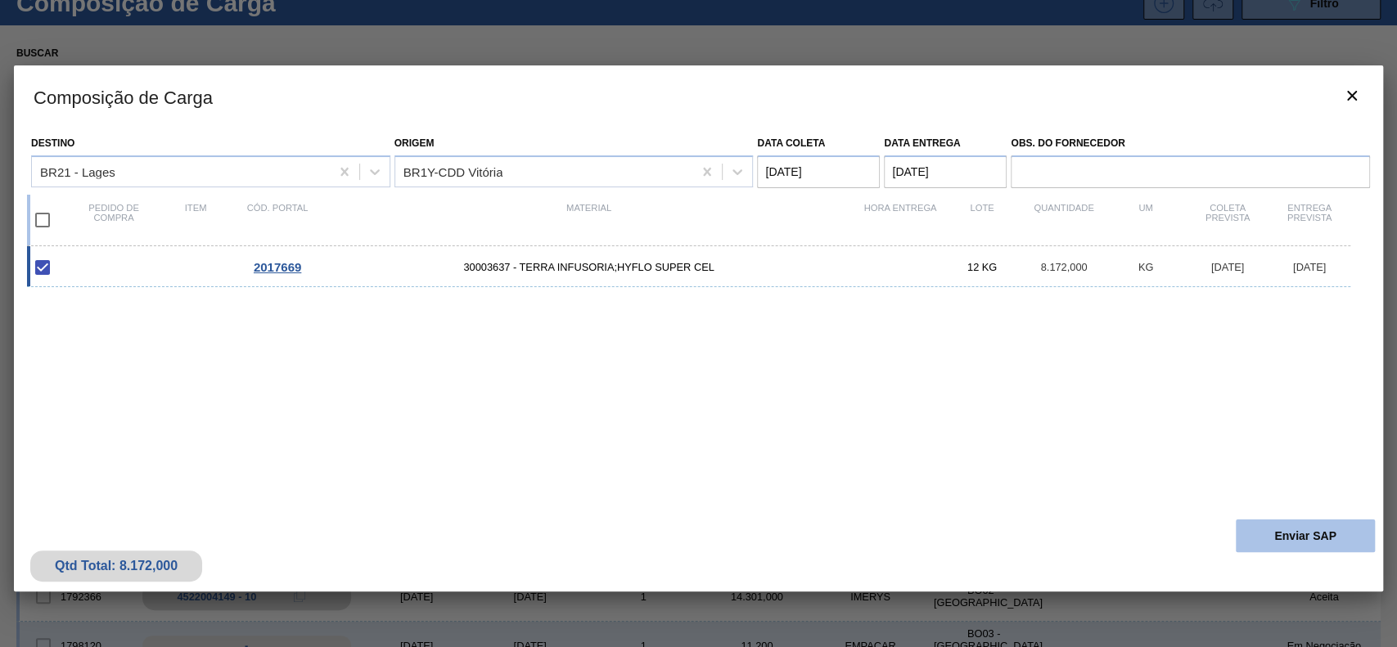
click at [1329, 532] on button "Enviar SAP" at bounding box center [1305, 536] width 139 height 33
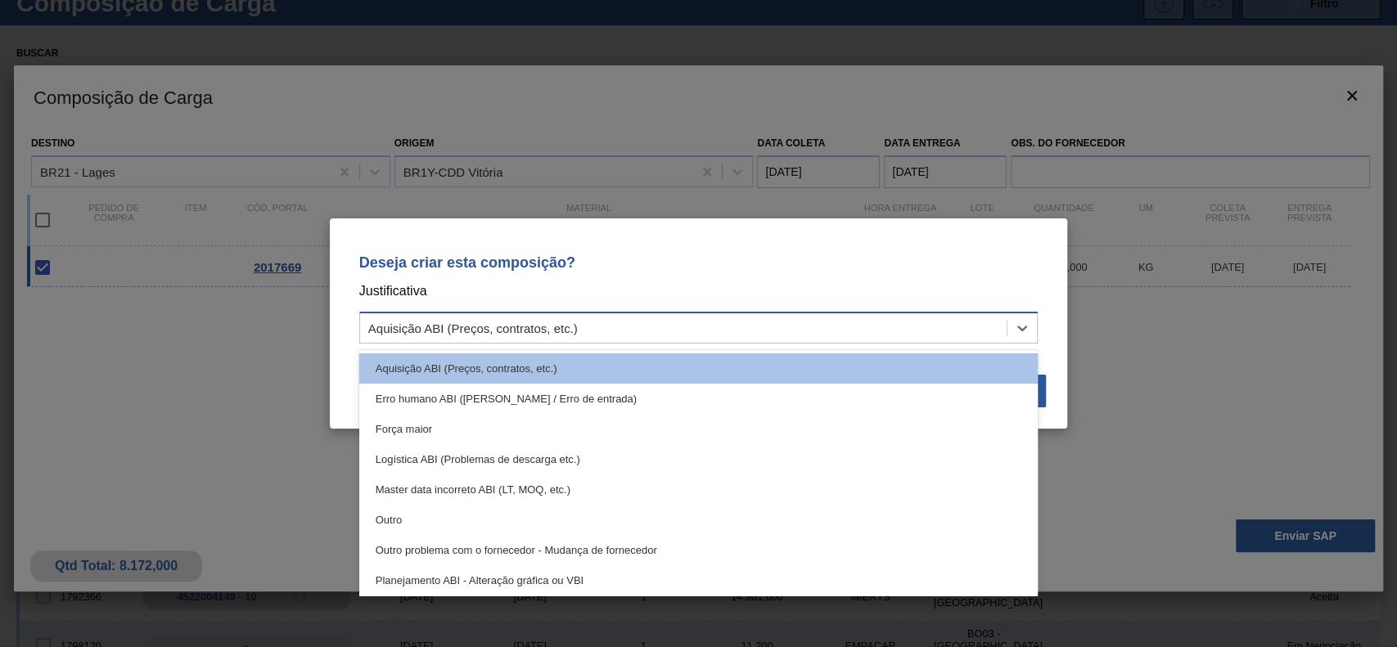
click at [616, 337] on div "Aquisição ABI (Preços, contratos, etc.)" at bounding box center [683, 329] width 647 height 24
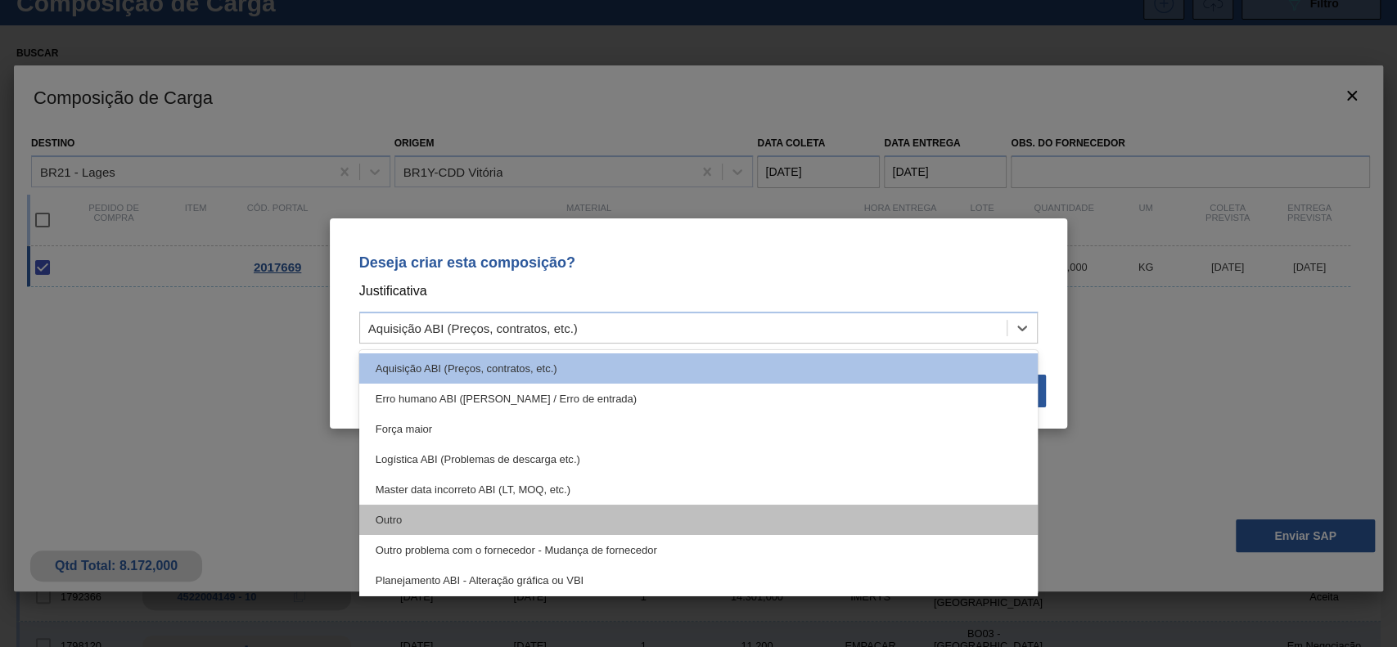
click at [515, 517] on div "Outro" at bounding box center [698, 520] width 679 height 30
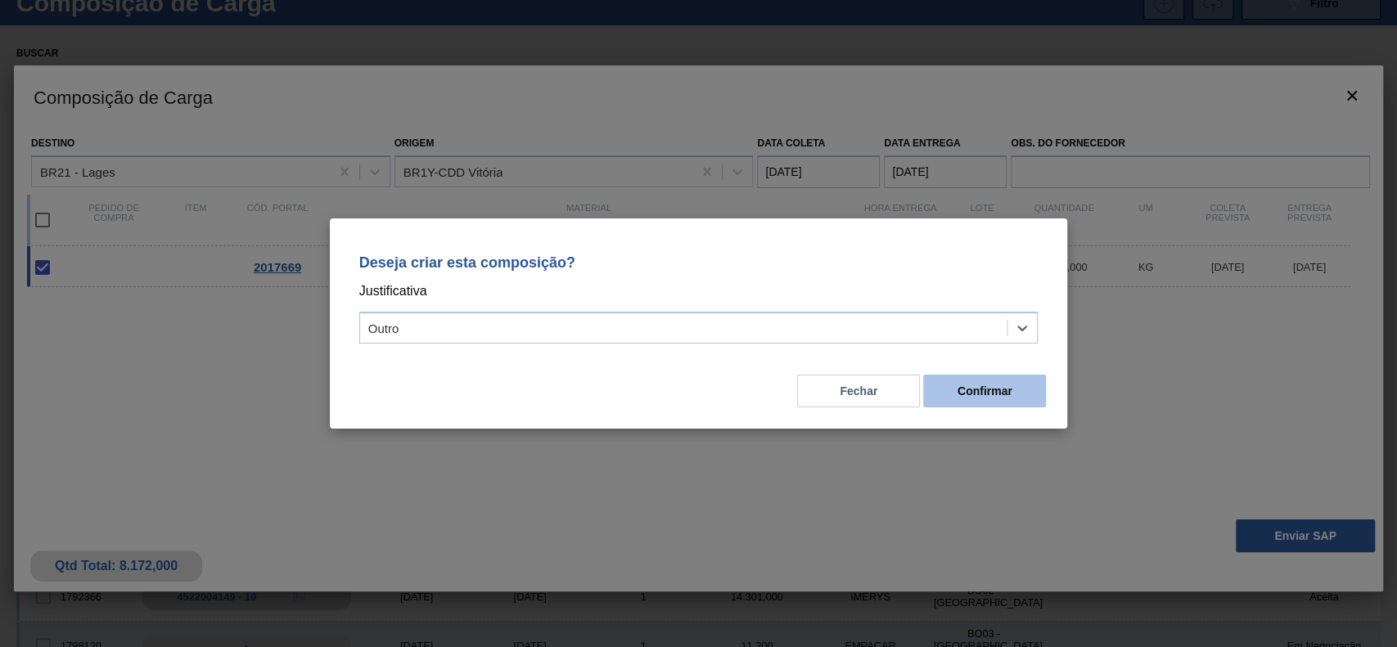
click at [995, 390] on button "Confirmar" at bounding box center [984, 391] width 123 height 33
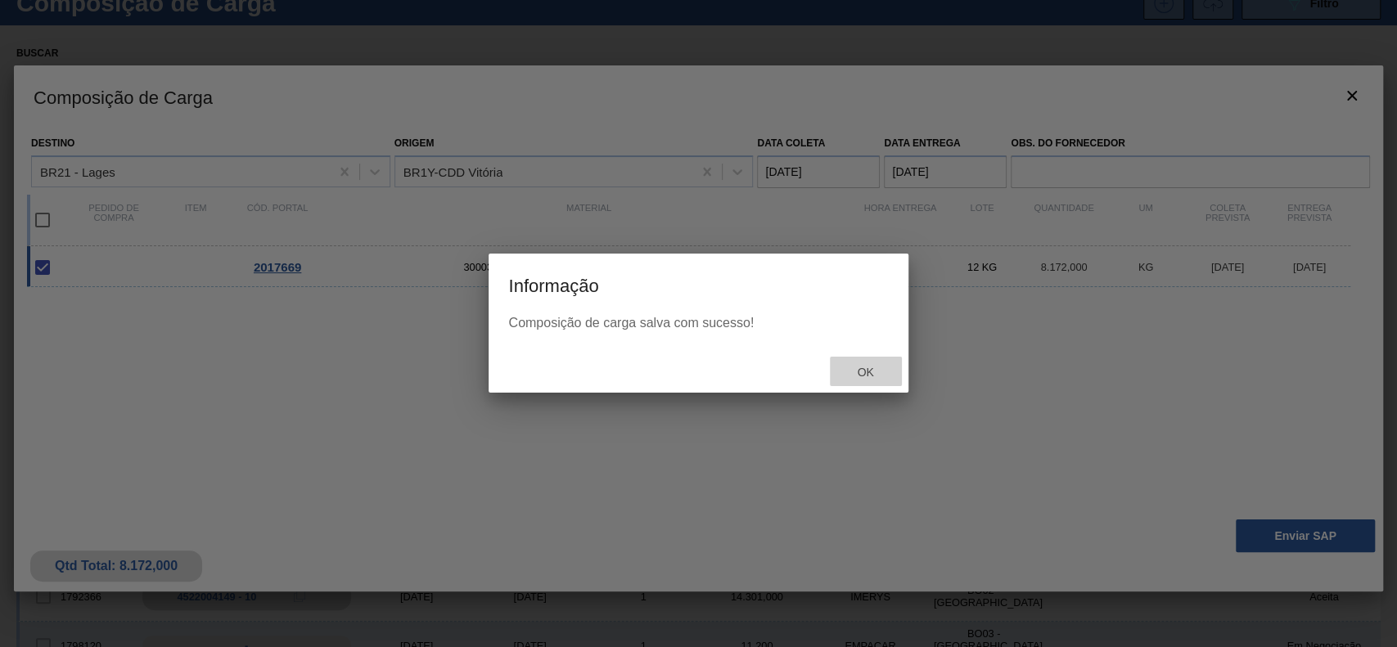
click at [868, 363] on div "Ok" at bounding box center [866, 372] width 72 height 30
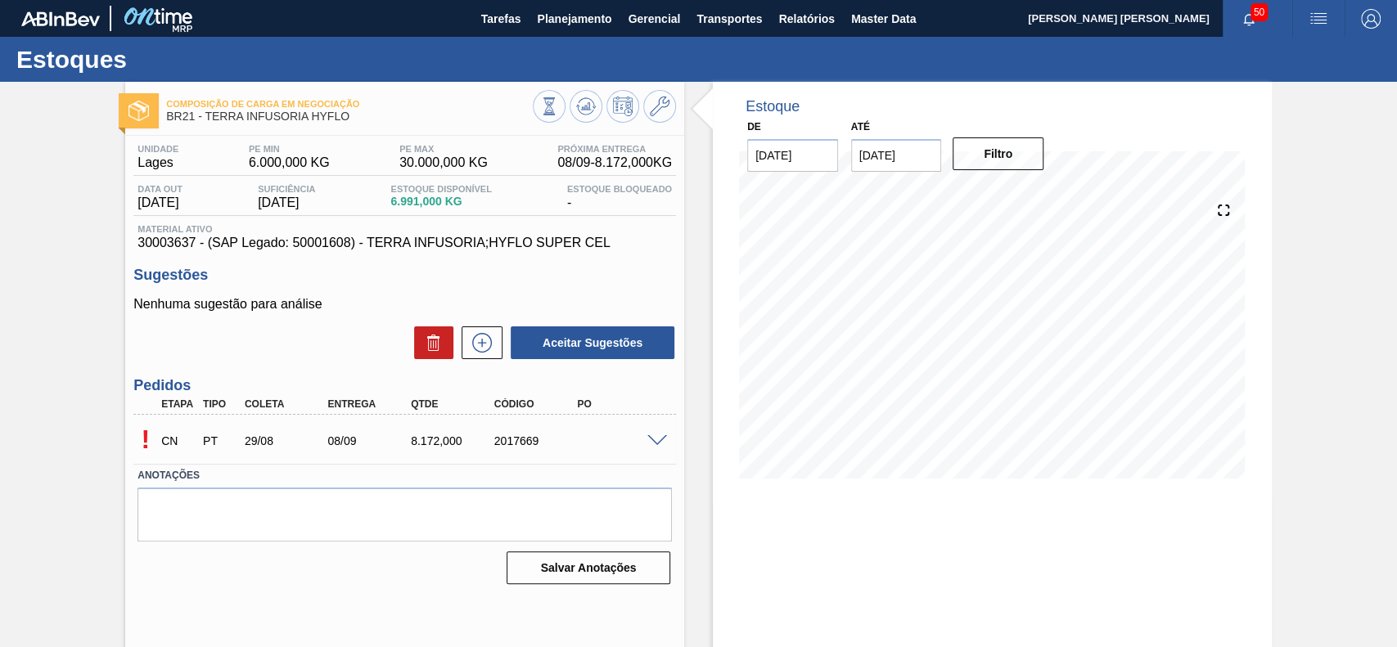
click at [655, 446] on span at bounding box center [657, 441] width 20 height 12
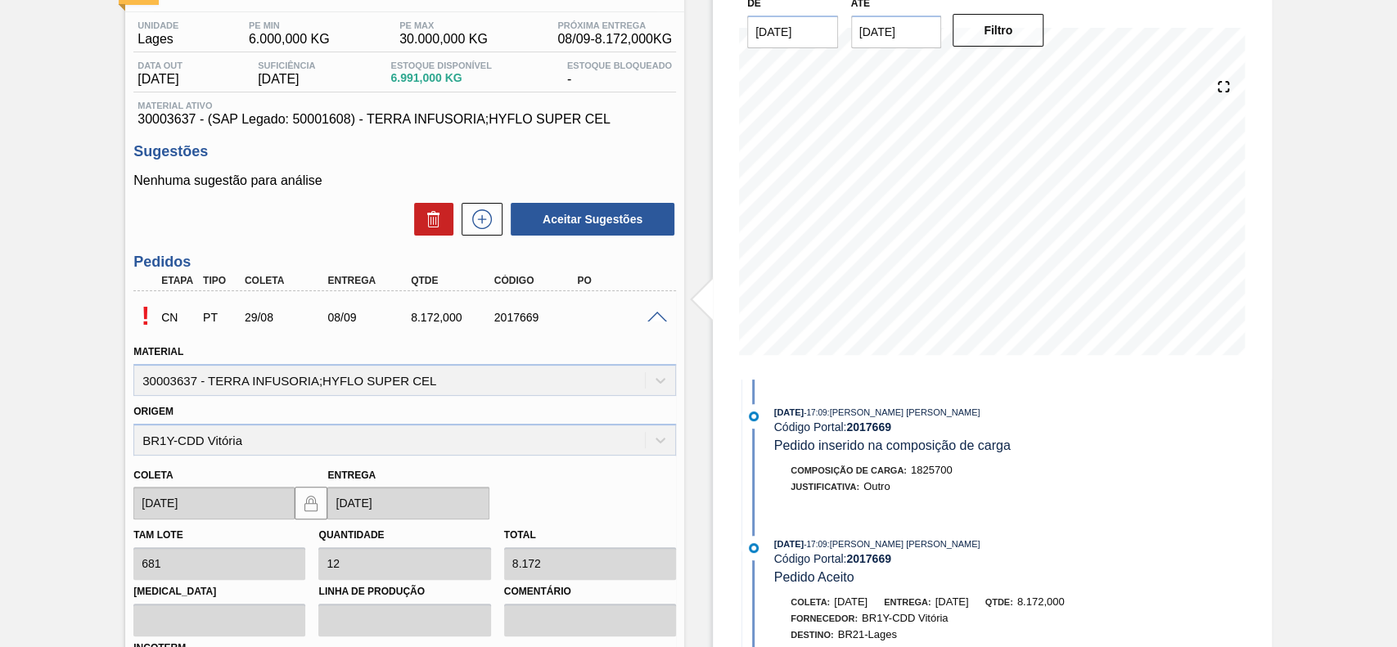
scroll to position [435, 0]
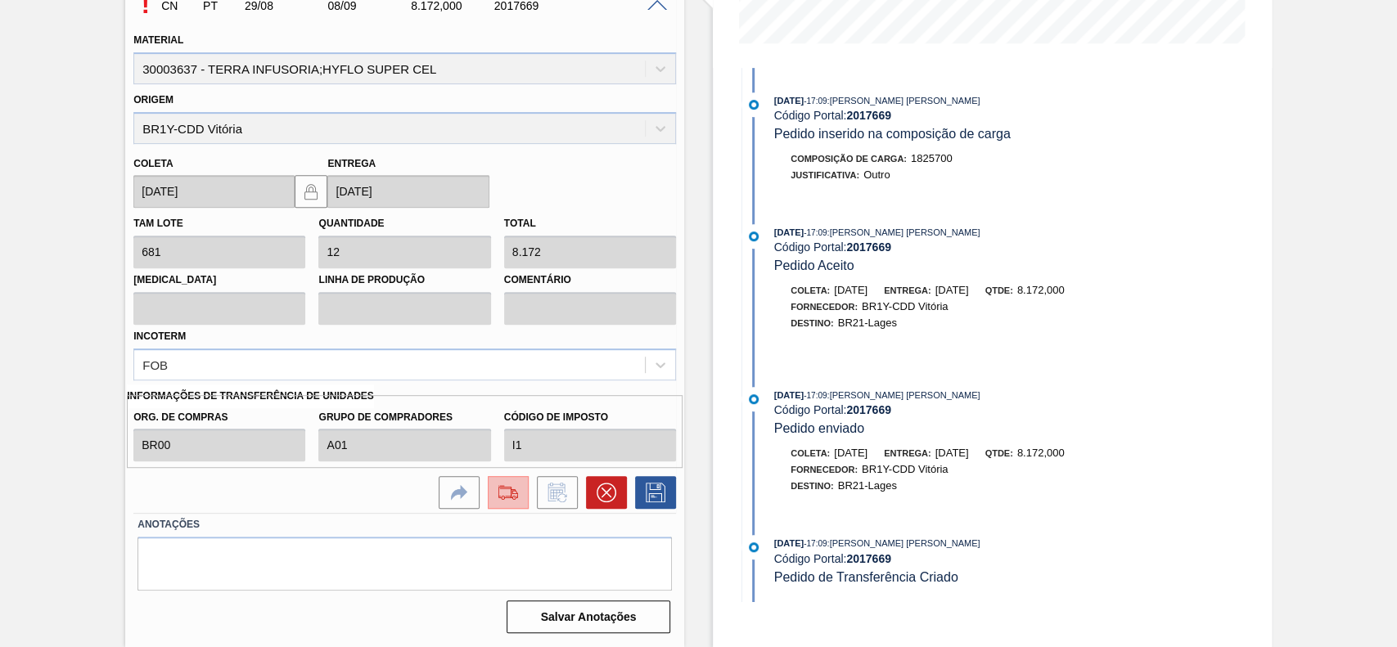
click at [502, 501] on img at bounding box center [508, 493] width 26 height 20
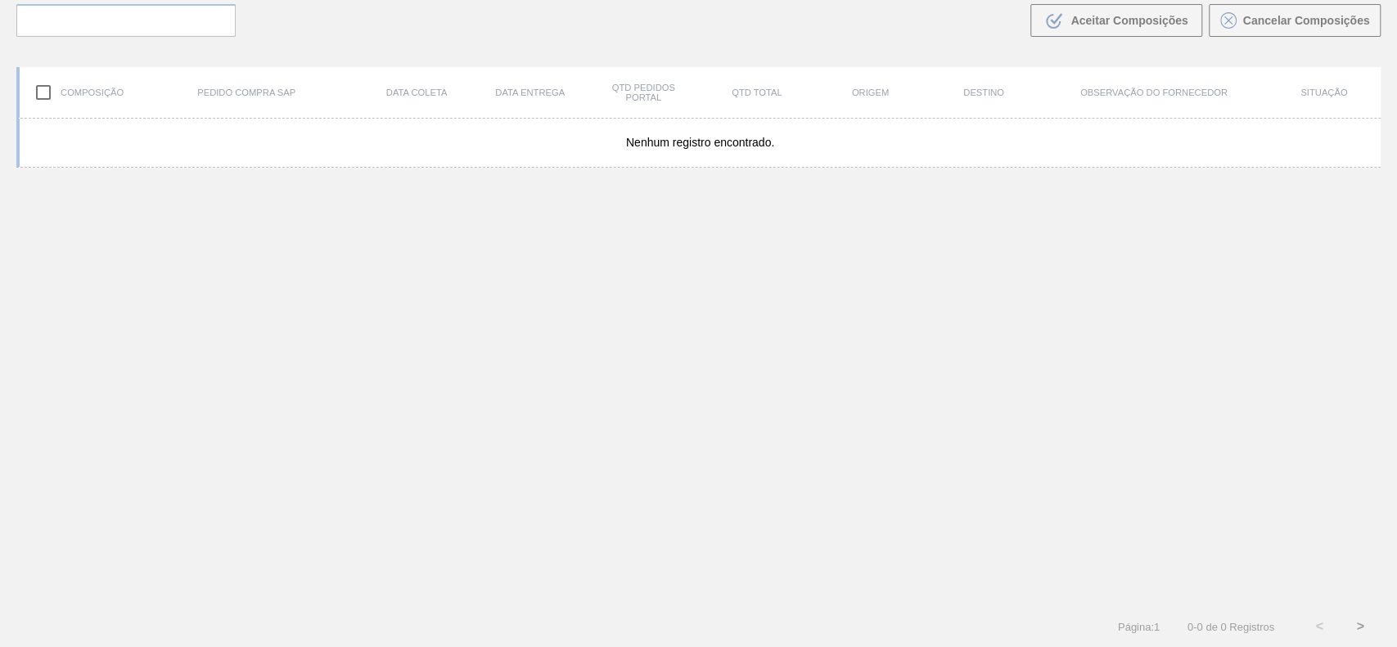
scroll to position [118, 0]
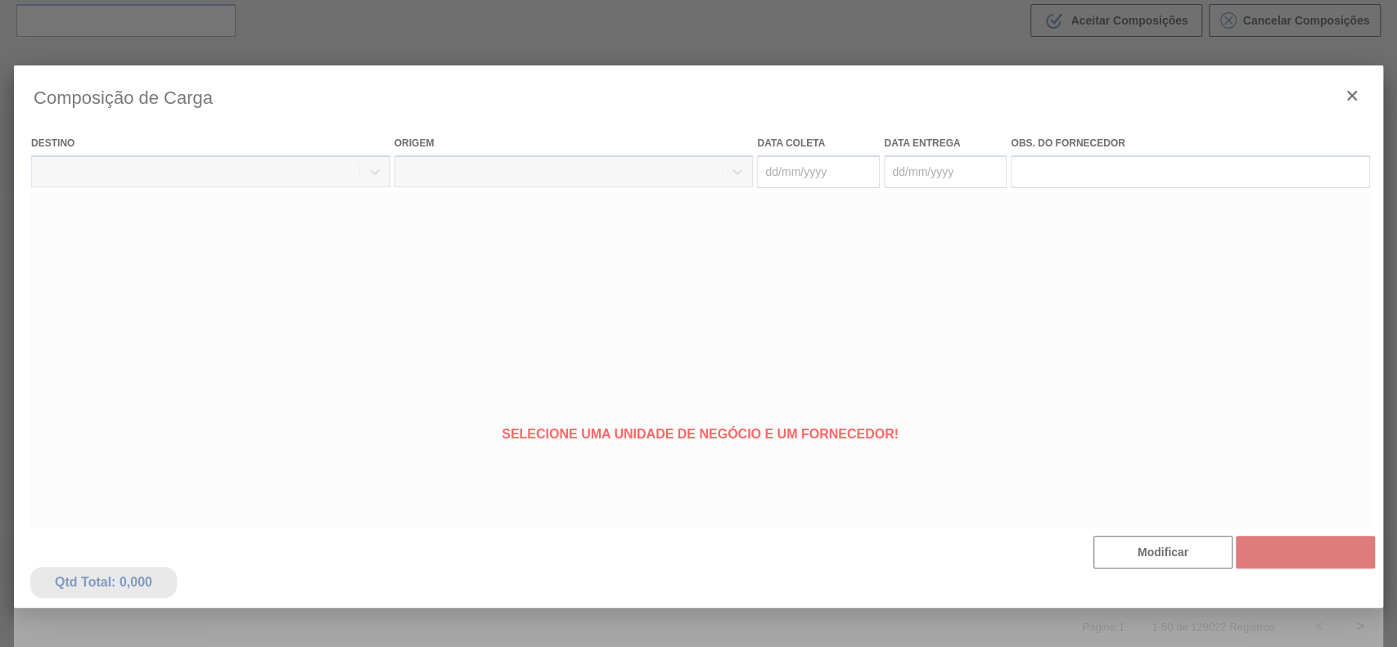
type coleta "[DATE]"
type entrega "[DATE]"
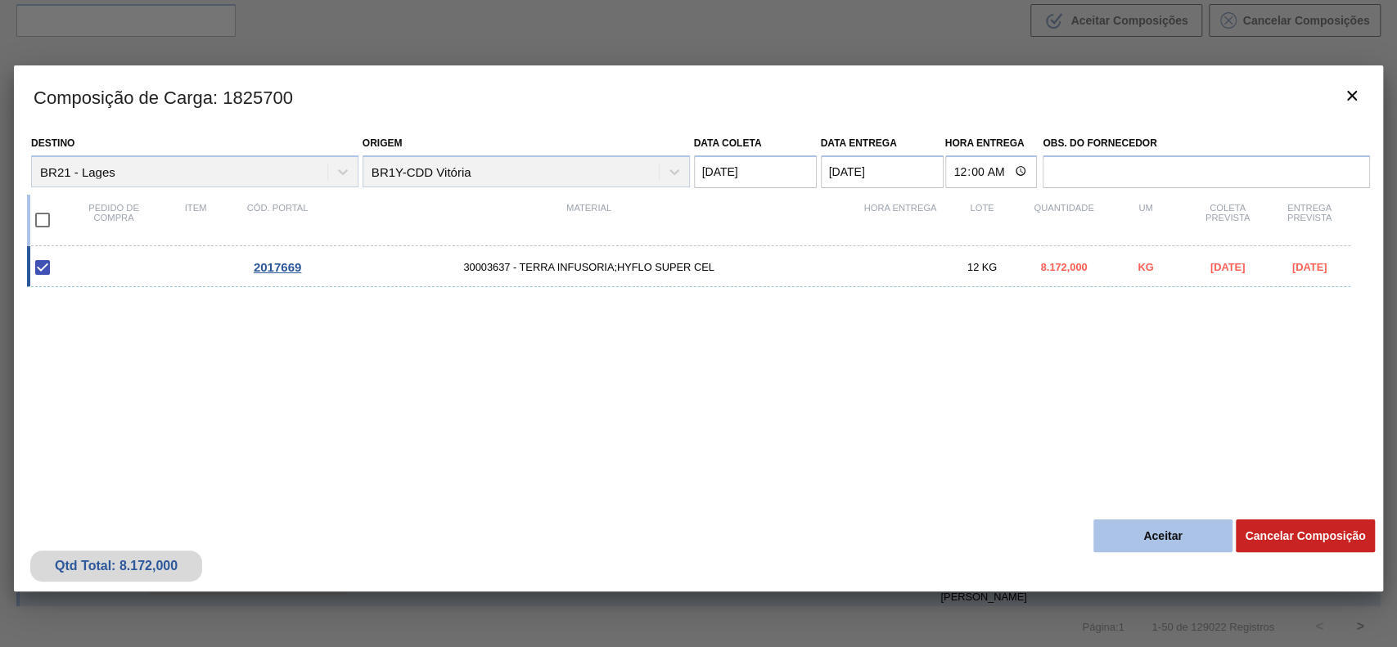
click at [1156, 545] on button "Aceitar" at bounding box center [1163, 536] width 139 height 33
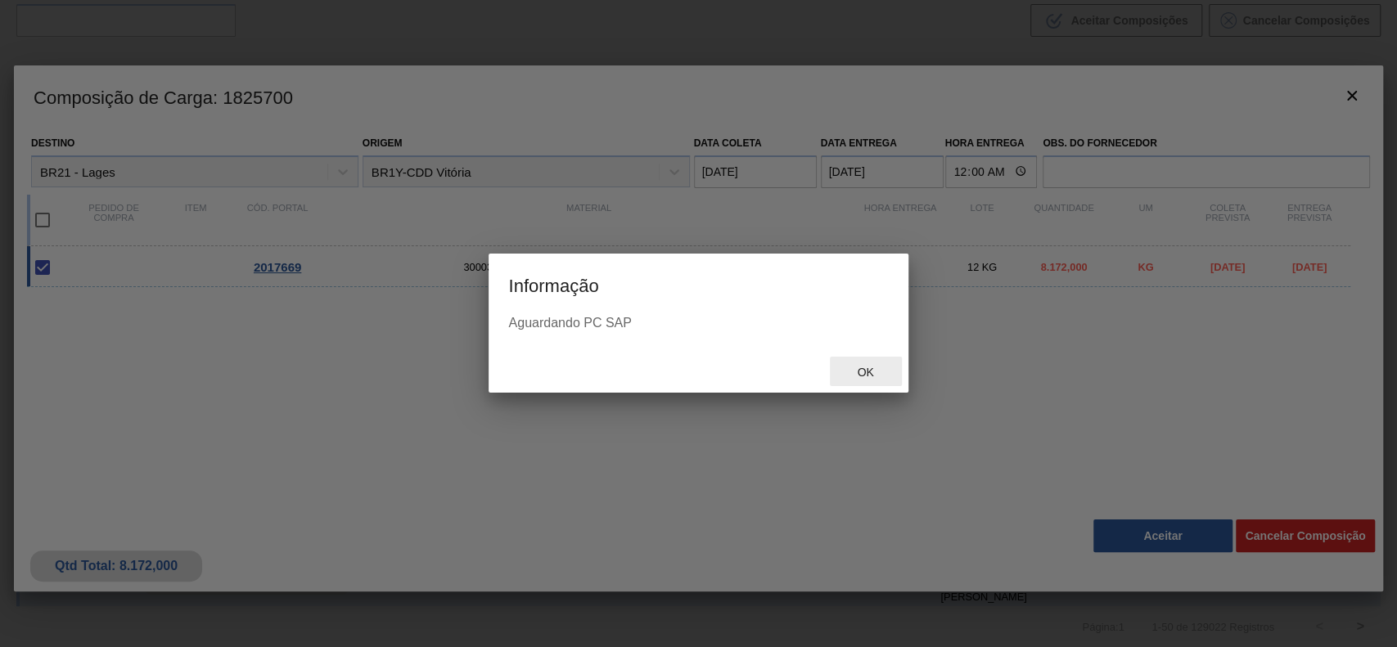
click at [859, 373] on span "Ok" at bounding box center [865, 372] width 43 height 13
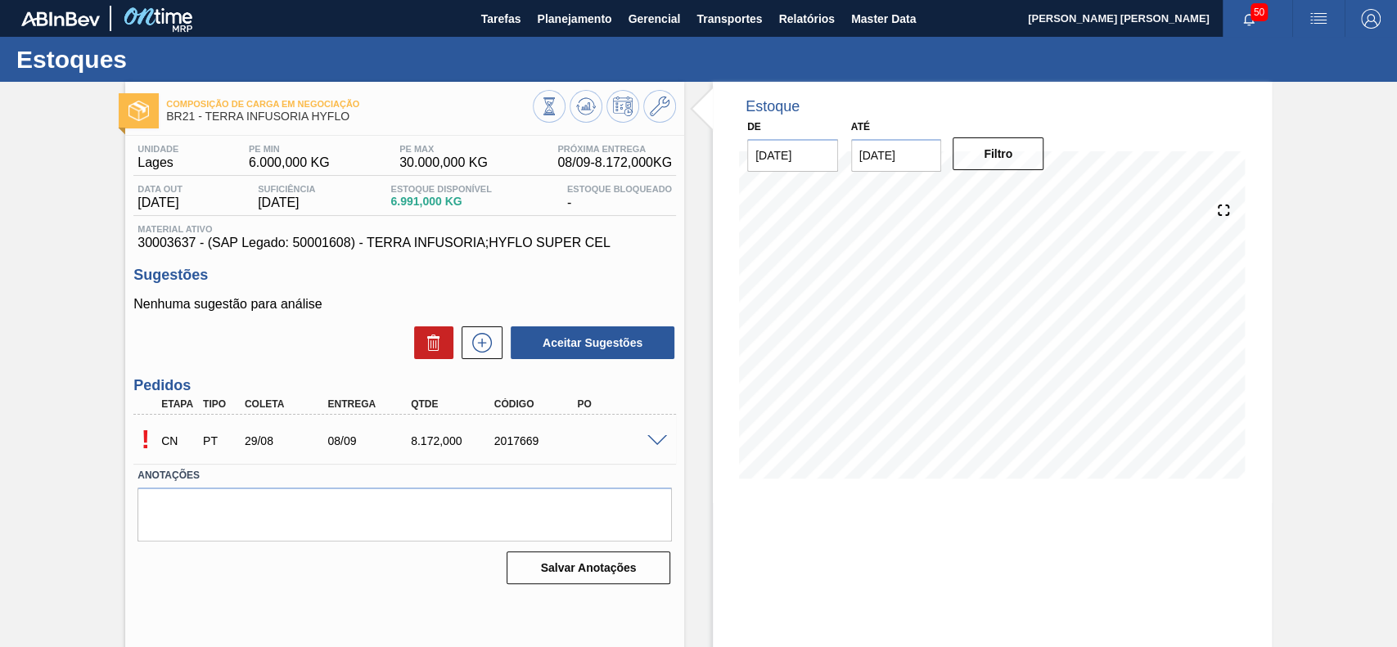
click at [652, 442] on span at bounding box center [657, 441] width 20 height 12
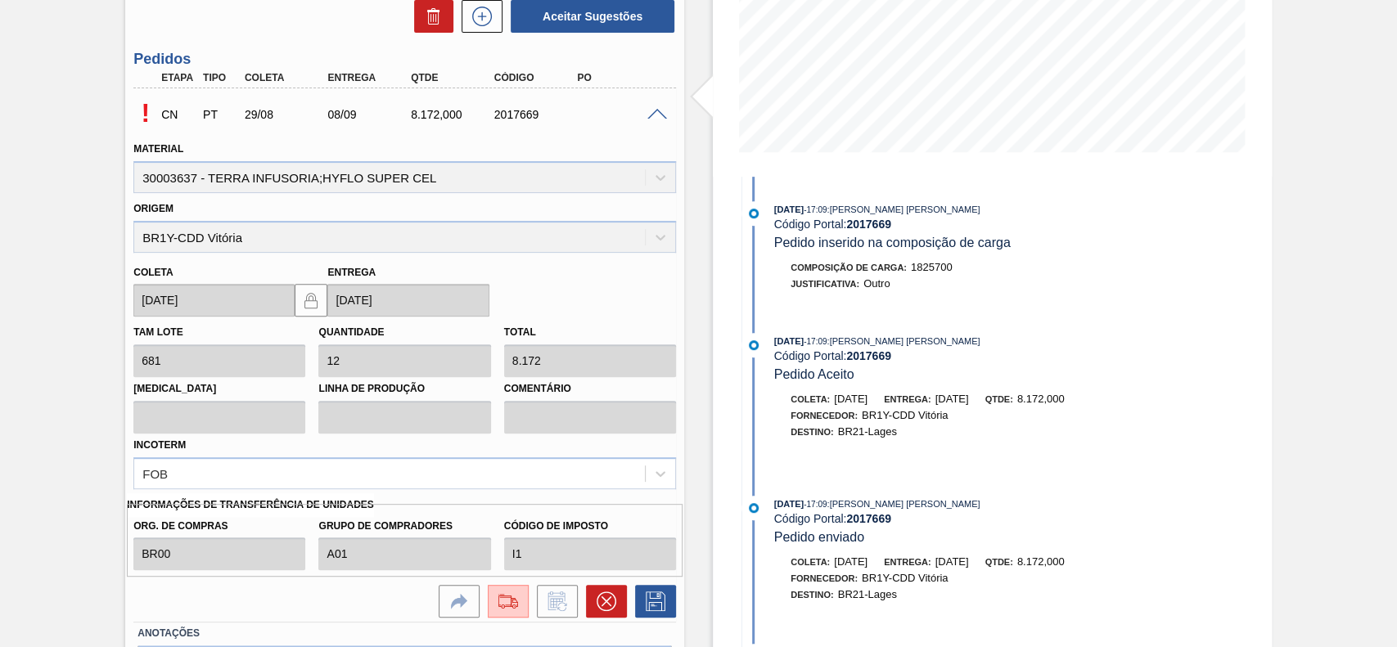
scroll to position [435, 0]
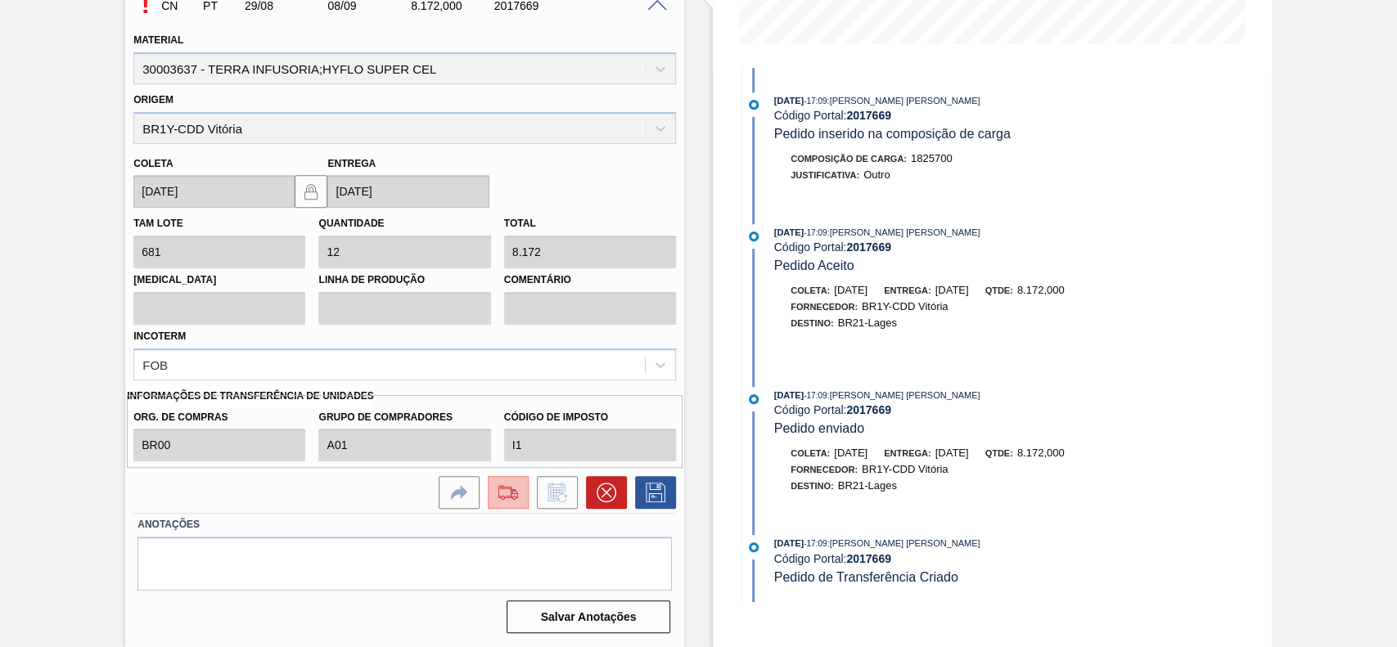
click at [504, 497] on img at bounding box center [508, 493] width 26 height 20
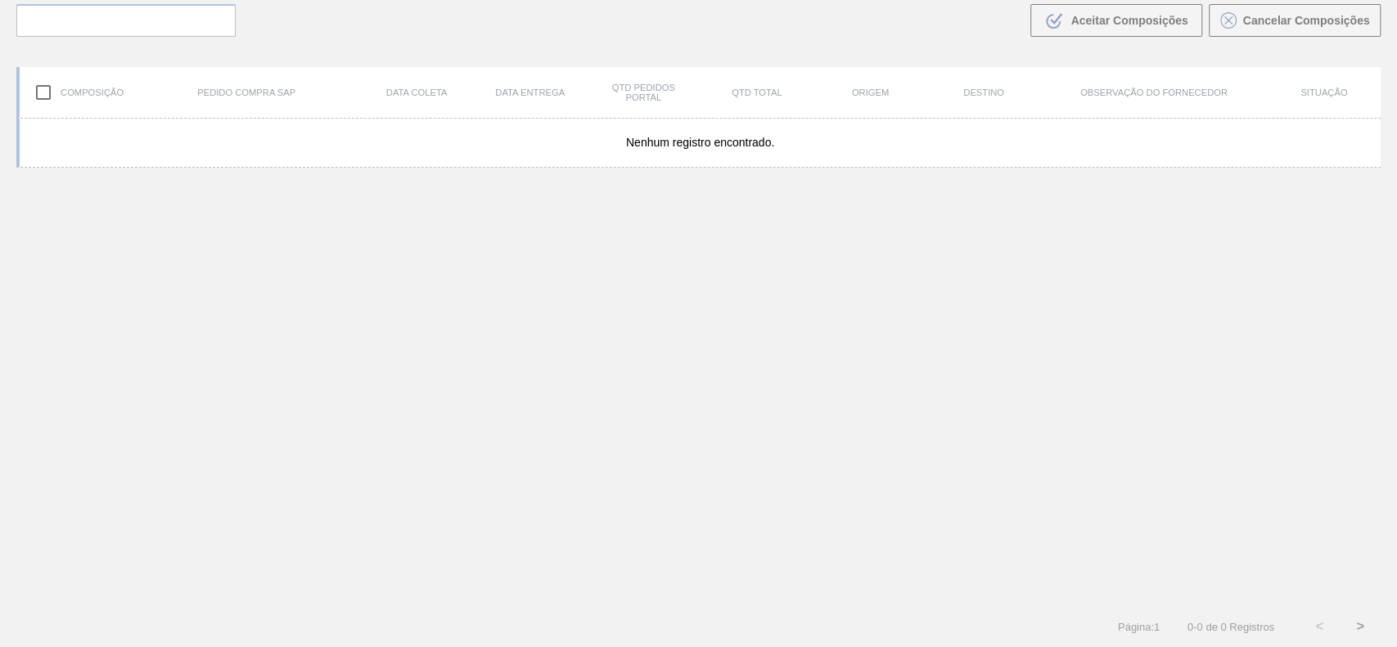
scroll to position [118, 0]
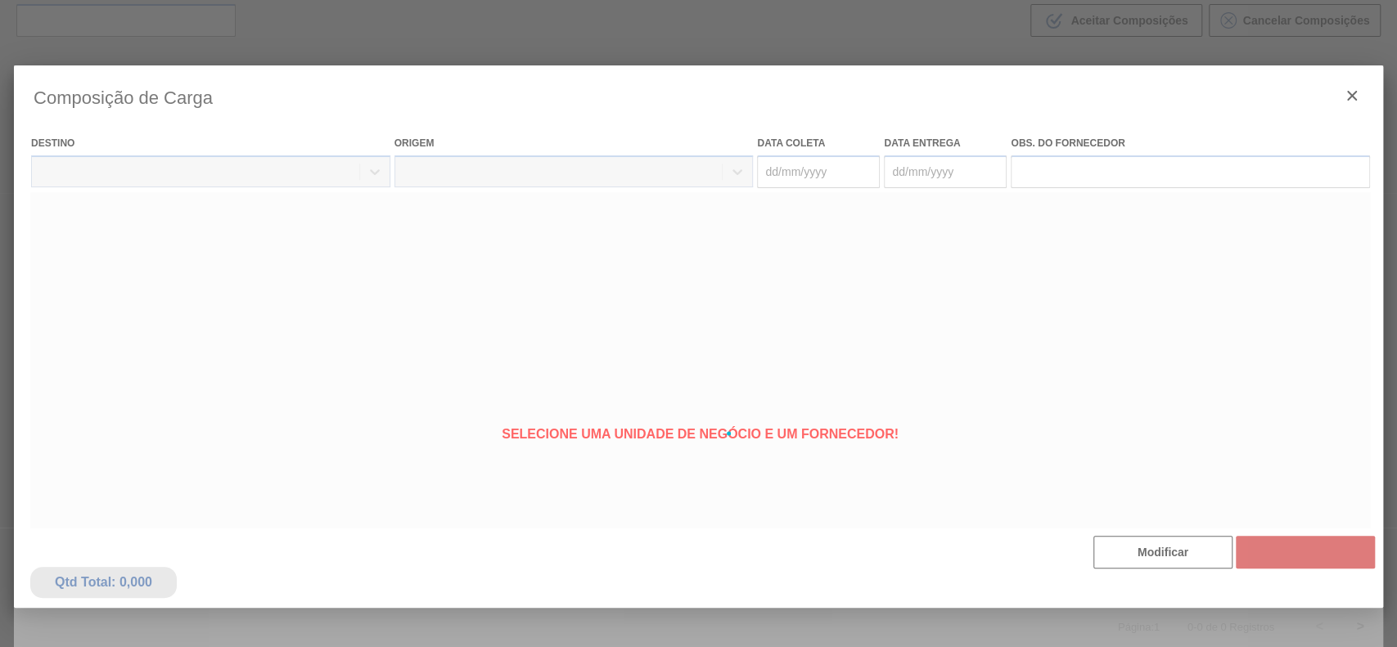
type coleta "[DATE]"
type entrega "[DATE]"
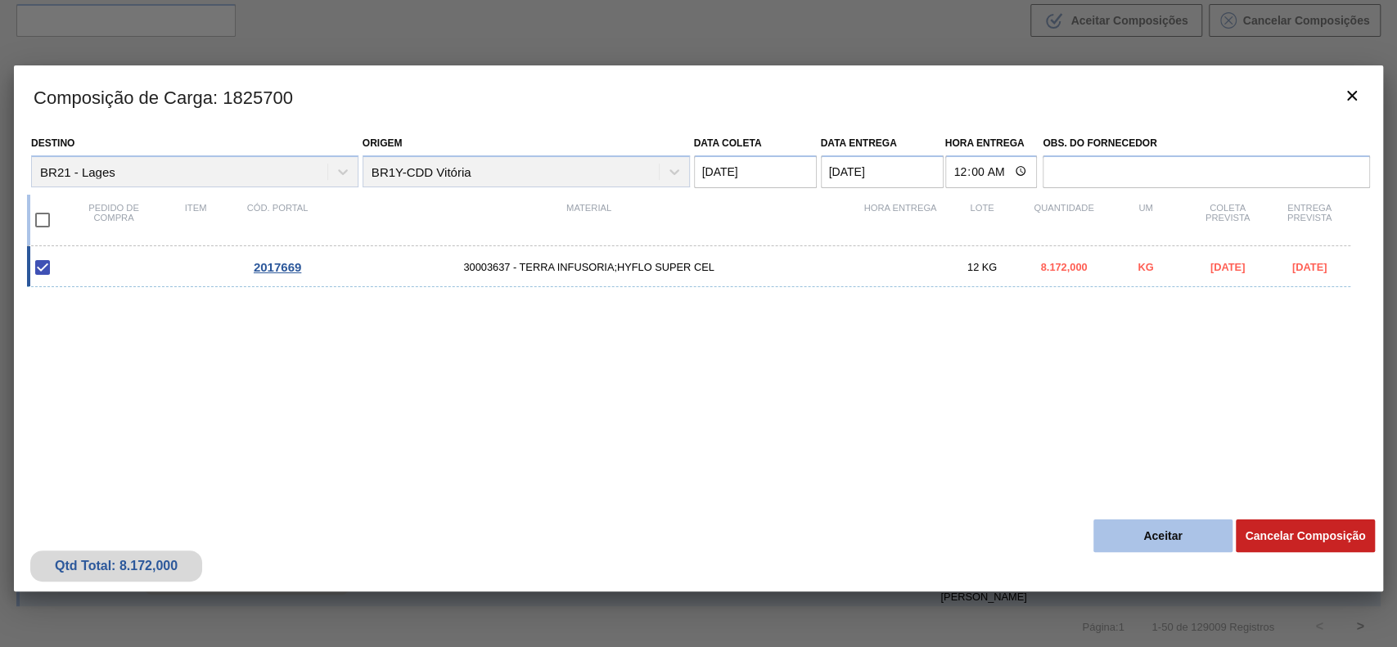
click at [1153, 548] on button "Aceitar" at bounding box center [1163, 536] width 139 height 33
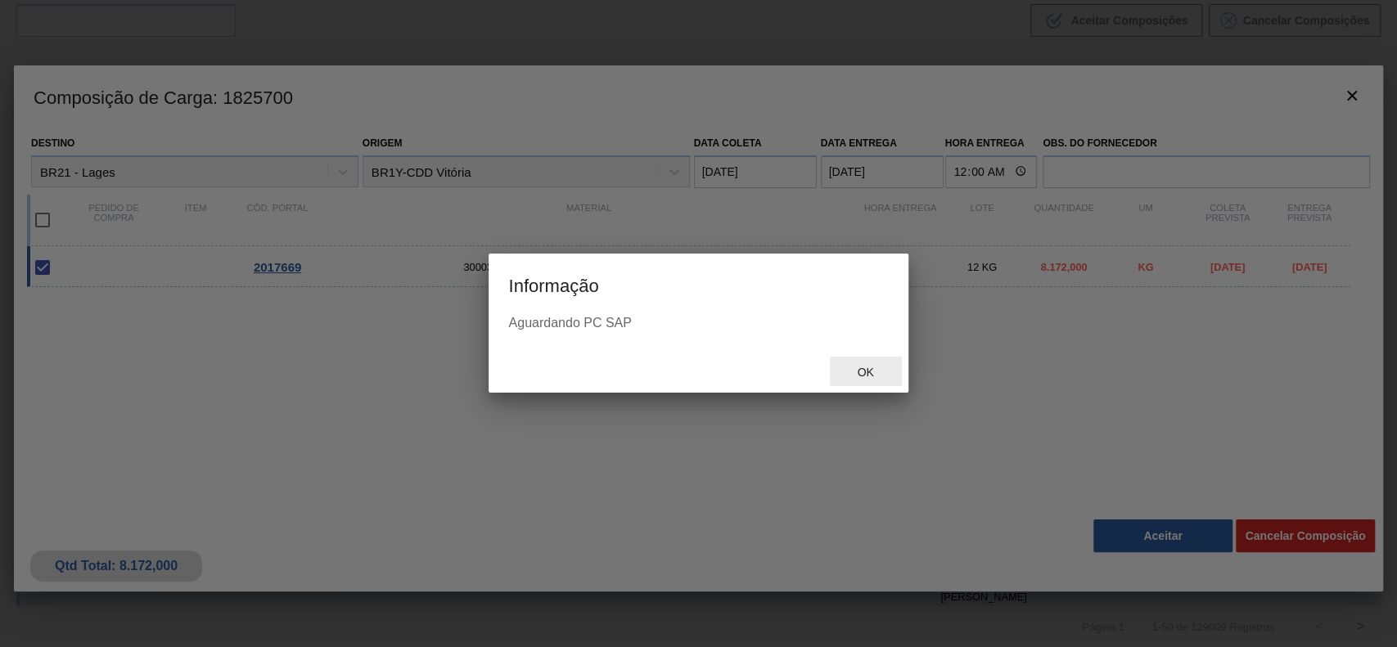
click at [845, 385] on div "Ok" at bounding box center [866, 372] width 72 height 30
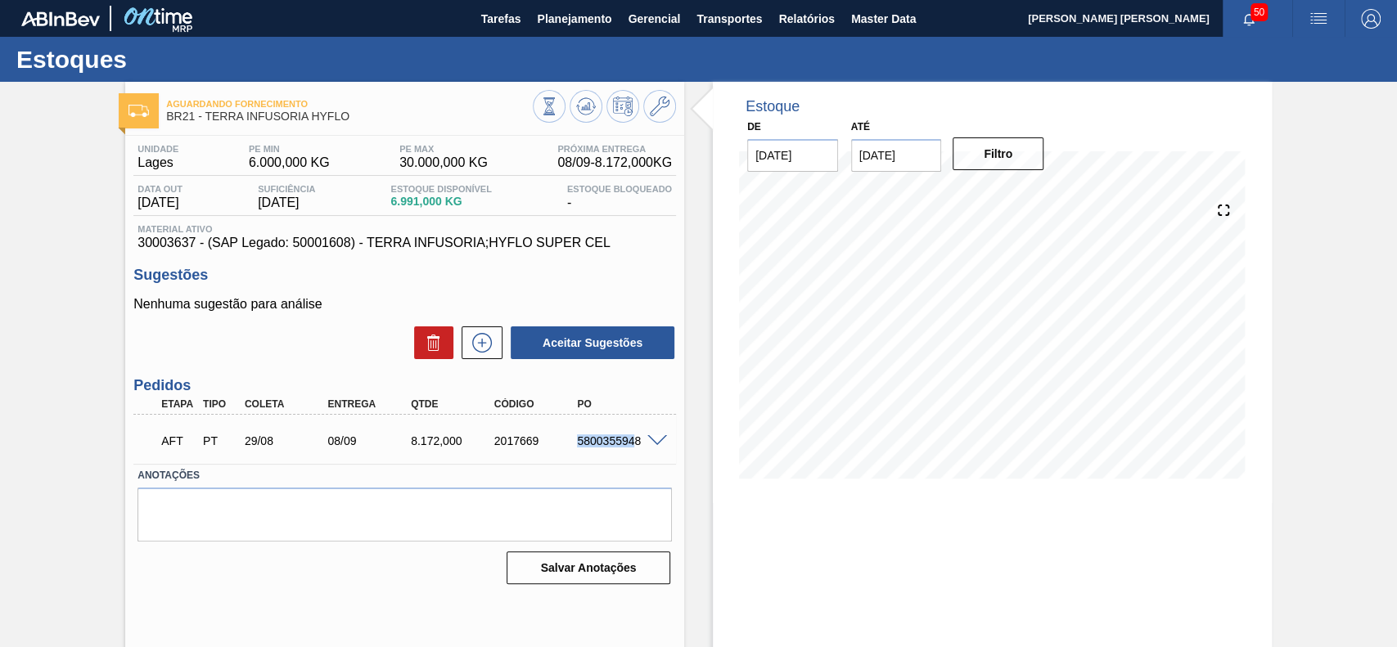
drag, startPoint x: 571, startPoint y: 446, endPoint x: 636, endPoint y: 444, distance: 64.7
click at [636, 444] on div "5800355948" at bounding box center [619, 441] width 92 height 13
copy div "580035594"
drag, startPoint x: 539, startPoint y: 443, endPoint x: 559, endPoint y: 440, distance: 19.8
click at [544, 442] on div "2017669" at bounding box center [536, 441] width 92 height 13
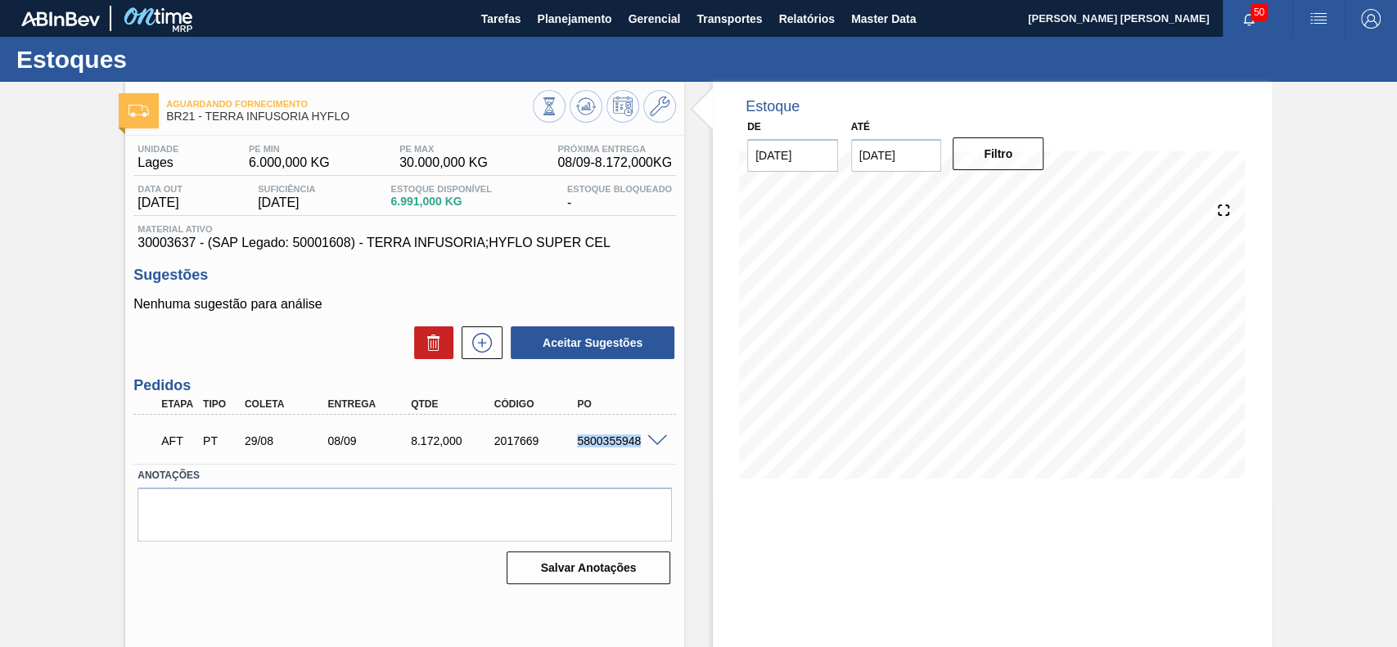
drag, startPoint x: 574, startPoint y: 437, endPoint x: 641, endPoint y: 452, distance: 68.7
click at [641, 452] on div "AFT PT 29/08 08/09 8.172,000 2017669 5800355948" at bounding box center [400, 439] width 499 height 33
copy div "5800355948"
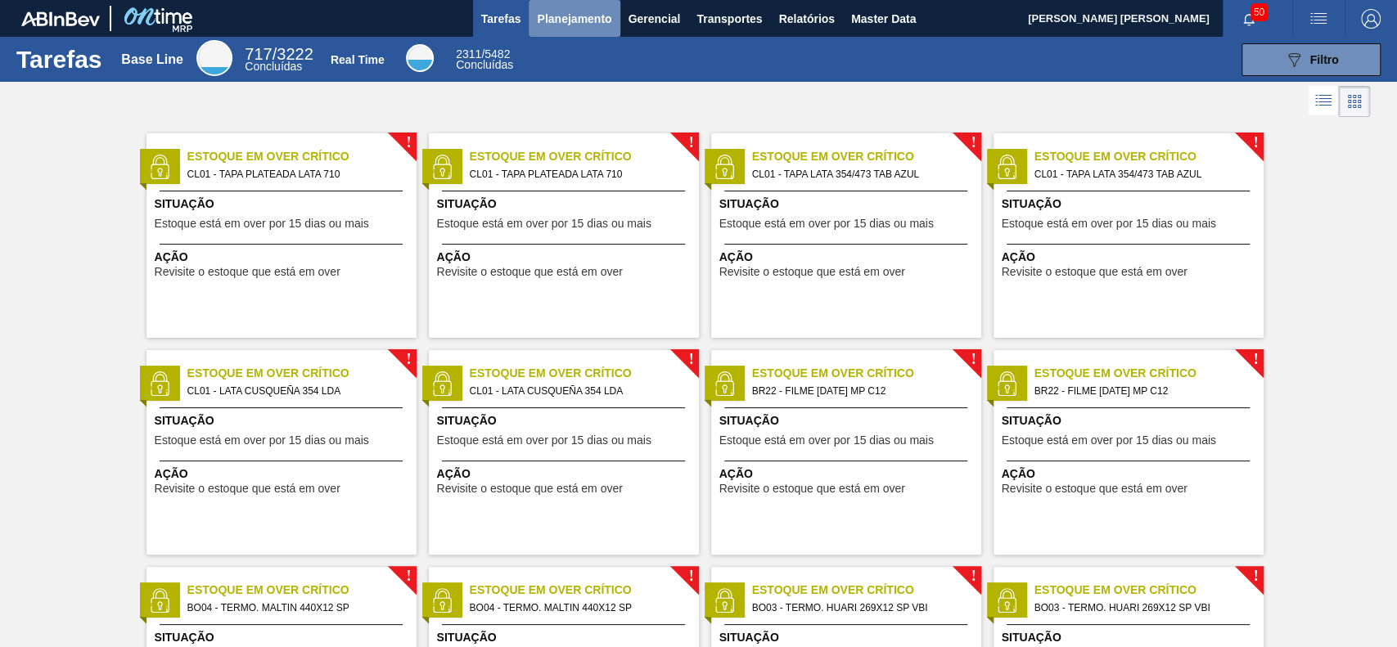
click at [584, 28] on span "Planejamento" at bounding box center [574, 19] width 74 height 20
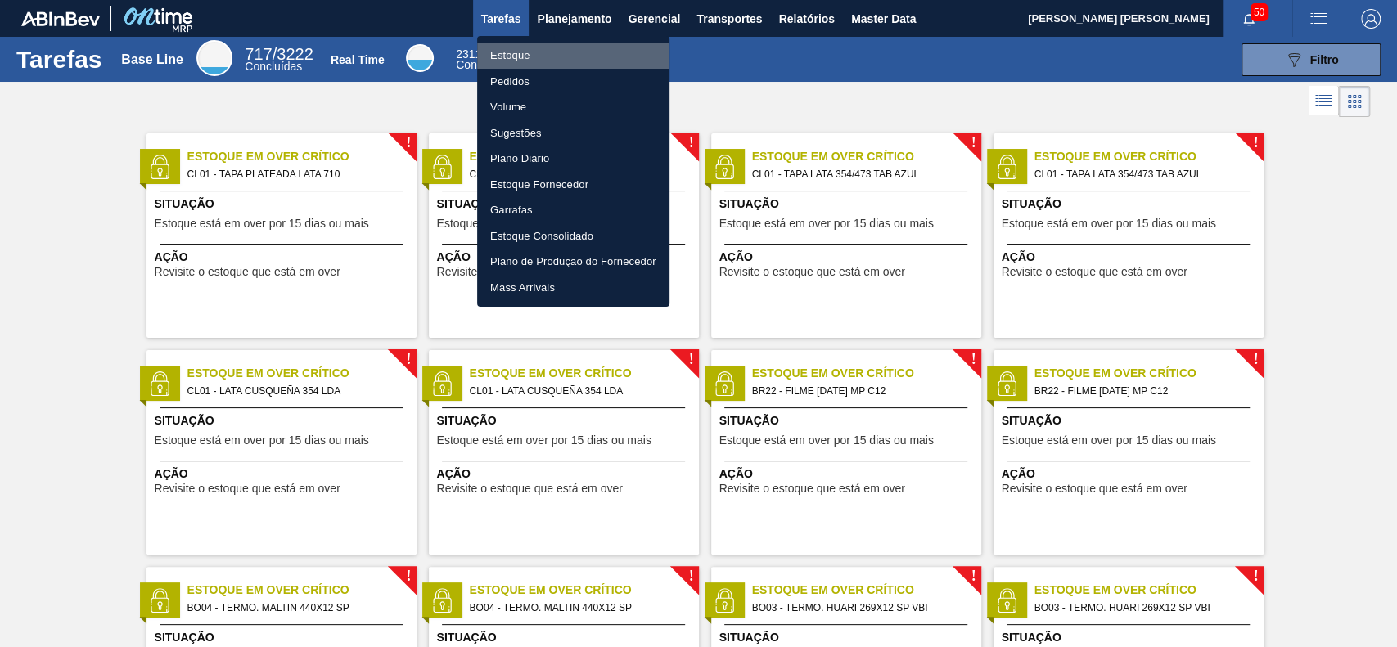
click at [545, 61] on li "Estoque" at bounding box center [573, 56] width 192 height 26
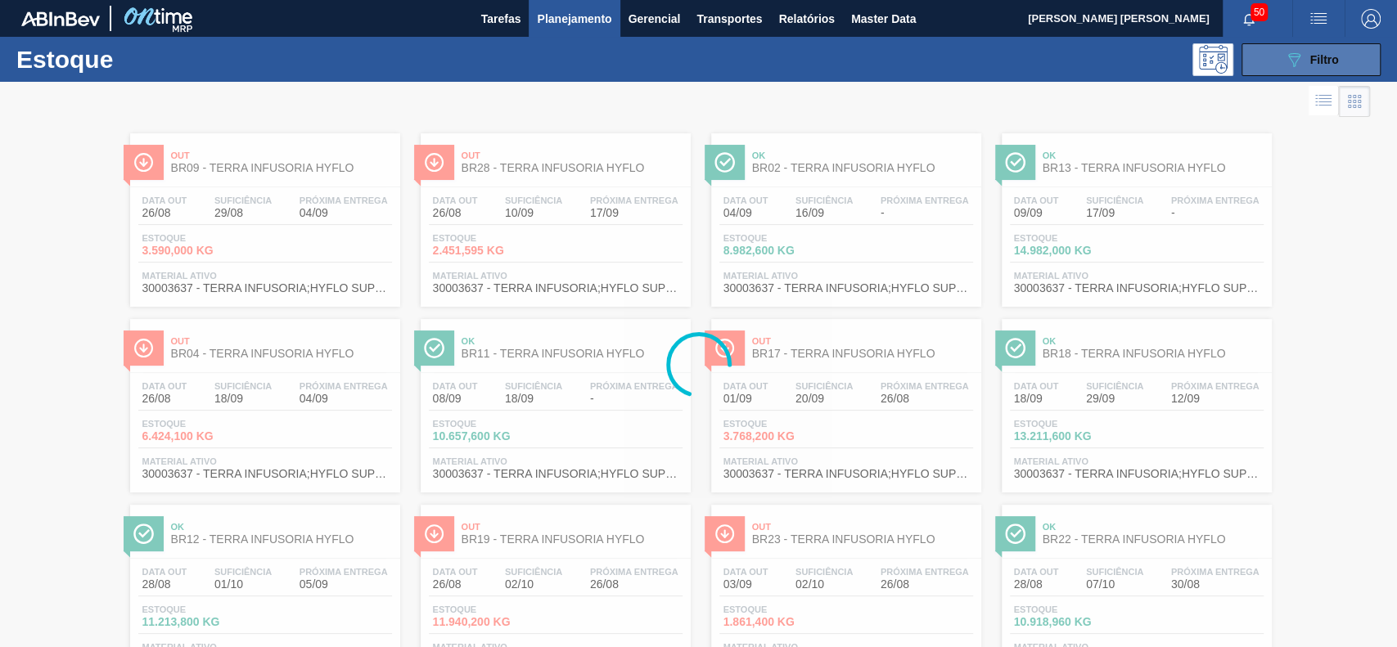
click at [1311, 54] on span "Filtro" at bounding box center [1325, 59] width 29 height 13
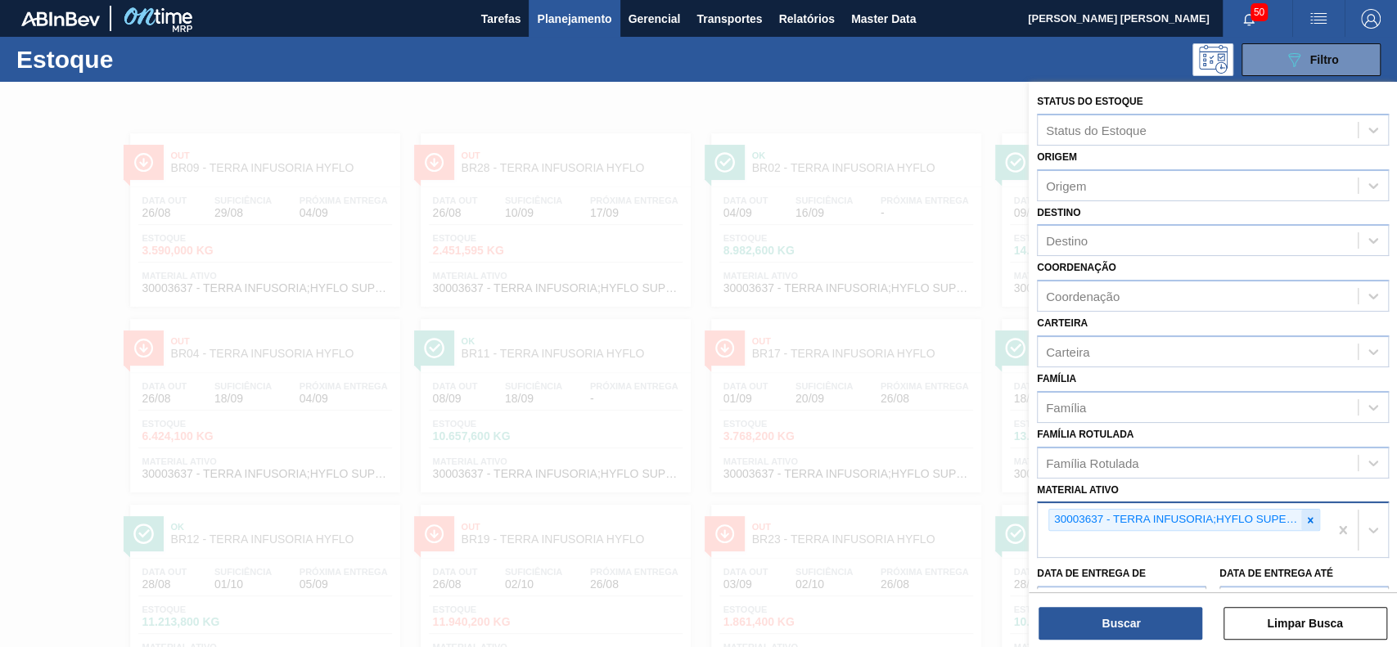
click at [1305, 519] on icon at bounding box center [1310, 520] width 11 height 11
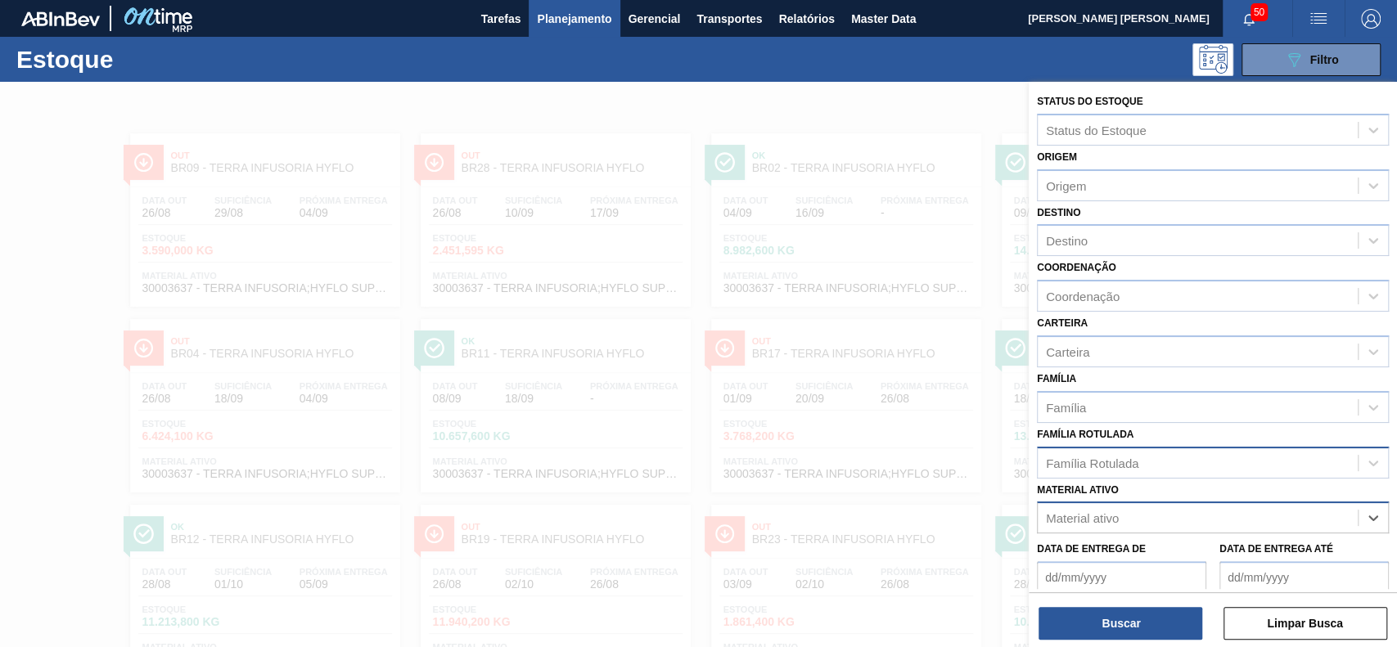
click at [1184, 451] on div "Família Rotulada" at bounding box center [1198, 463] width 320 height 24
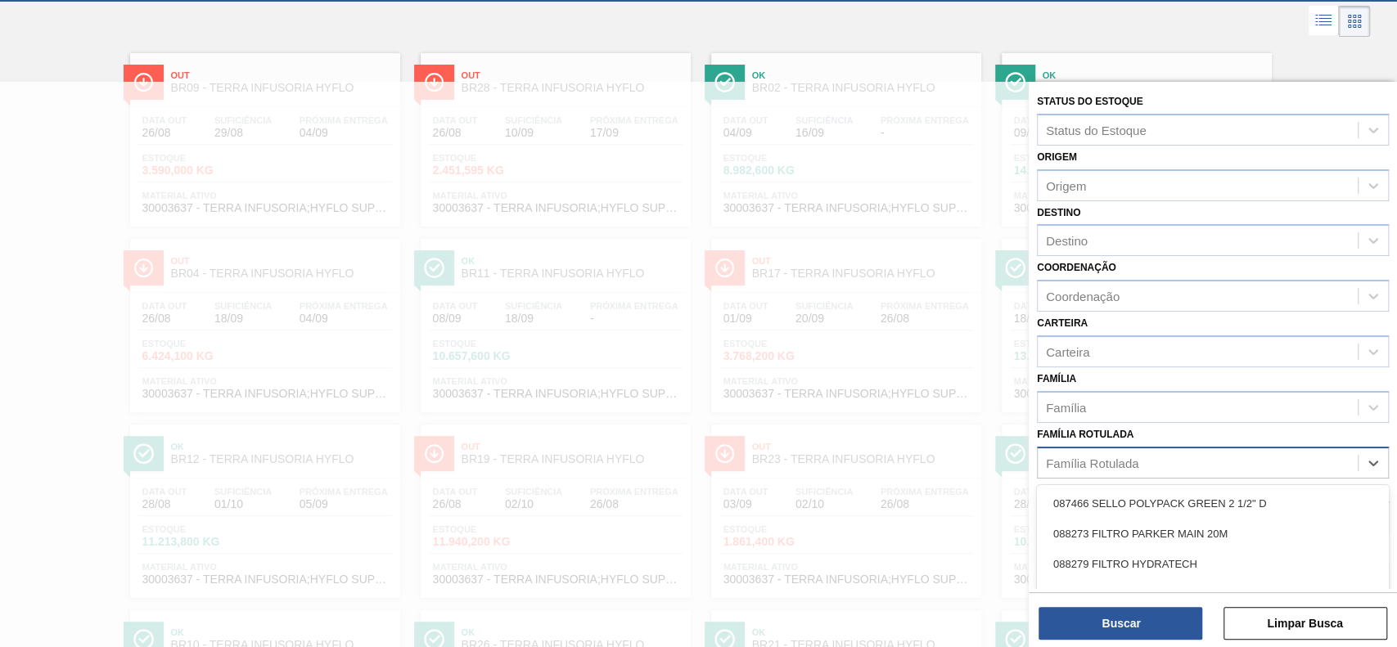
scroll to position [88, 0]
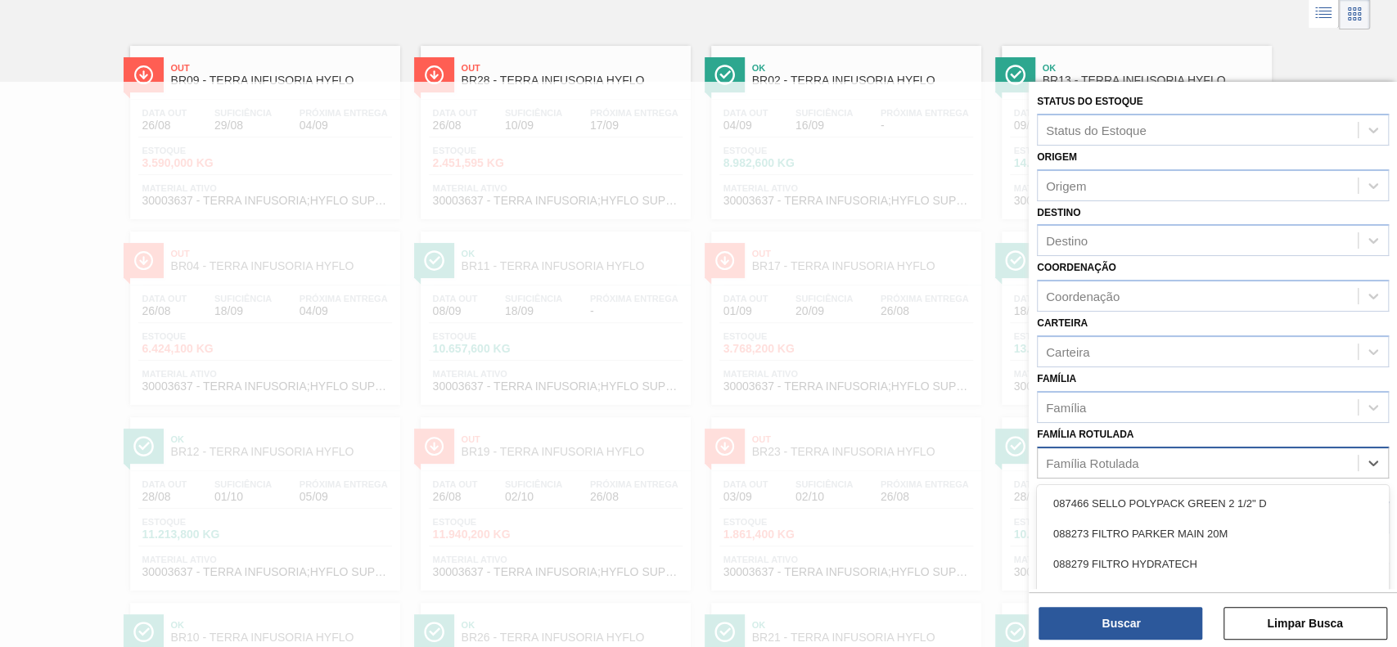
paste Rotulada "LÚPULO AROMÁTICO PELLET SAAZ"
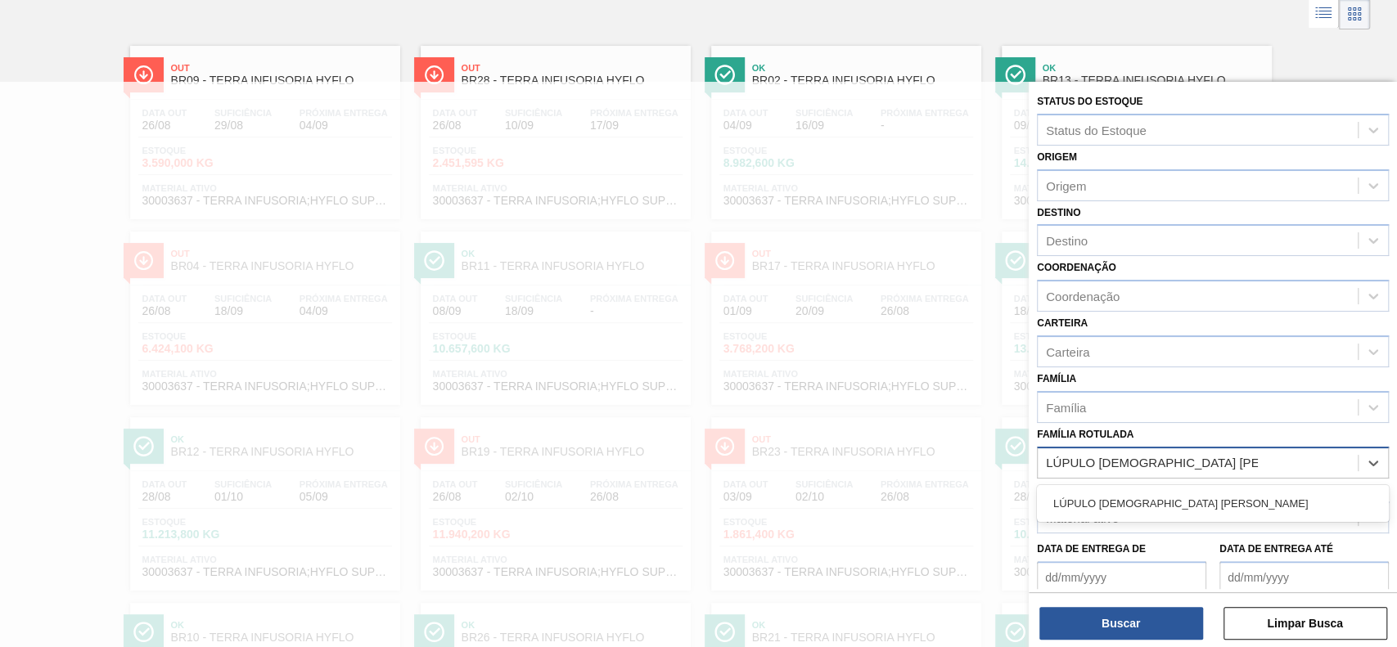
type Rotulada "LÚPULO AROMÁTICO PELLET SAAZ"
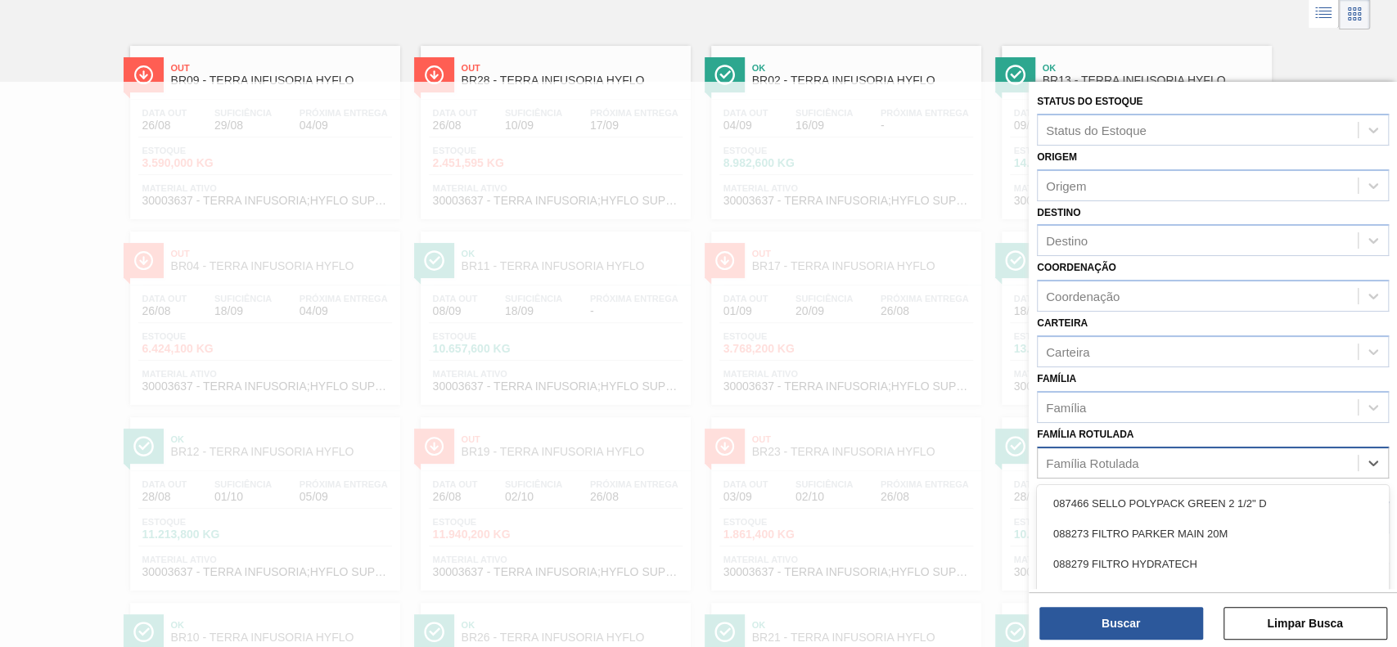
scroll to position [176, 0]
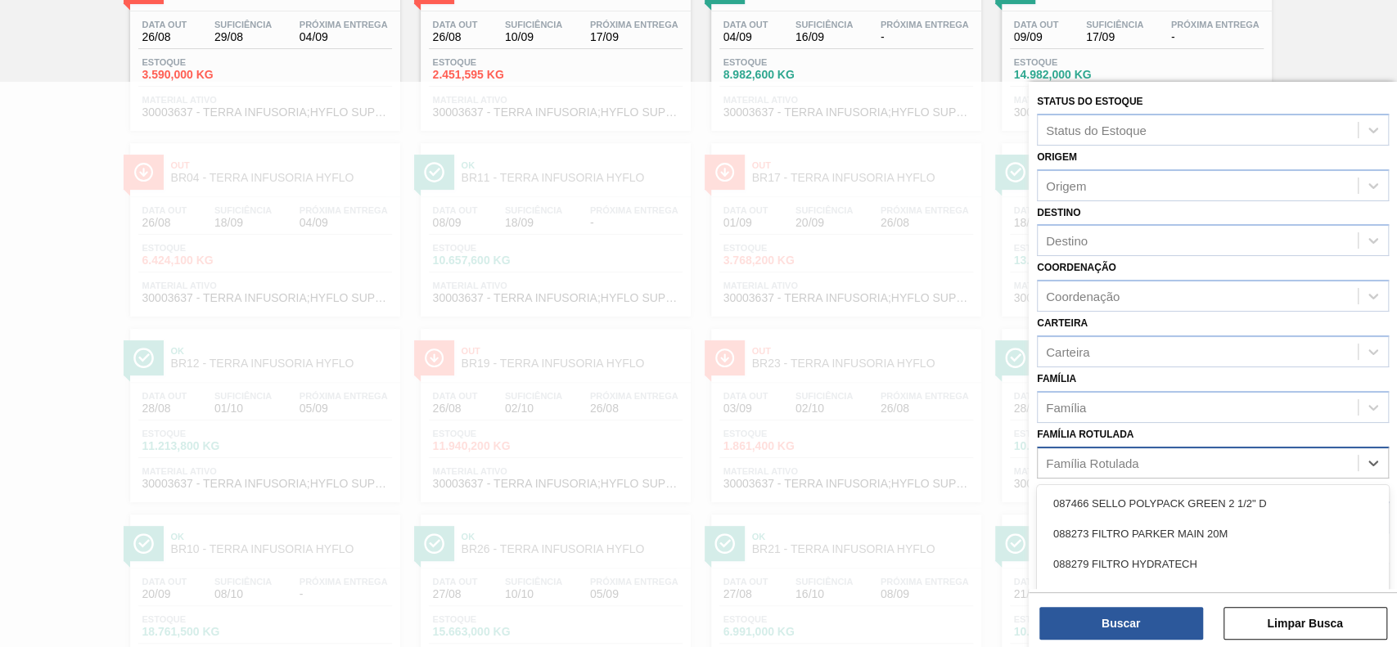
click at [1203, 455] on div "Família Rotulada" at bounding box center [1198, 463] width 320 height 24
paste Rotulada "LÚPULO AROMÁTICO PELLET SAAZ"
type Rotulada "LÚPULO AROMÁTICO PELLET SAAZ"
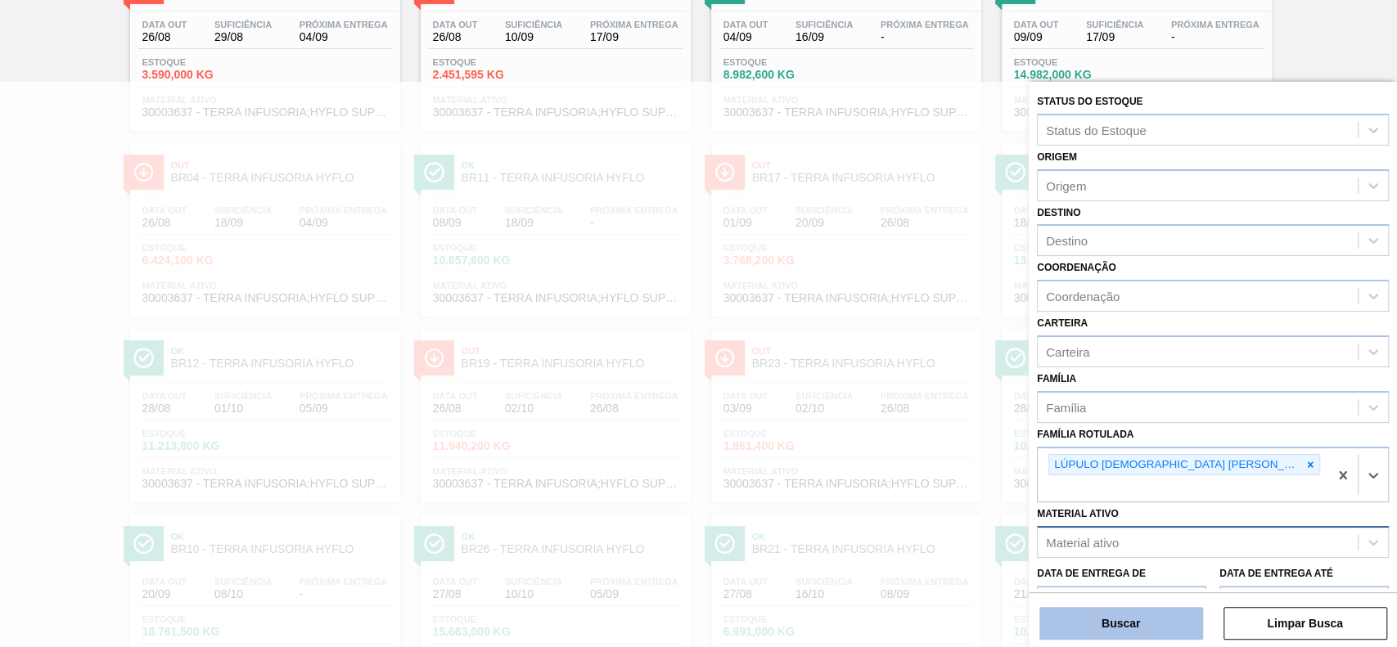
click at [1160, 624] on button "Buscar" at bounding box center [1122, 623] width 164 height 33
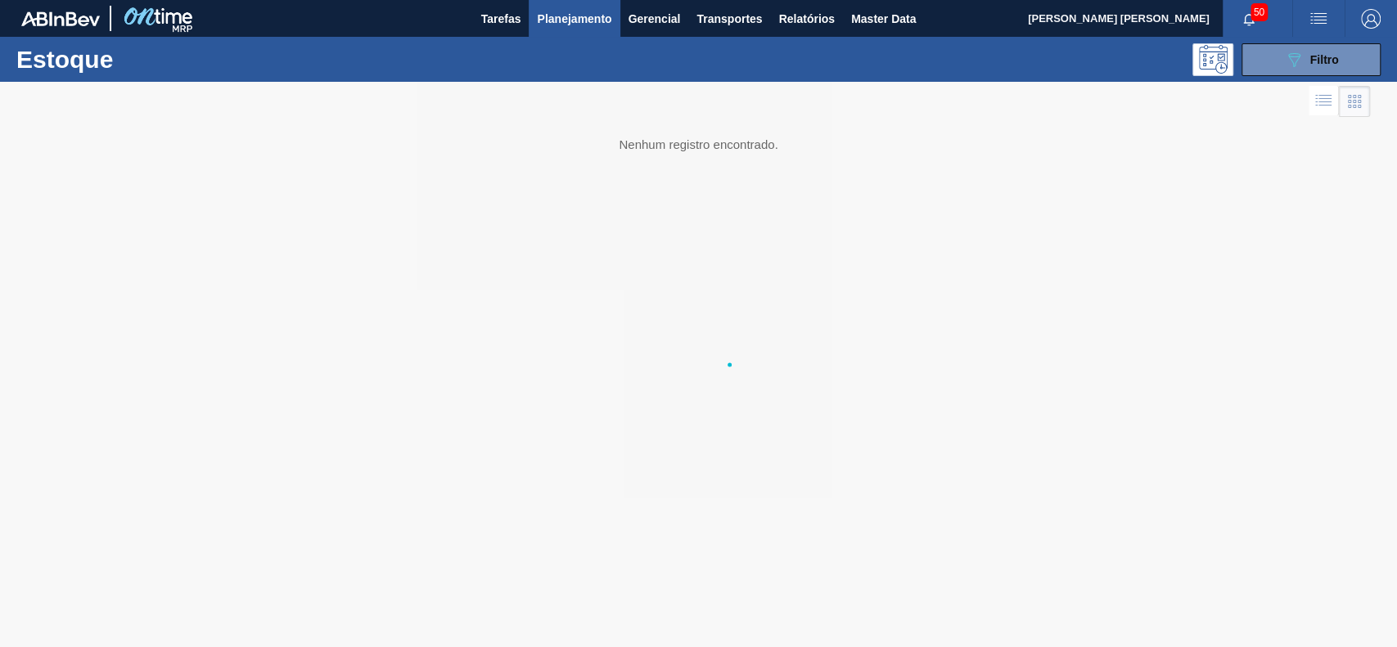
scroll to position [0, 0]
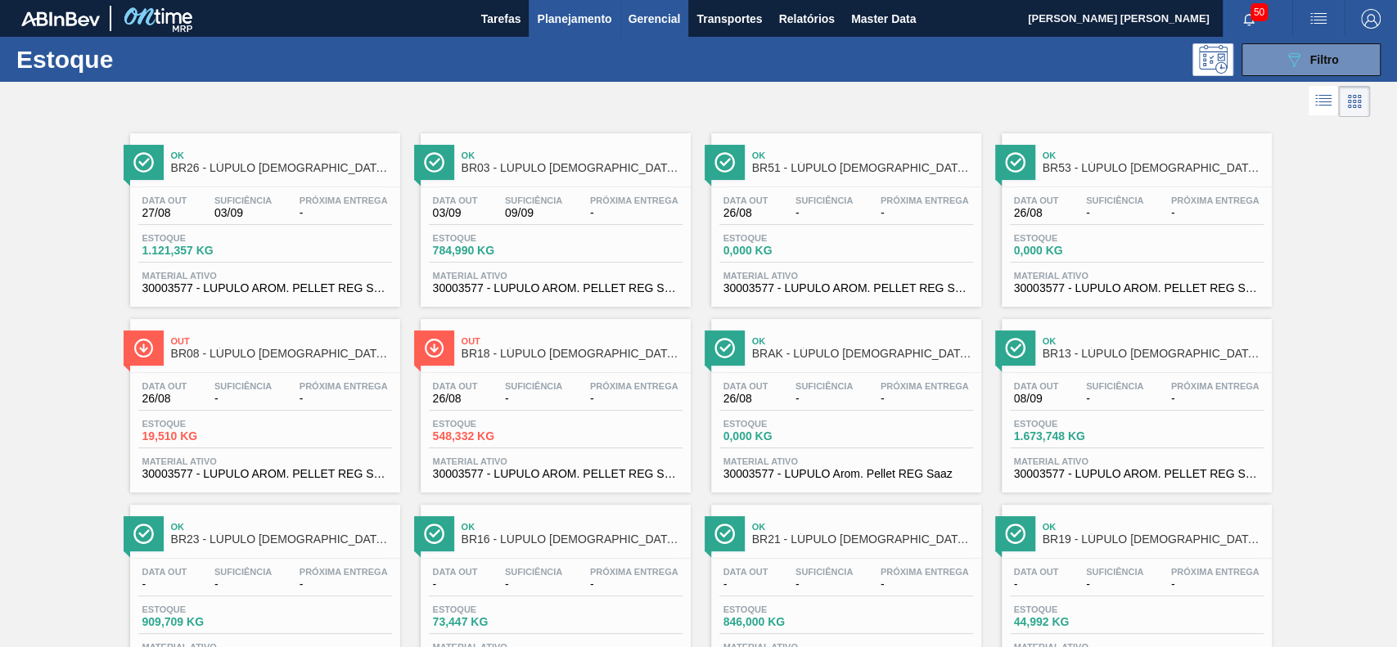
click at [674, 16] on span "Gerencial" at bounding box center [655, 19] width 52 height 20
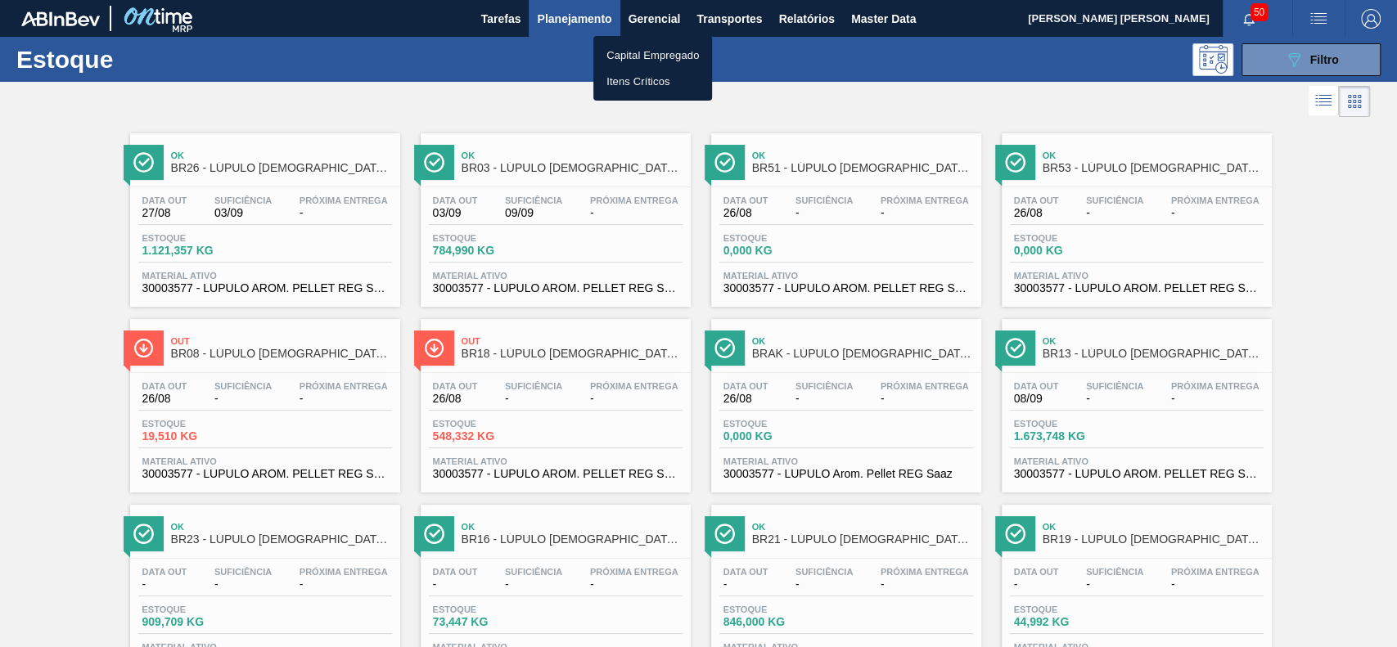
click at [841, 66] on div at bounding box center [698, 323] width 1397 height 647
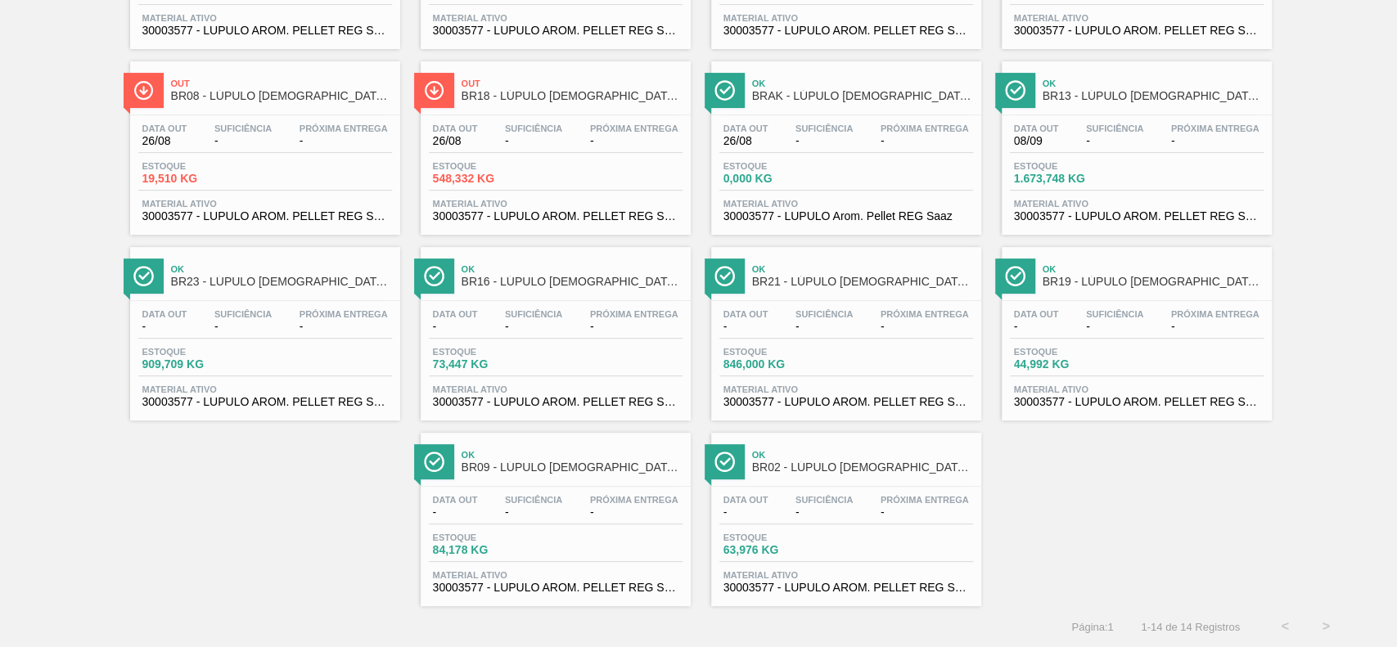
scroll to position [43, 0]
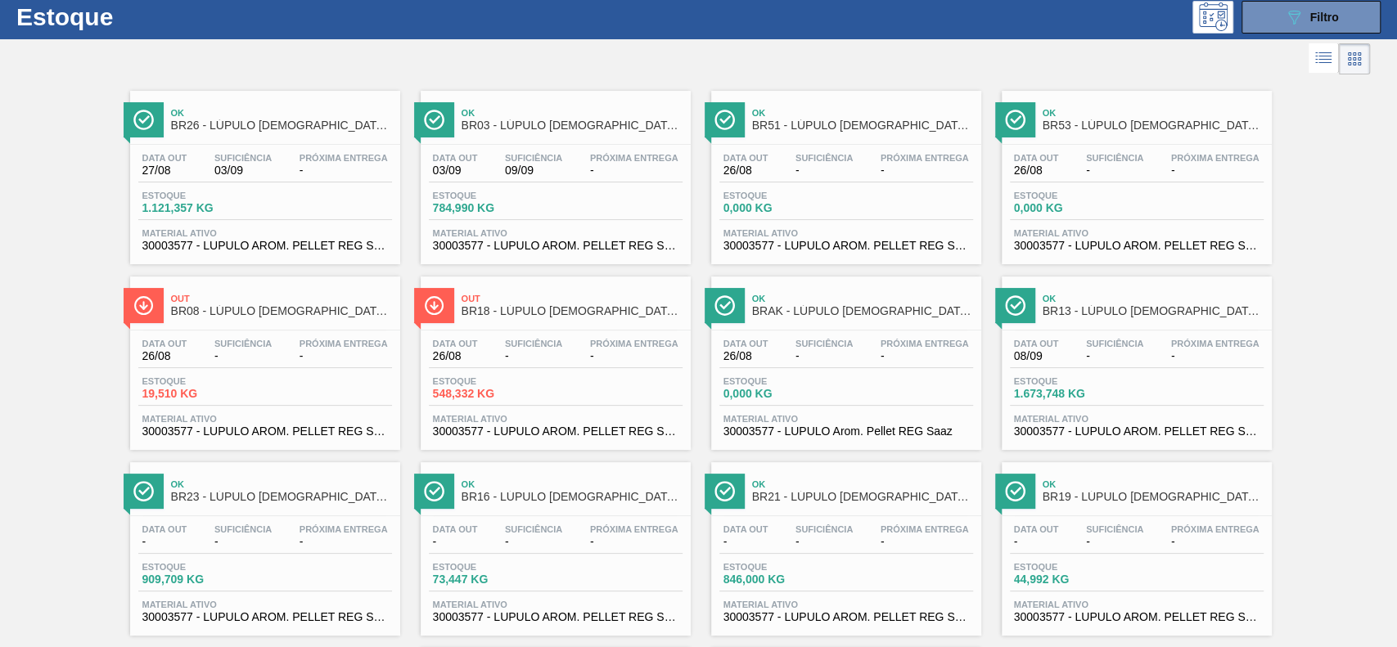
drag, startPoint x: 239, startPoint y: 167, endPoint x: 390, endPoint y: 103, distance: 164.3
click at [368, 33] on div "Estoque 089F7B8B-B2A5-4AFE-B5C0-19BA573D28AC Filtro" at bounding box center [698, 16] width 1397 height 45
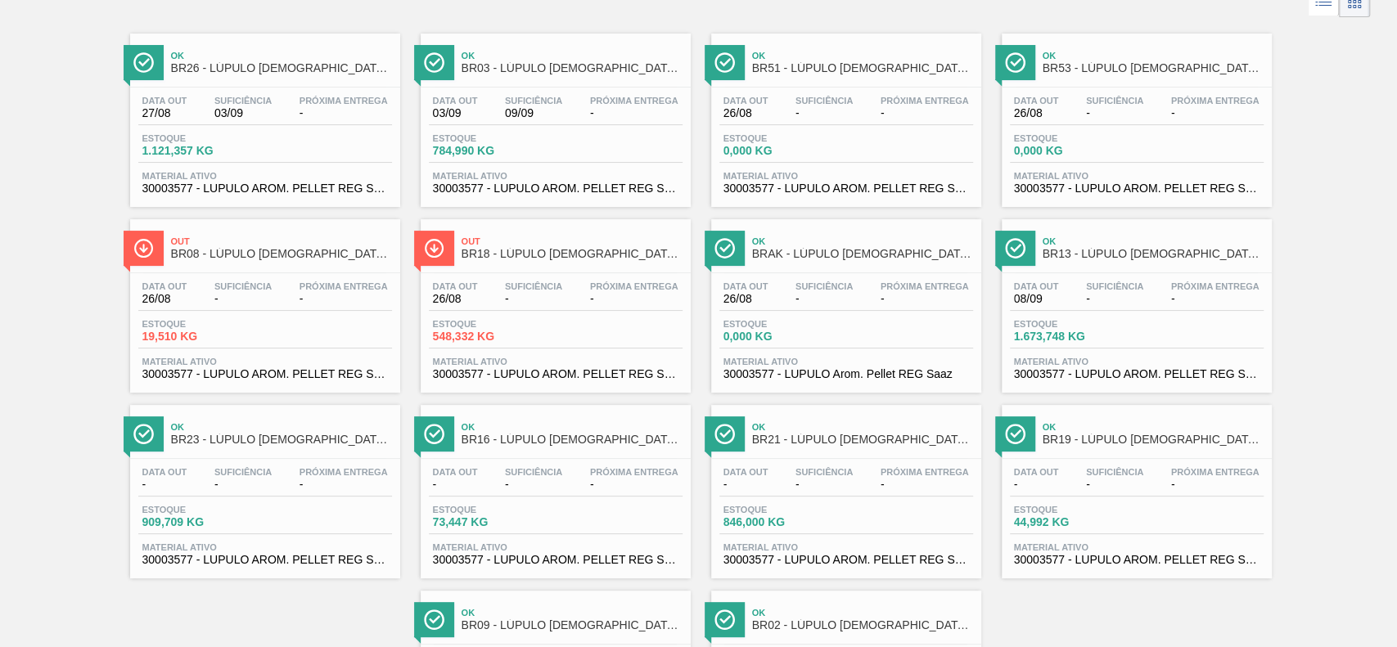
scroll to position [0, 0]
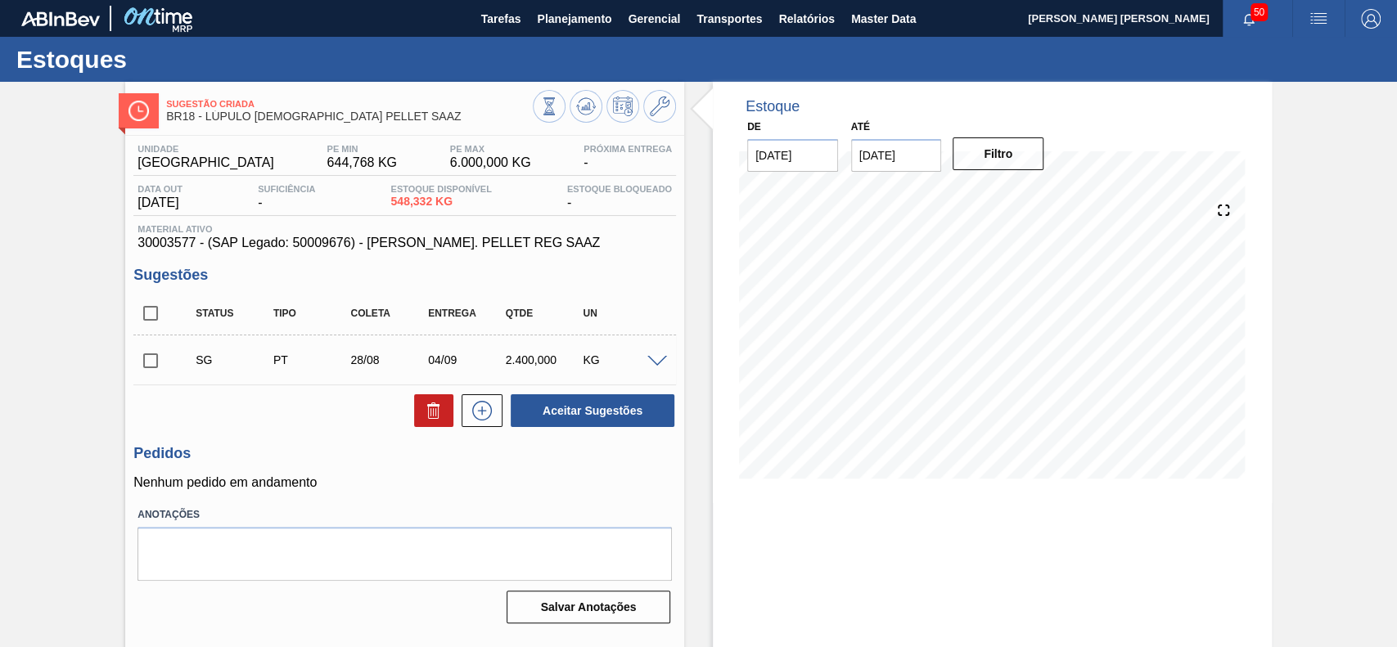
click at [656, 359] on span at bounding box center [657, 362] width 20 height 12
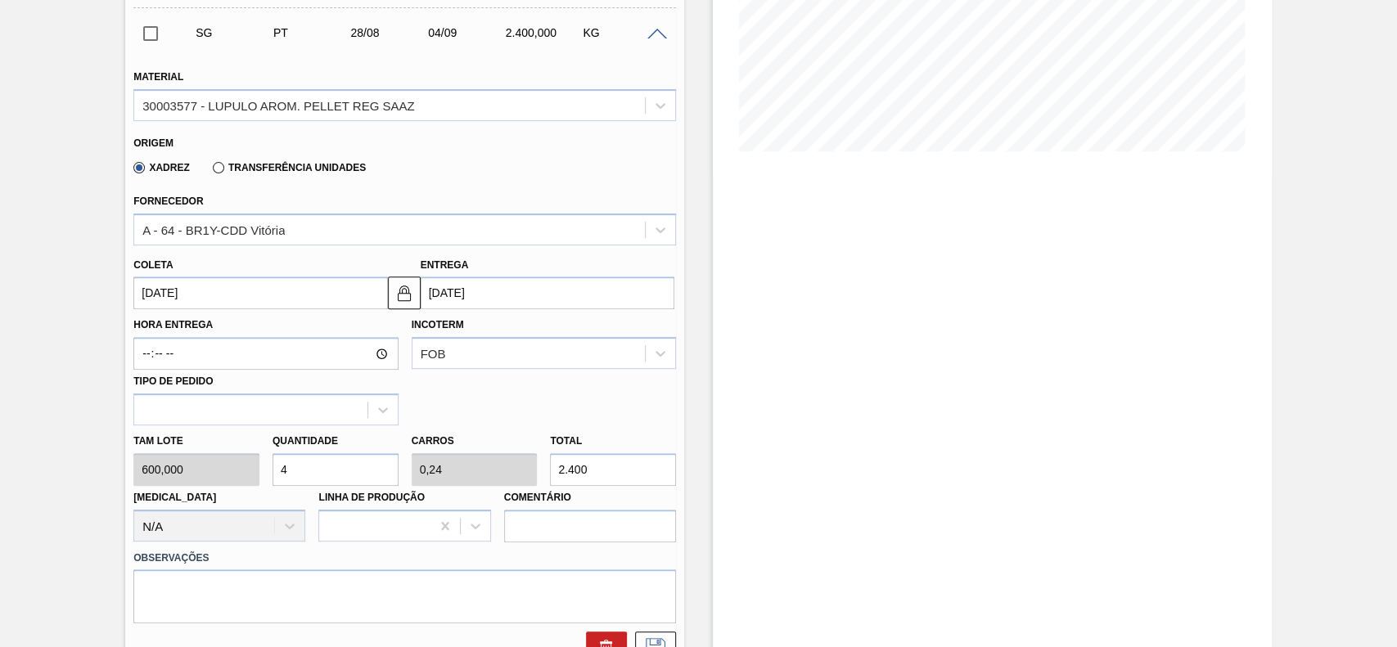
scroll to position [218, 0]
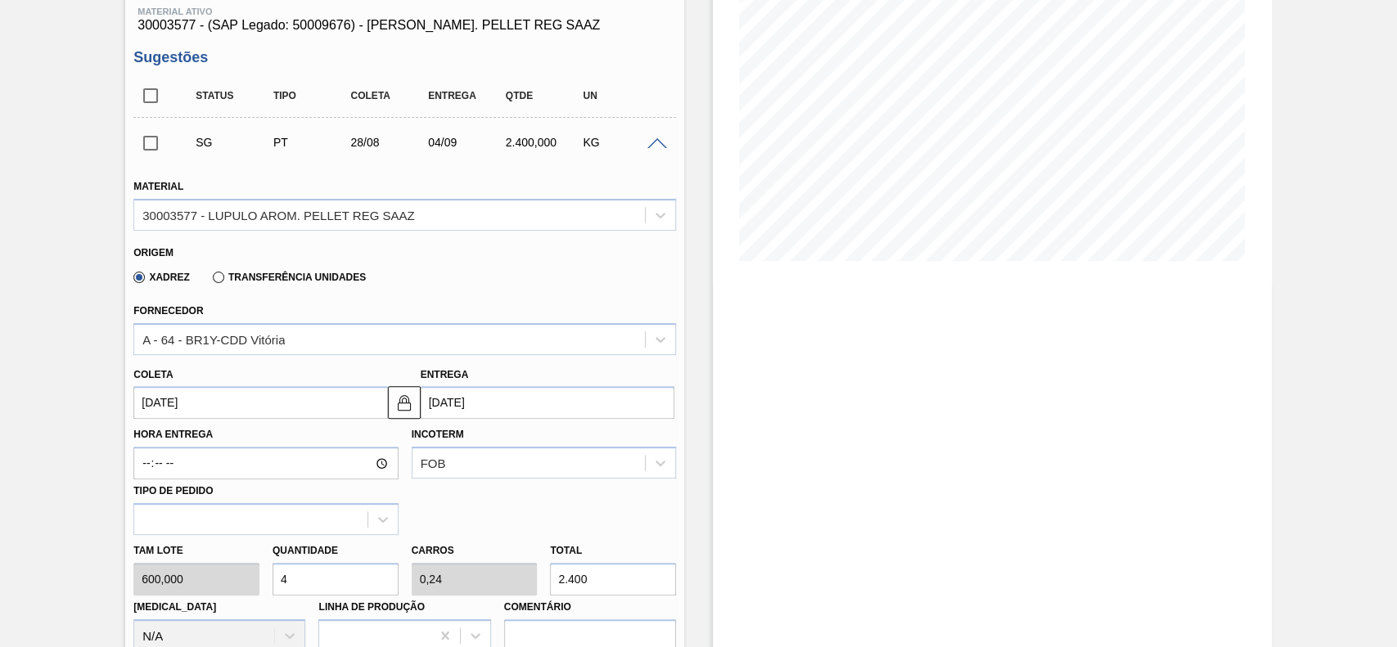
click at [263, 286] on div "Xadrez Transferência Unidades" at bounding box center [246, 277] width 239 height 28
click at [249, 278] on label "Transferência Unidades" at bounding box center [289, 277] width 153 height 11
click at [210, 281] on input "Transferência Unidades" at bounding box center [210, 281] width 0 height 0
drag, startPoint x: 279, startPoint y: 335, endPoint x: 274, endPoint y: 343, distance: 9.5
click at [279, 336] on div "BR02-[GEOGRAPHIC_DATA]" at bounding box center [389, 339] width 511 height 24
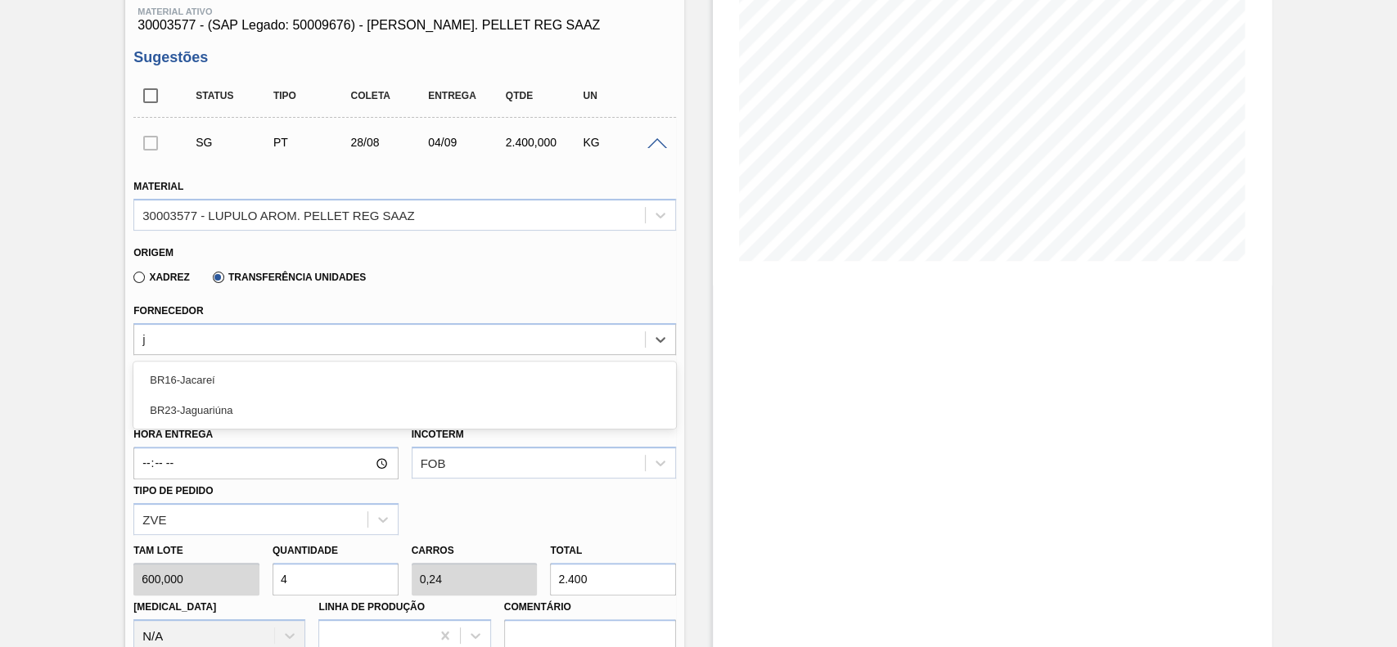
type input "ja"
click at [267, 411] on div "BR23-Jaguariúna" at bounding box center [404, 410] width 543 height 30
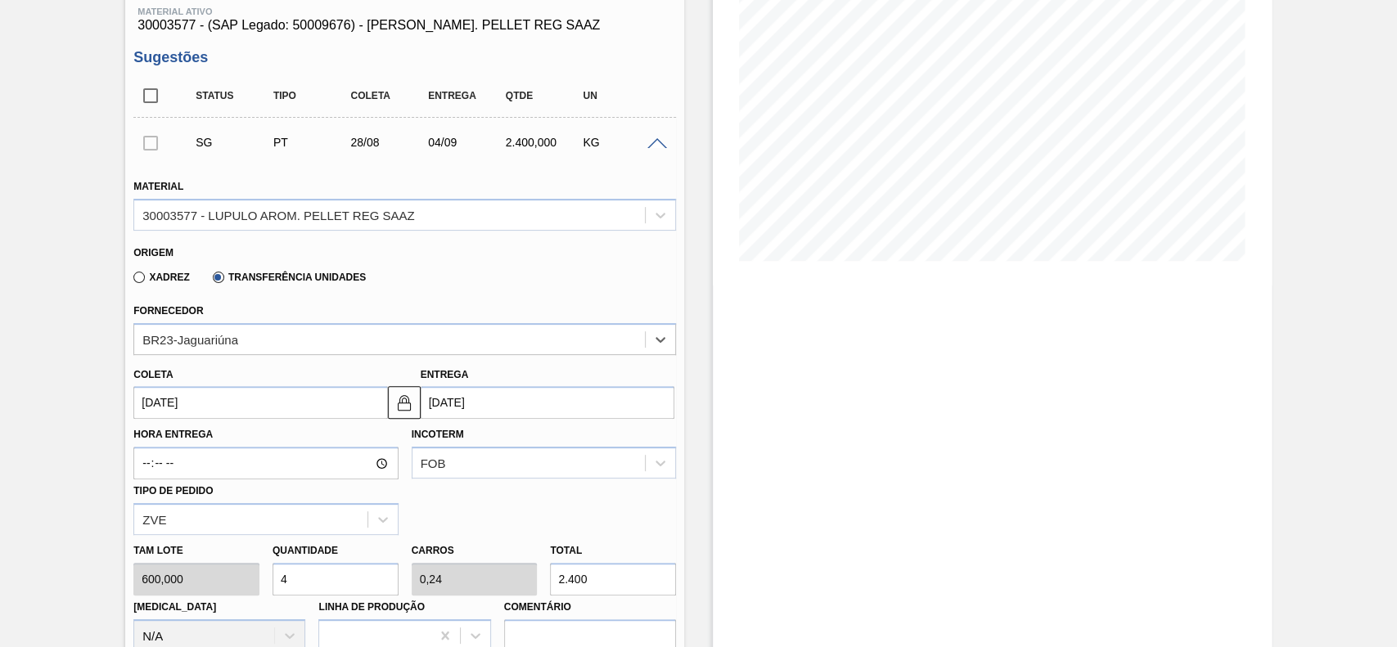
click at [272, 408] on input "[DATE]" at bounding box center [260, 402] width 254 height 33
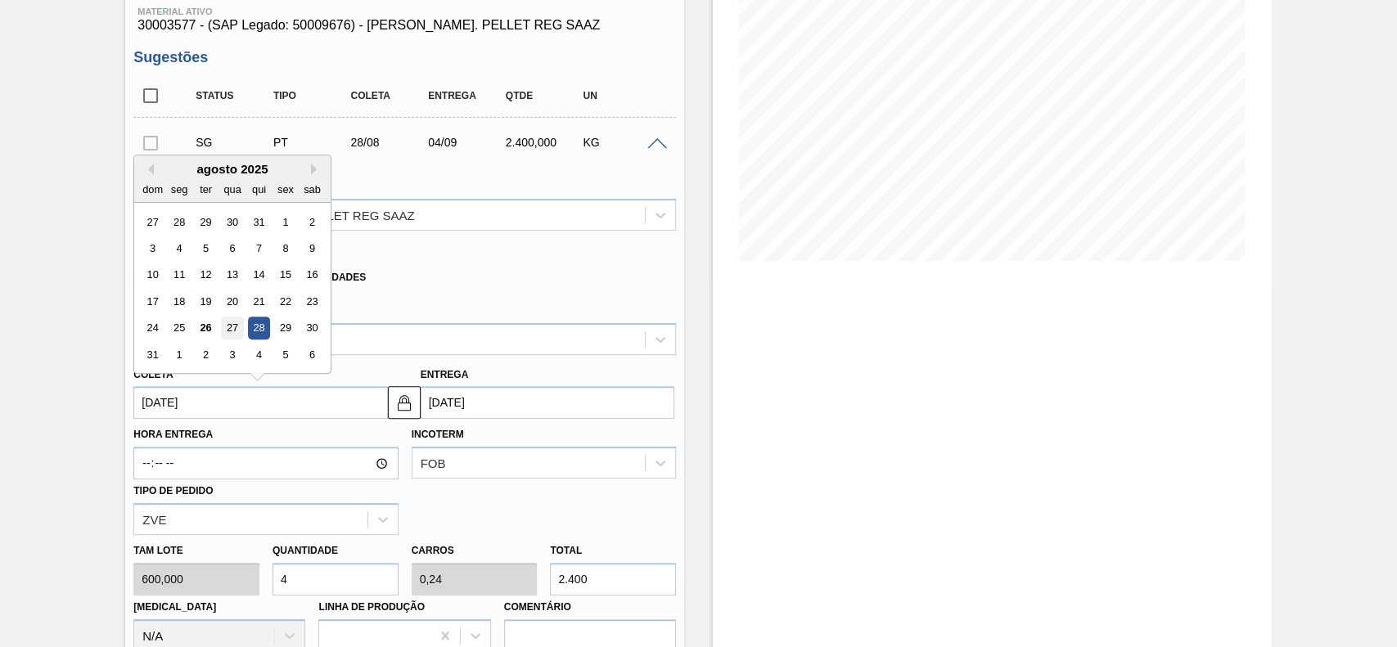
click at [231, 331] on div "27" at bounding box center [233, 329] width 22 height 22
type input "[DATE]"
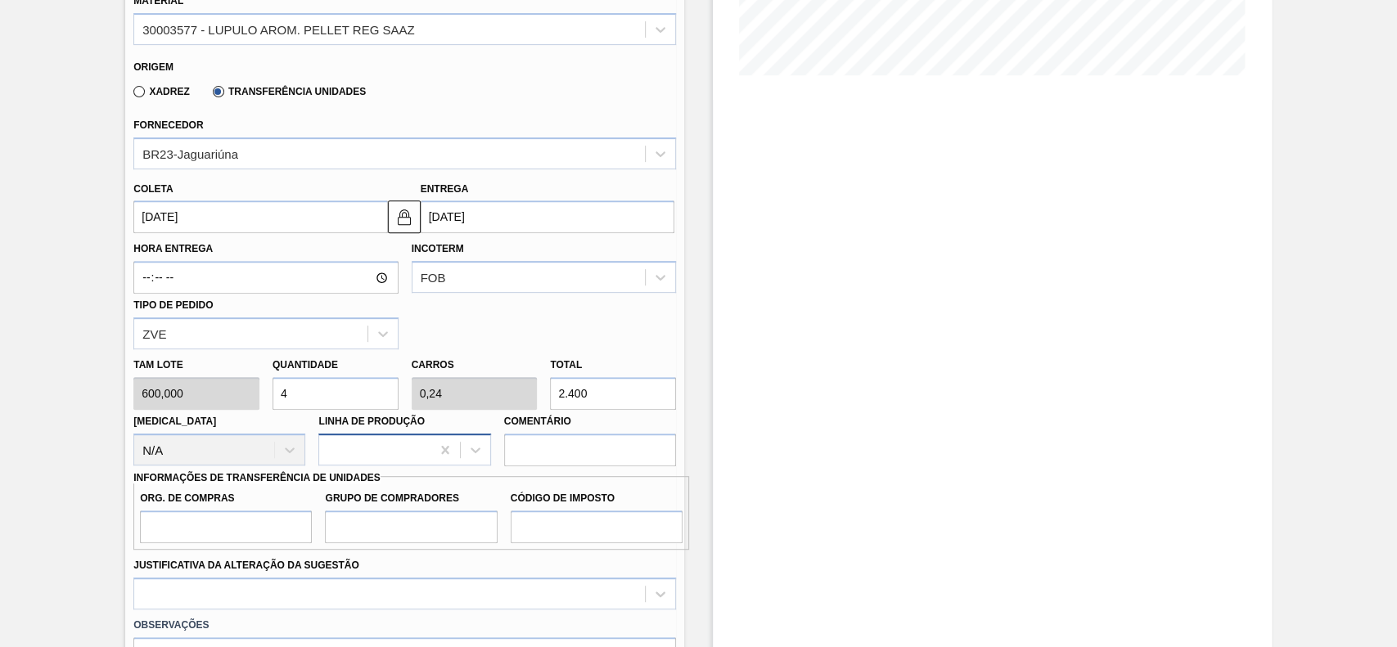
scroll to position [436, 0]
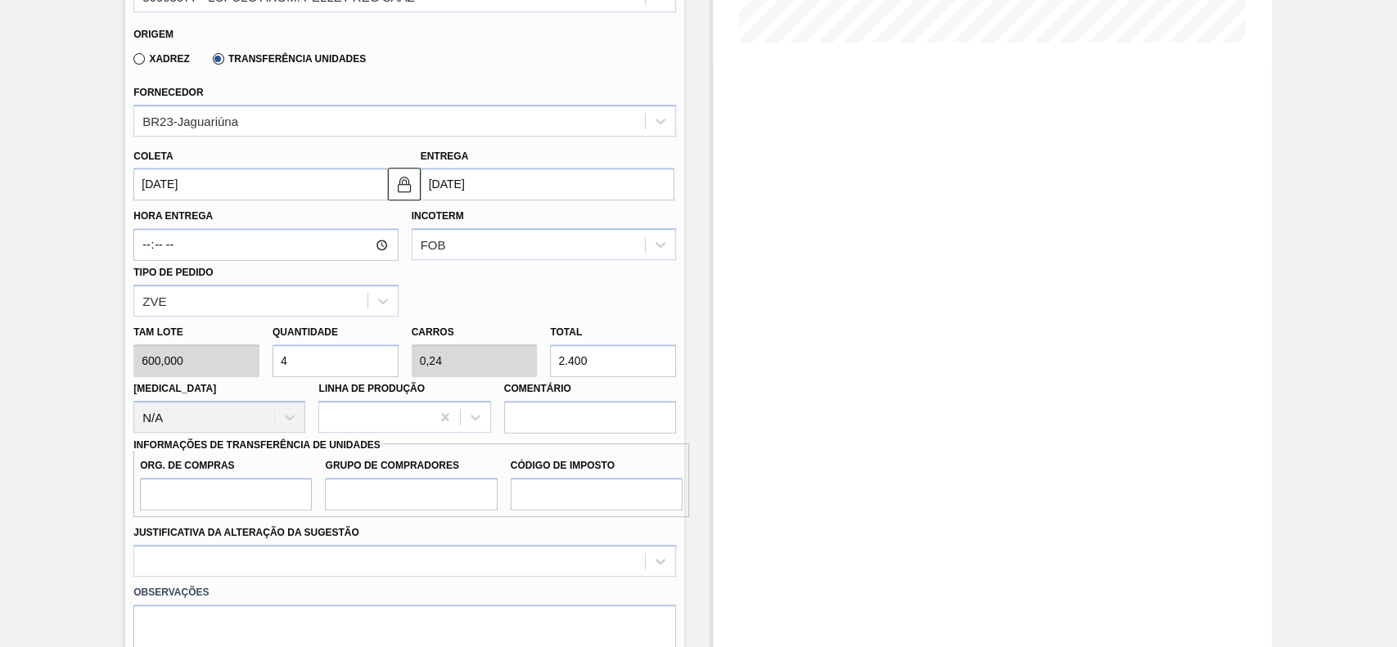
click at [330, 366] on input "4" at bounding box center [336, 361] width 126 height 33
type input "1"
type input "0,06"
type input "600"
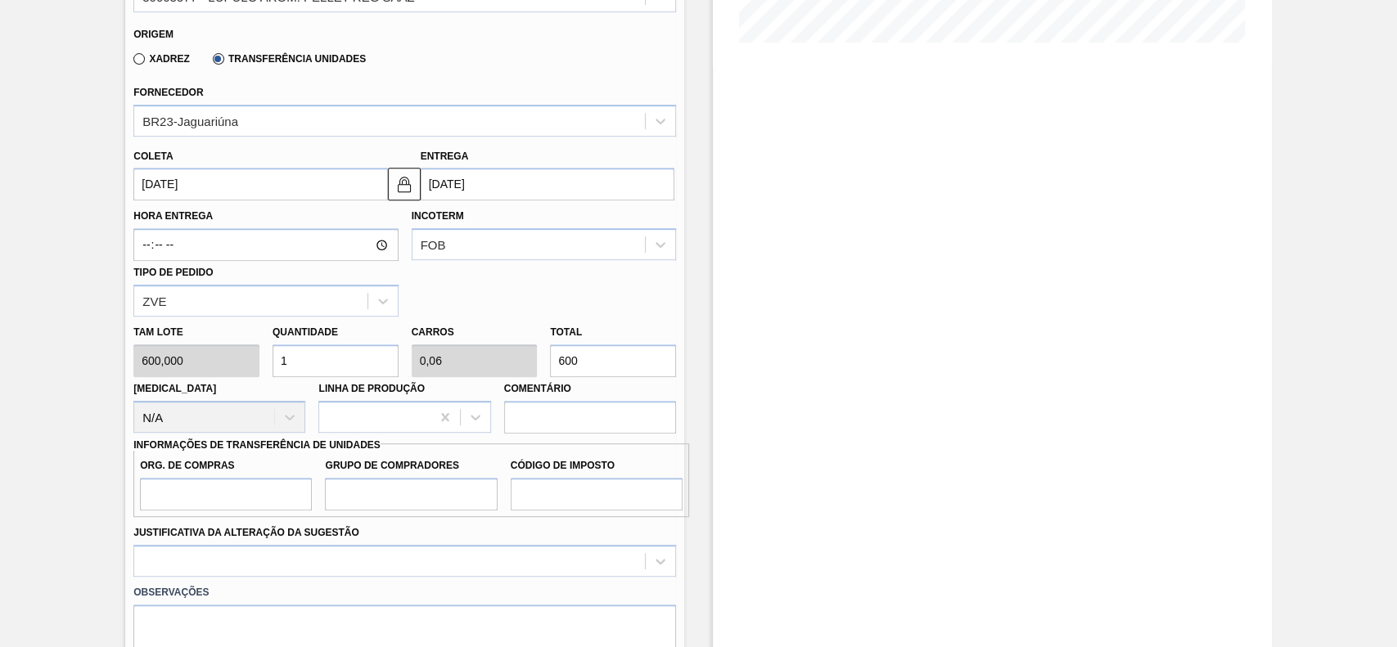
click at [600, 363] on input "600" at bounding box center [613, 361] width 126 height 33
type input "0,007"
type input "0"
type input "4"
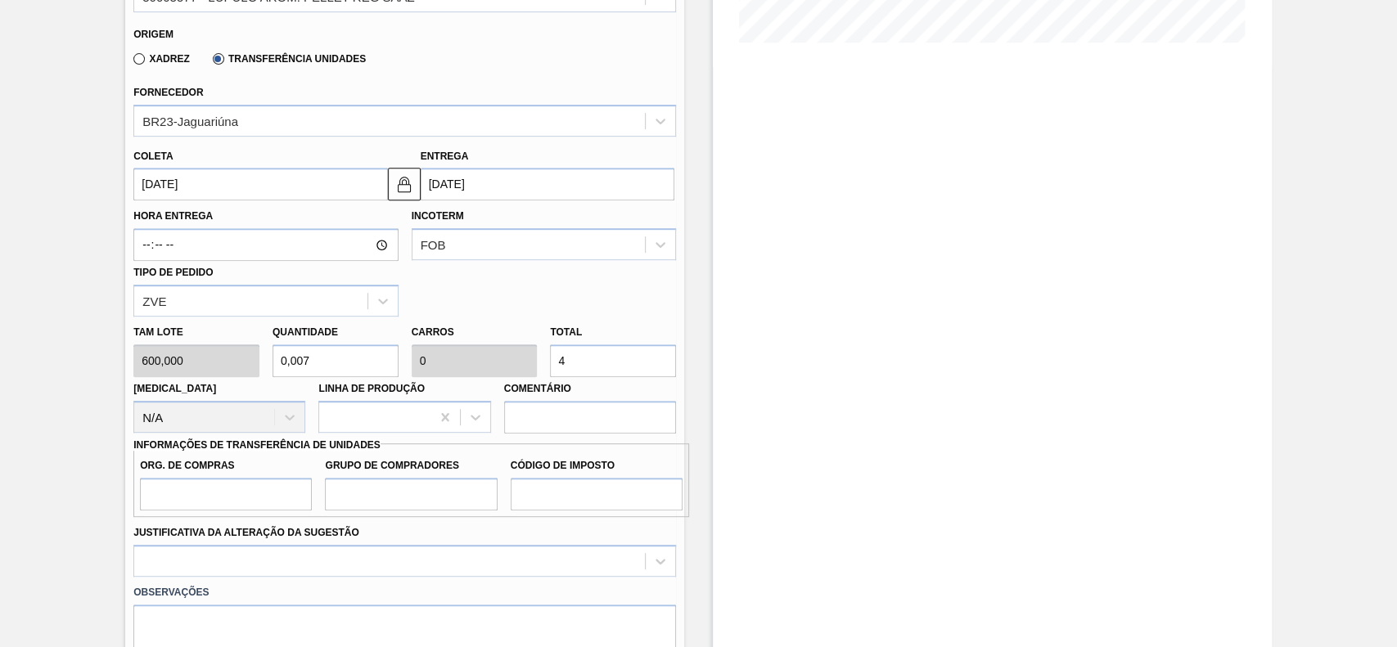
type input "0,067"
type input "0,004"
type input "40"
type input "0,667"
type input "0,04"
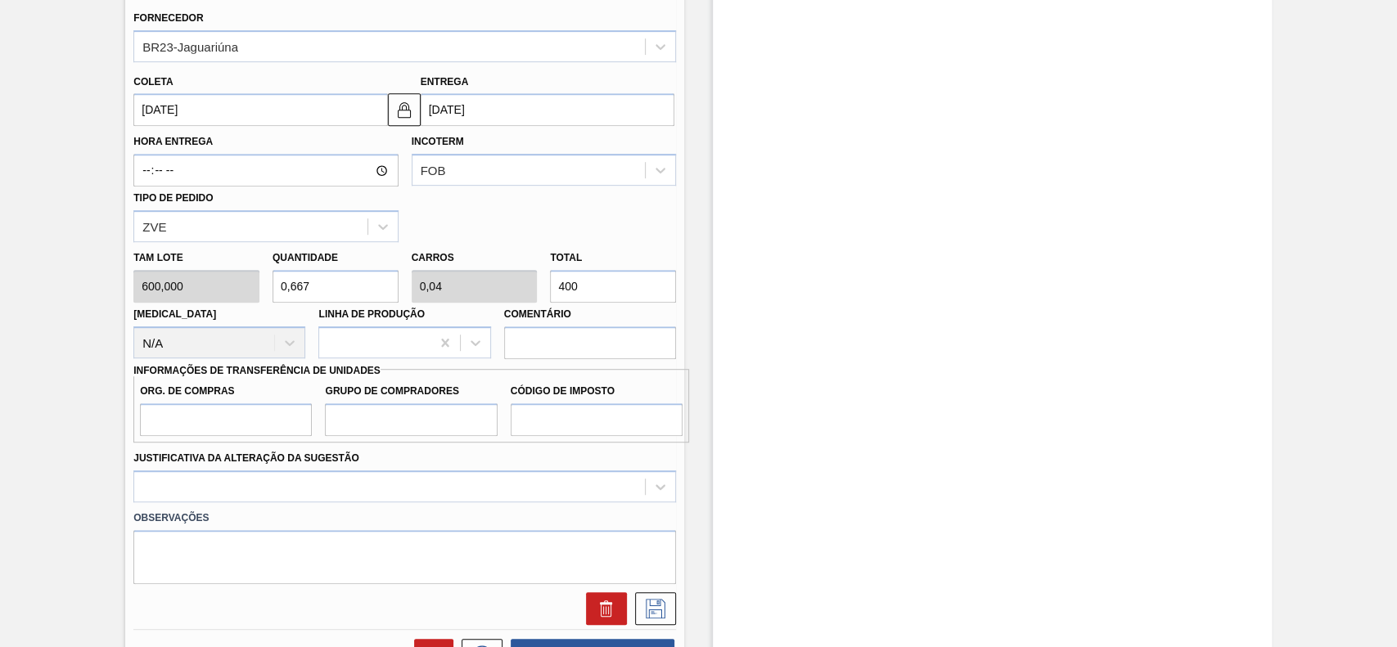
scroll to position [545, 0]
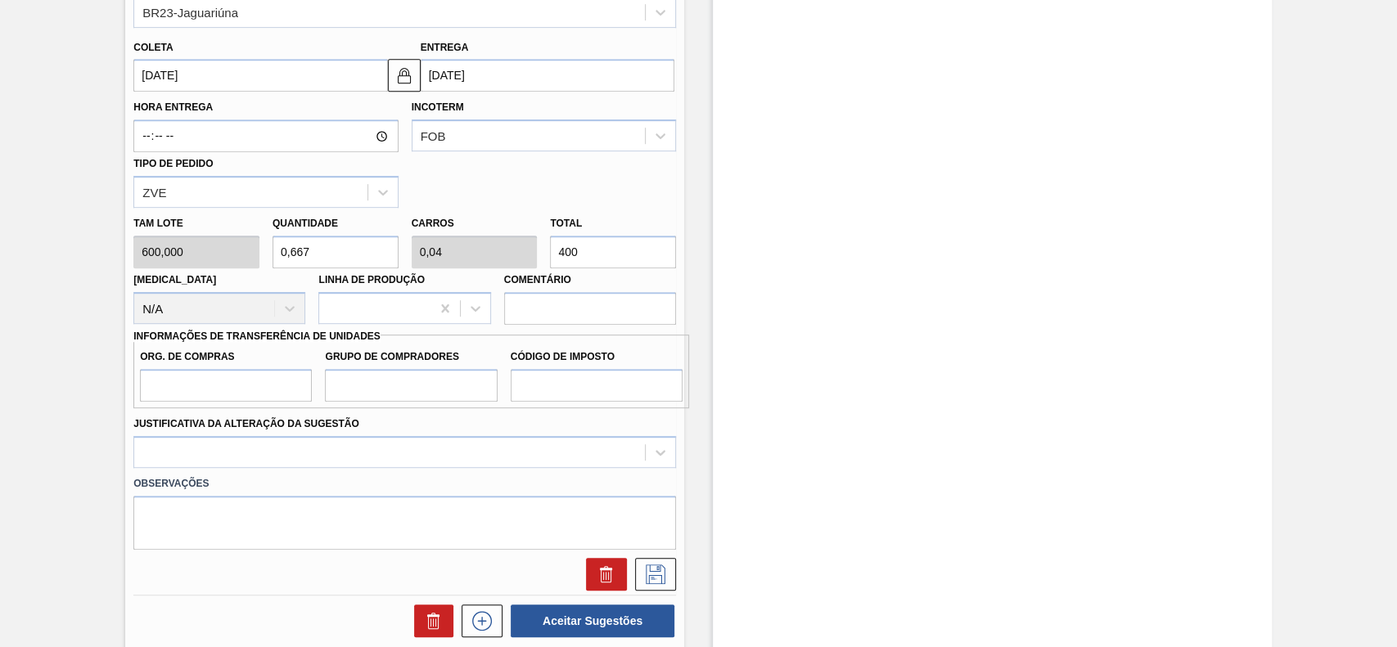
type input "400"
click at [256, 370] on input "Org. de Compras" at bounding box center [226, 385] width 172 height 33
type input "BR00"
click at [393, 383] on input "Grupo de Compradores" at bounding box center [411, 385] width 172 height 33
type input "A01"
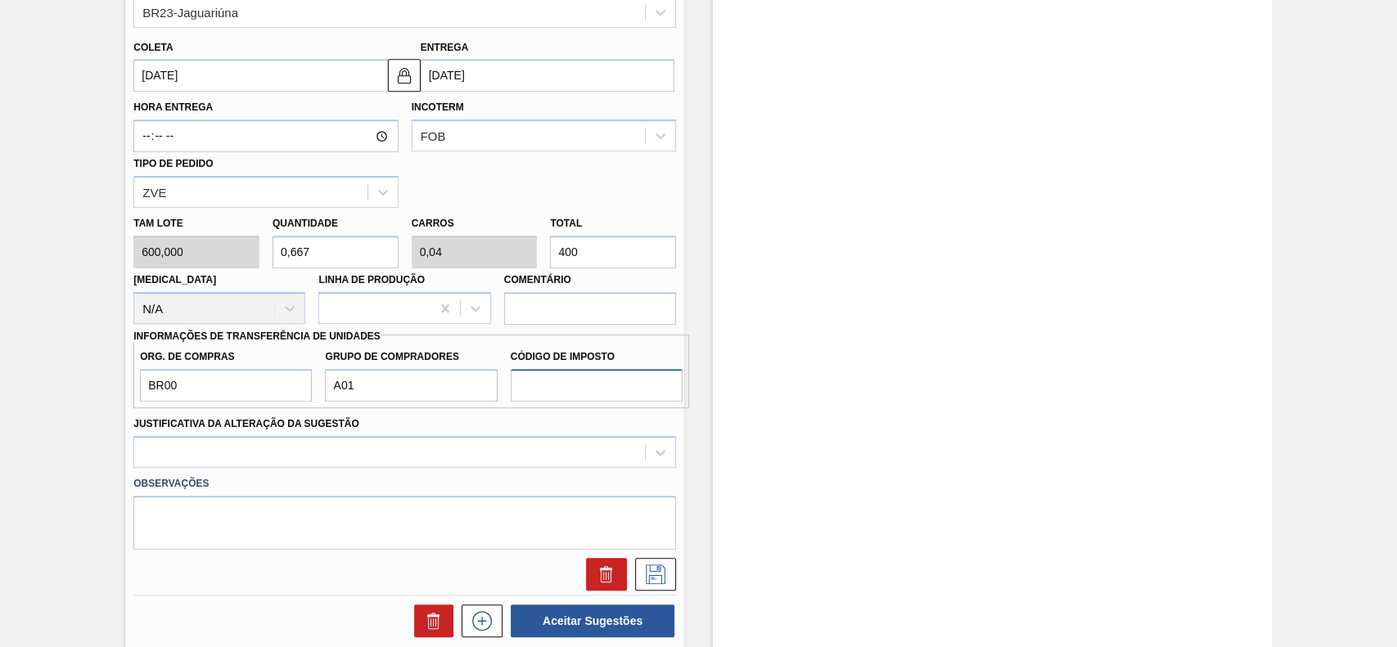
click at [553, 390] on input "Código de Imposto" at bounding box center [597, 385] width 172 height 33
type input "I1"
click at [491, 444] on div at bounding box center [404, 452] width 543 height 32
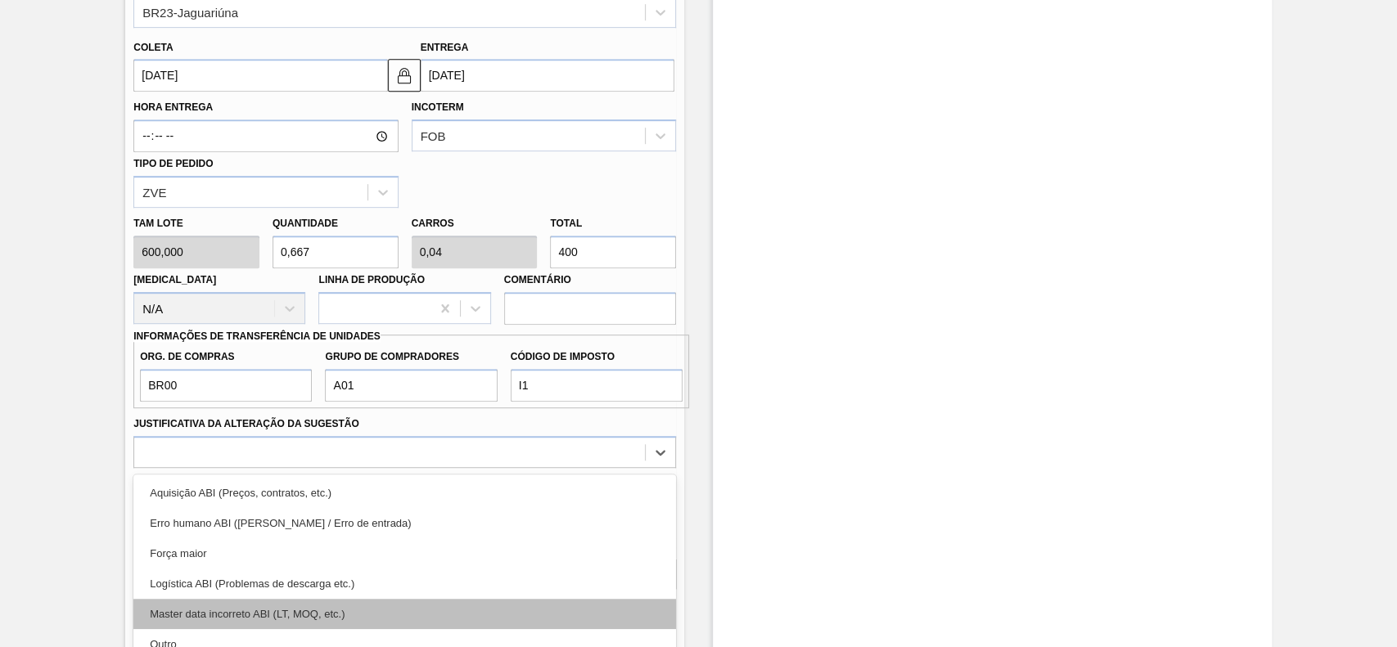
scroll to position [625, 0]
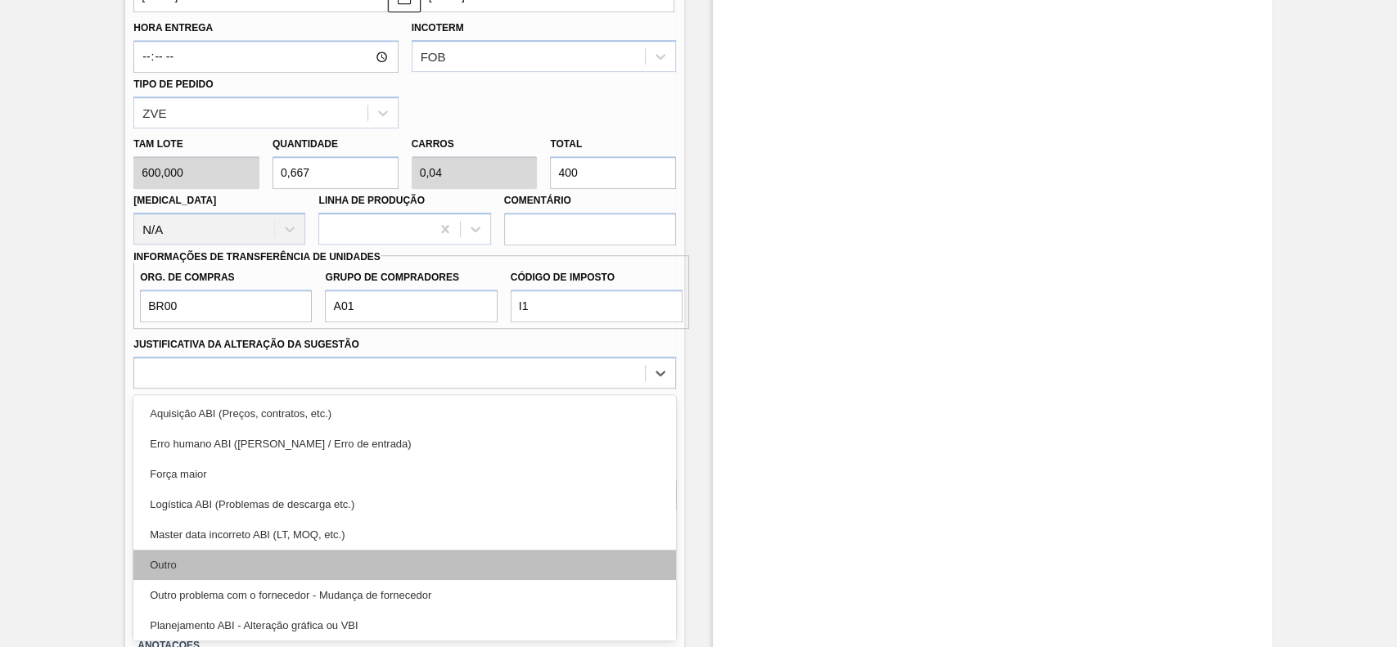
click at [244, 569] on div "Outro" at bounding box center [404, 565] width 543 height 30
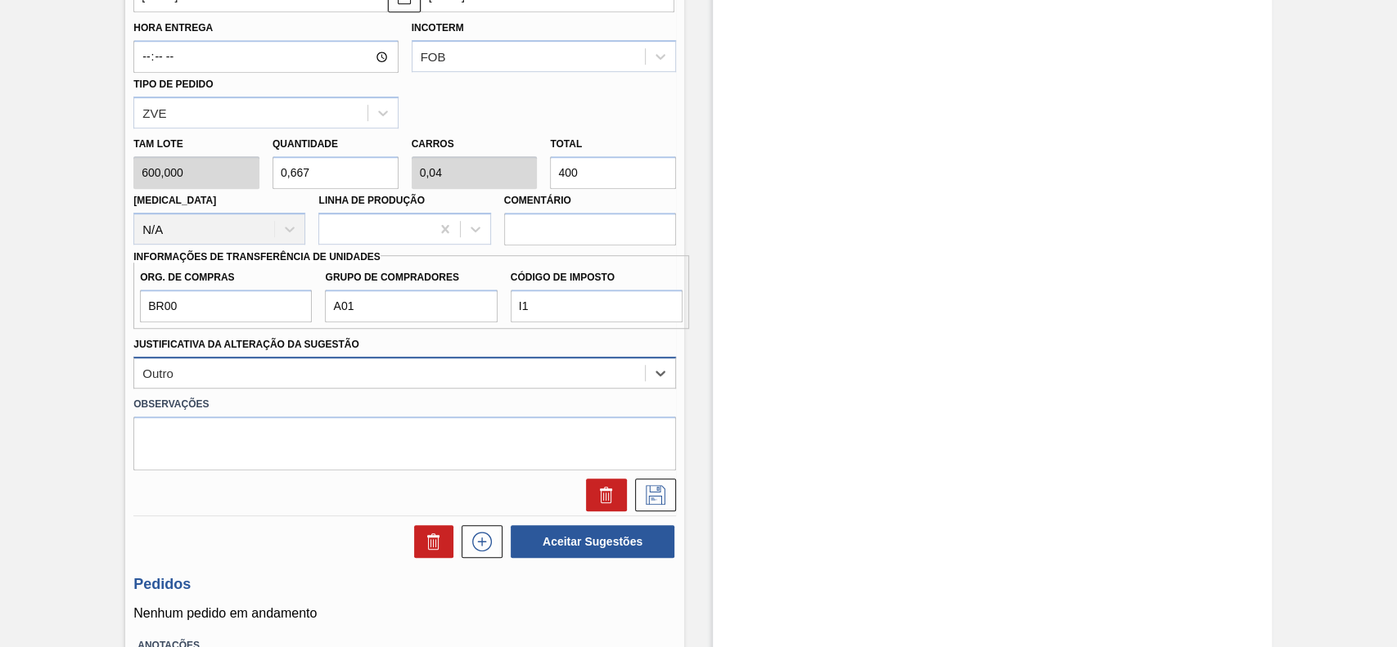
click at [366, 384] on div "Outro" at bounding box center [389, 373] width 511 height 24
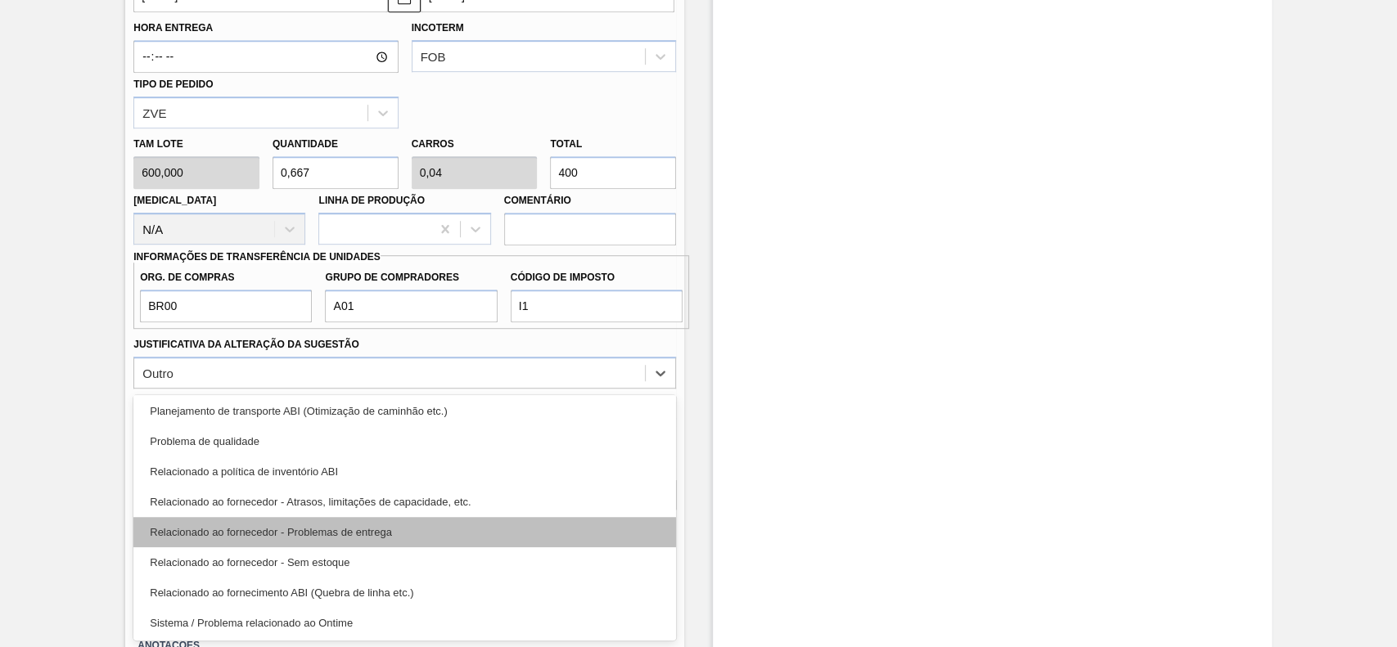
scroll to position [305, 0]
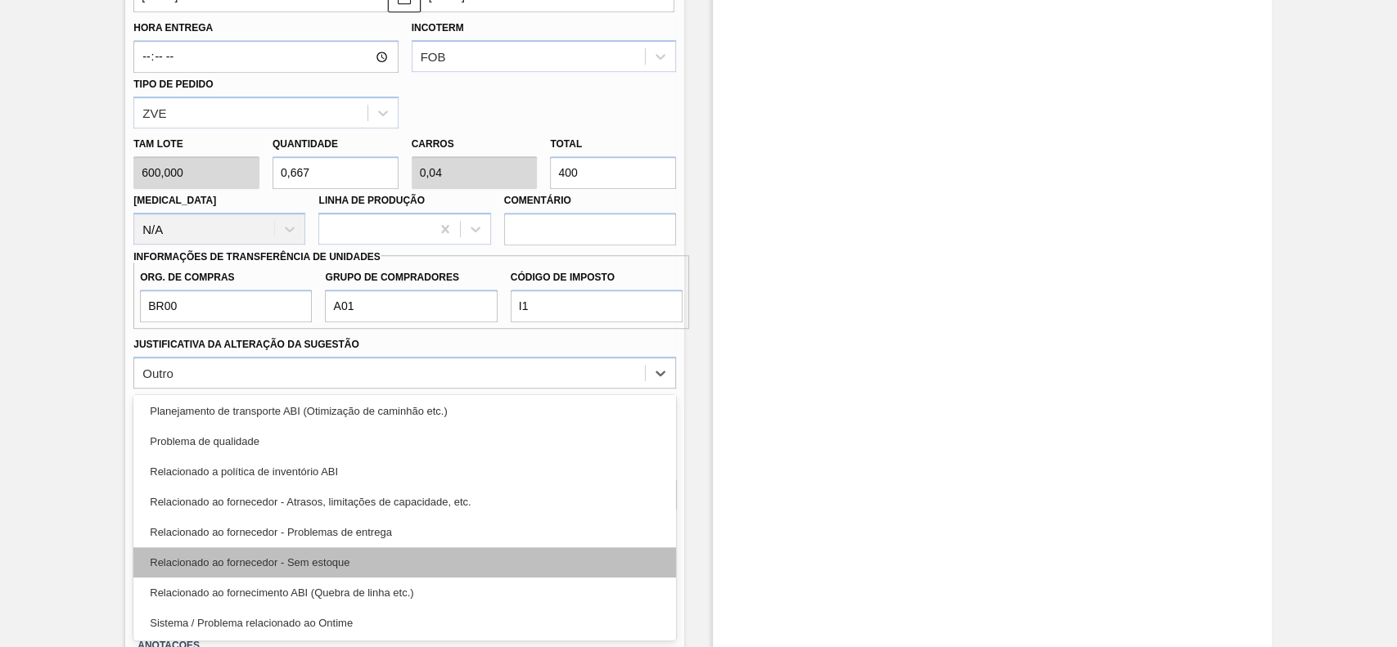
click at [367, 559] on div "Relacionado ao fornecedor - Sem estoque" at bounding box center [404, 563] width 543 height 30
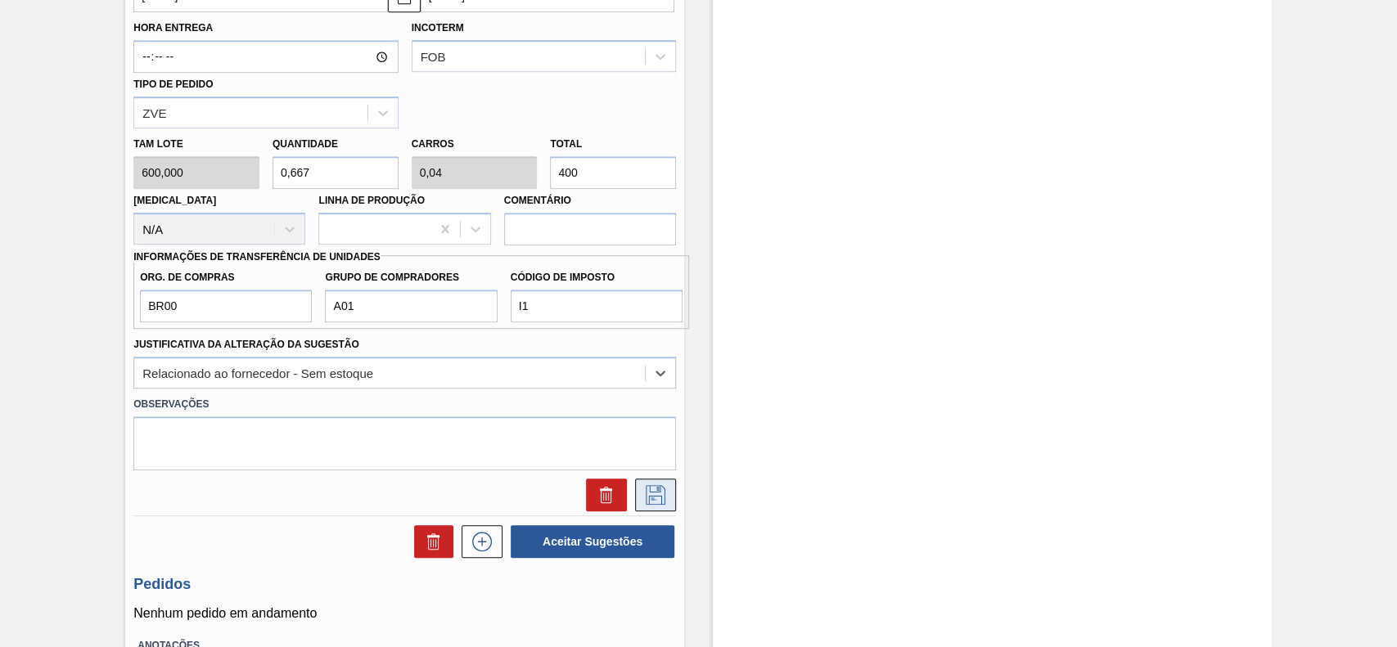
click at [665, 491] on icon at bounding box center [656, 495] width 26 height 20
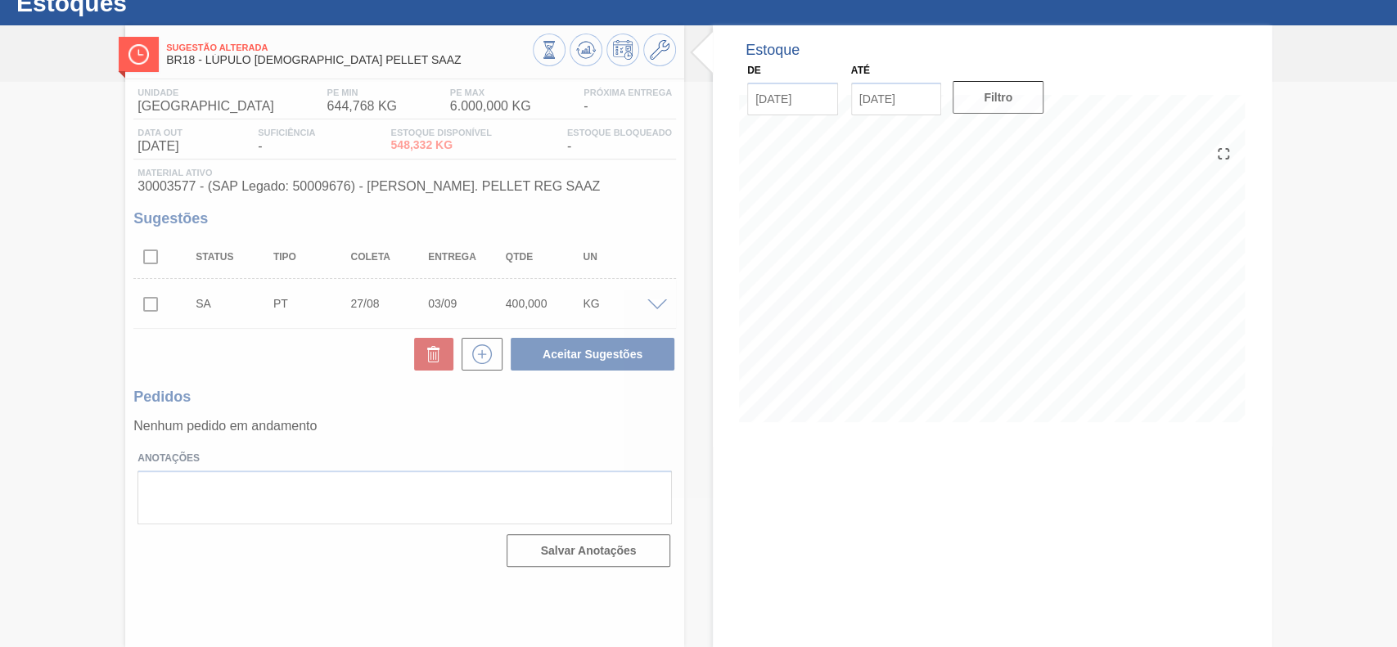
scroll to position [56, 0]
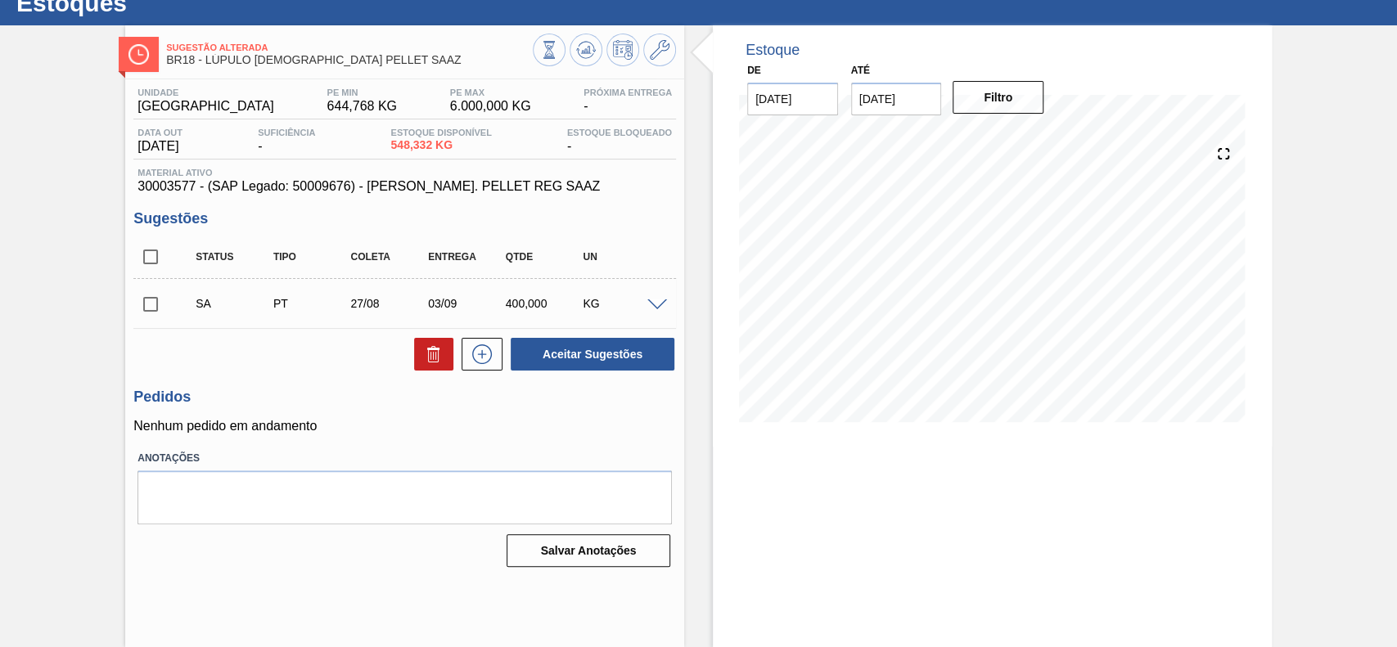
click at [140, 309] on input "checkbox" at bounding box center [150, 304] width 34 height 34
click at [631, 368] on button "Aceitar Sugestões" at bounding box center [593, 354] width 164 height 33
checkbox input "false"
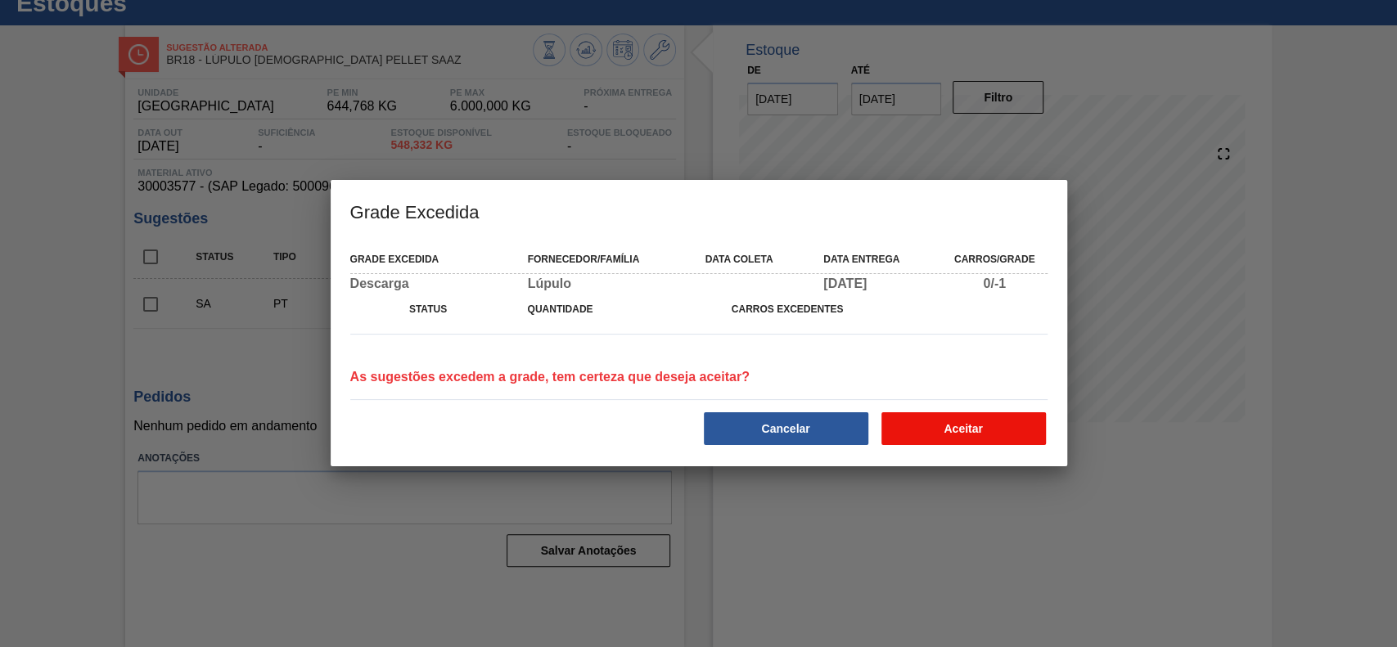
click at [910, 429] on button "Aceitar" at bounding box center [964, 429] width 165 height 33
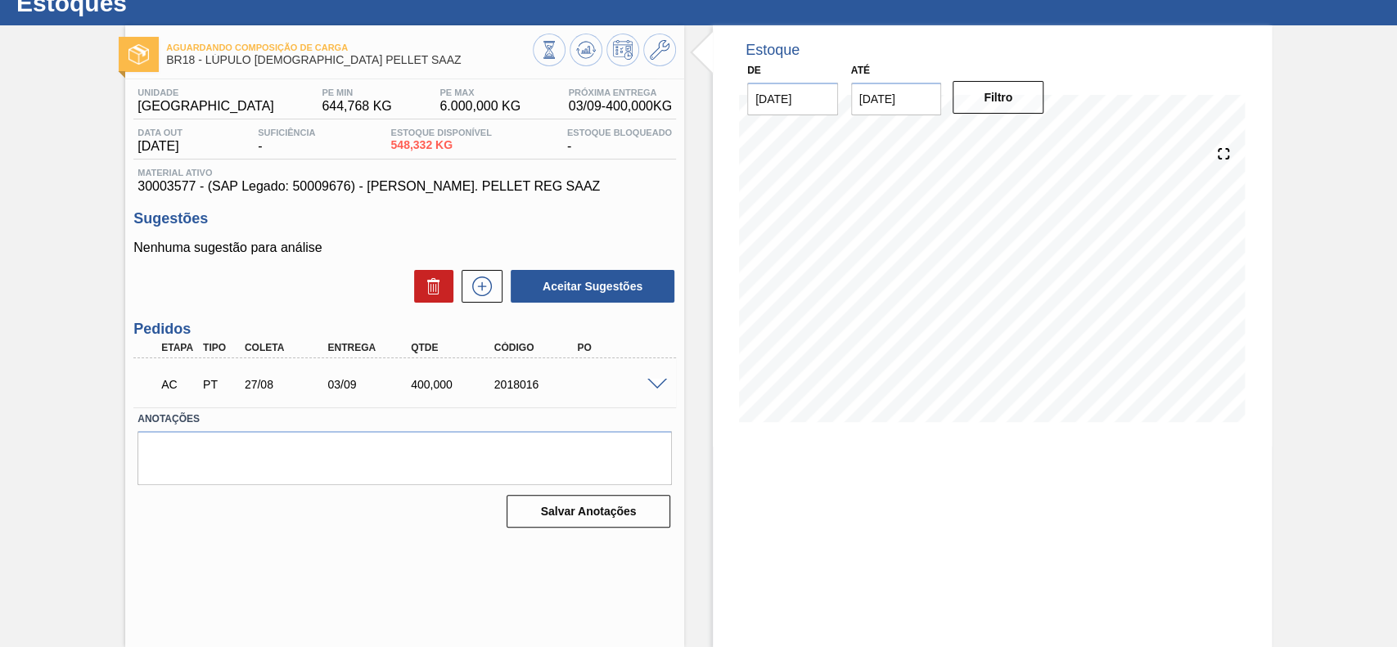
click at [930, 104] on input "[DATE]" at bounding box center [896, 99] width 91 height 33
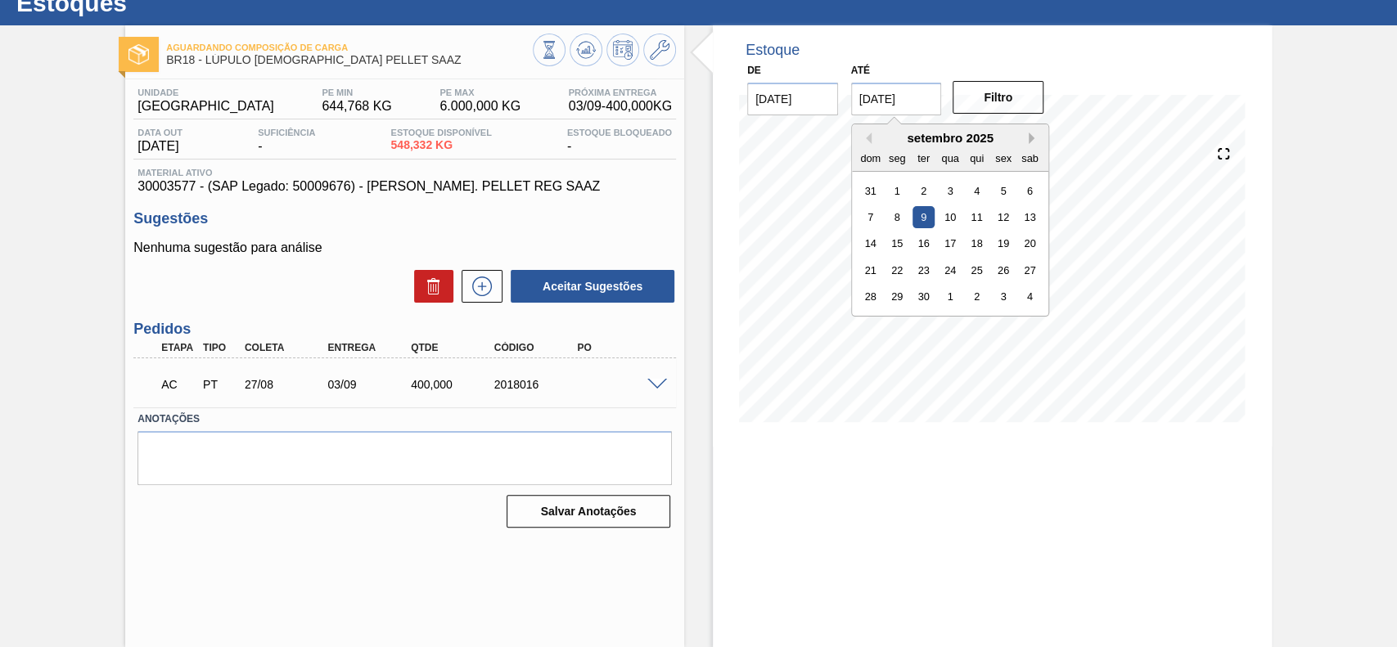
click at [1035, 136] on button "Next Month" at bounding box center [1034, 138] width 11 height 11
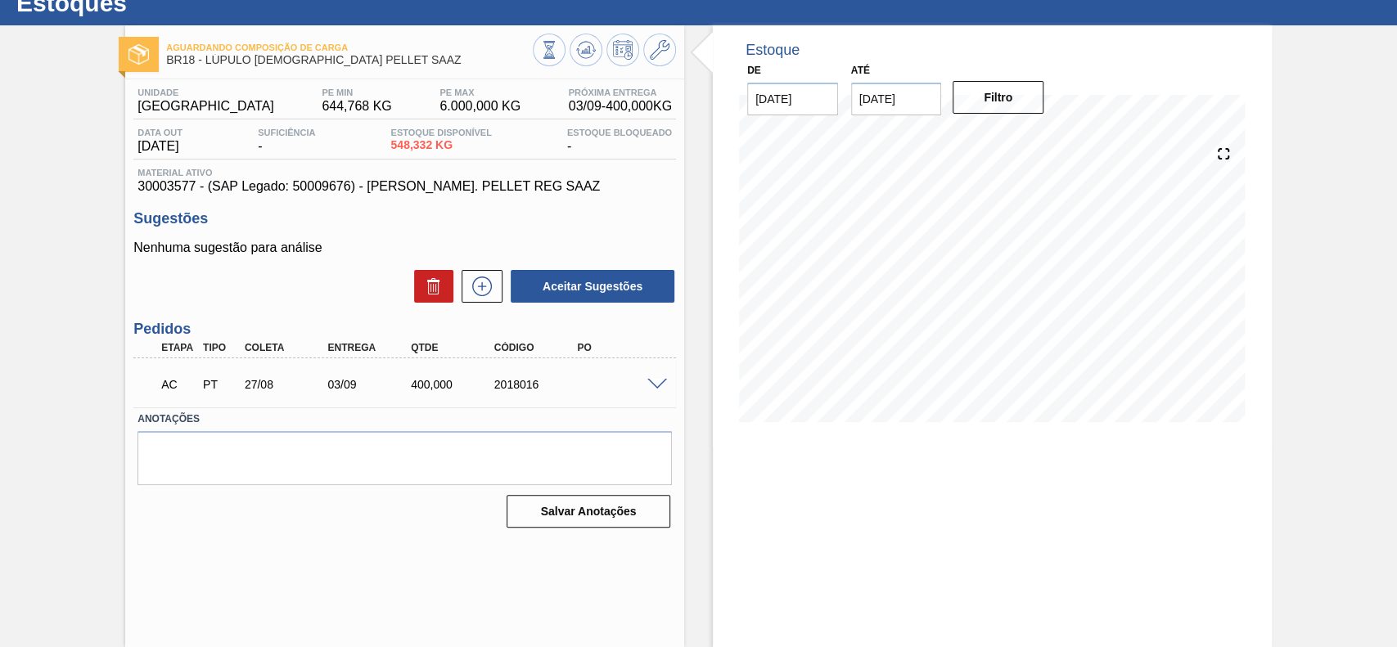
click at [655, 387] on span at bounding box center [657, 385] width 20 height 12
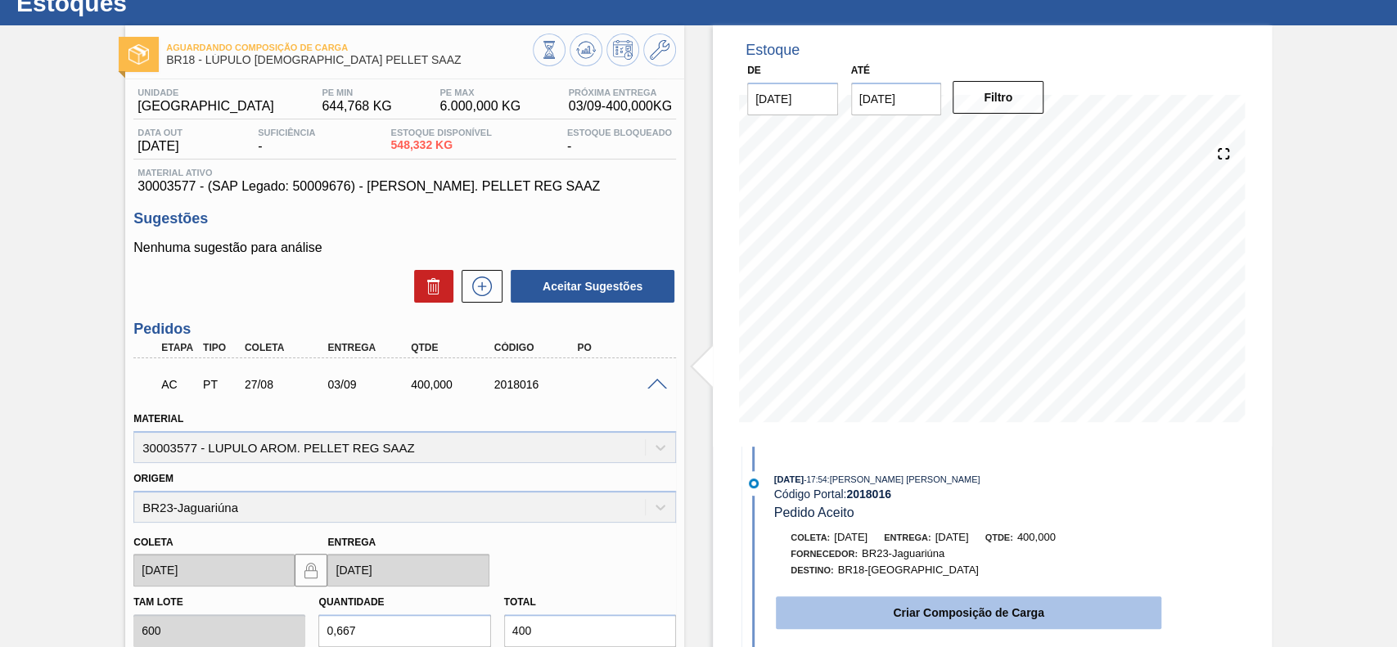
click at [831, 616] on button "Criar Composição de Carga" at bounding box center [969, 613] width 386 height 33
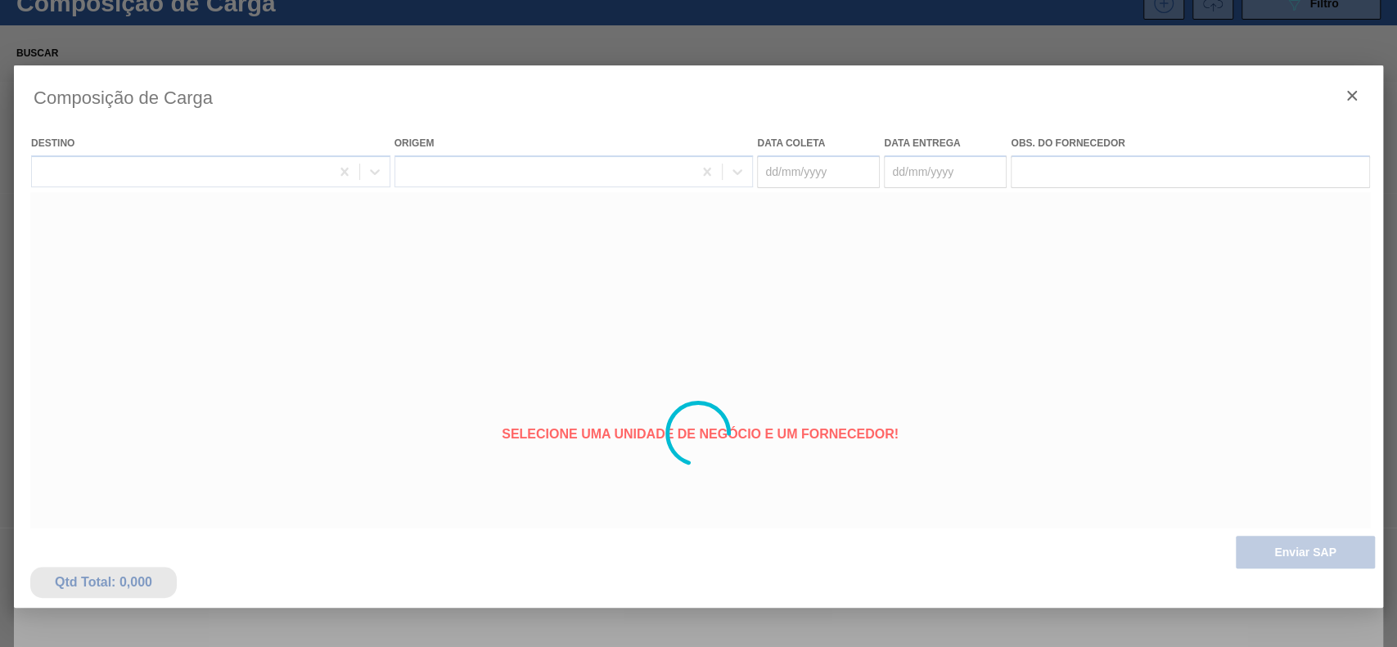
type coleta "[DATE]"
type entrega "[DATE]"
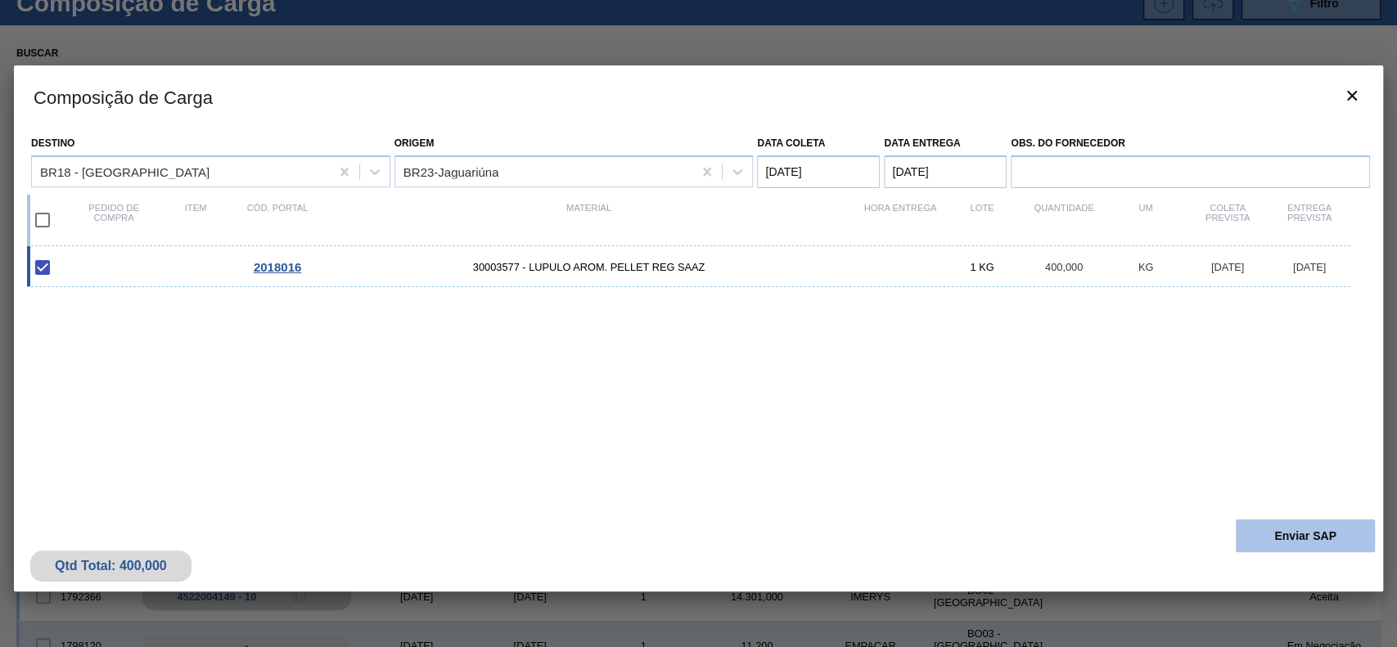
click at [1306, 527] on button "Enviar SAP" at bounding box center [1305, 536] width 139 height 33
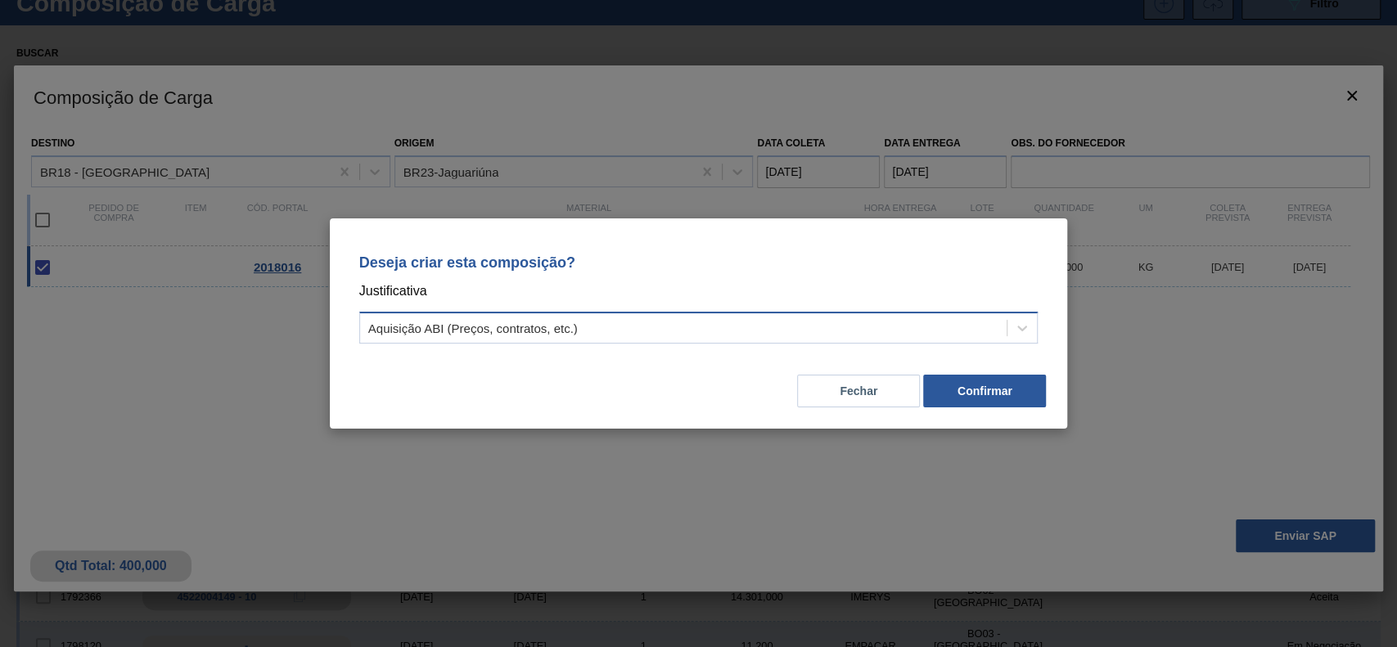
drag, startPoint x: 792, startPoint y: 330, endPoint x: 741, endPoint y: 344, distance: 53.4
click at [787, 331] on div "Aquisição ABI (Preços, contratos, etc.)" at bounding box center [683, 329] width 647 height 24
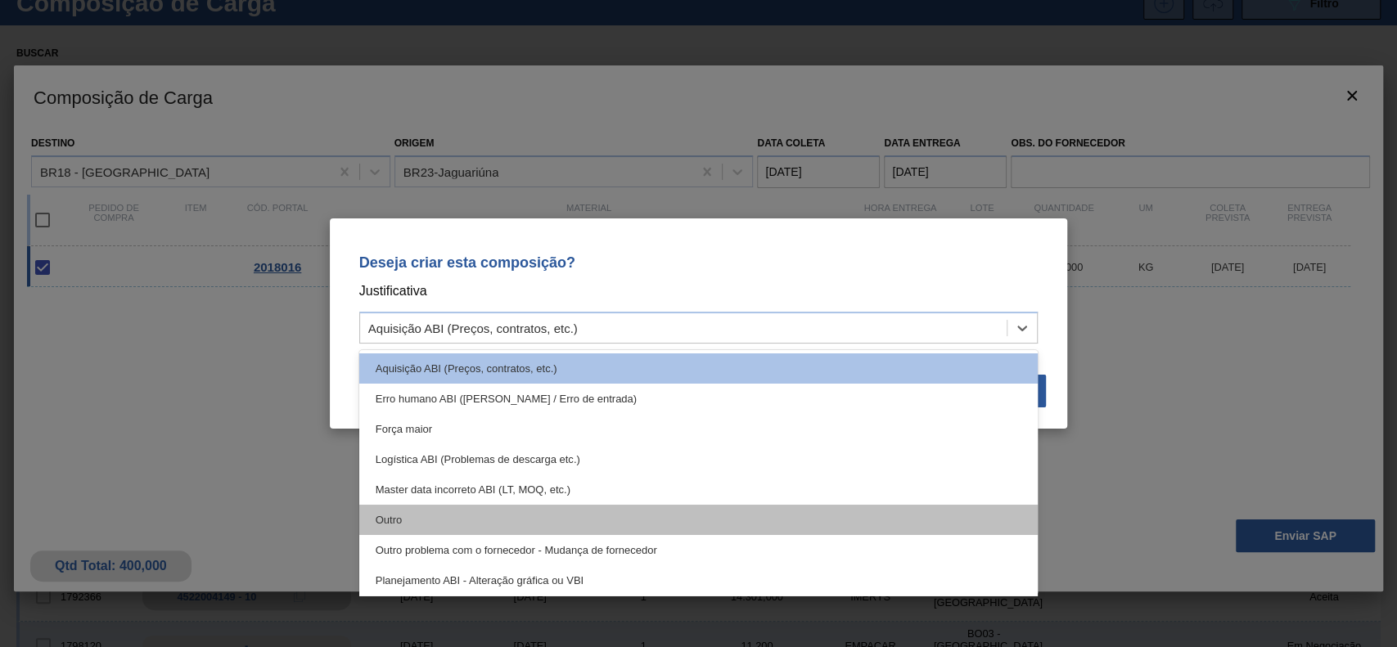
click at [478, 534] on div "Outro" at bounding box center [698, 520] width 679 height 30
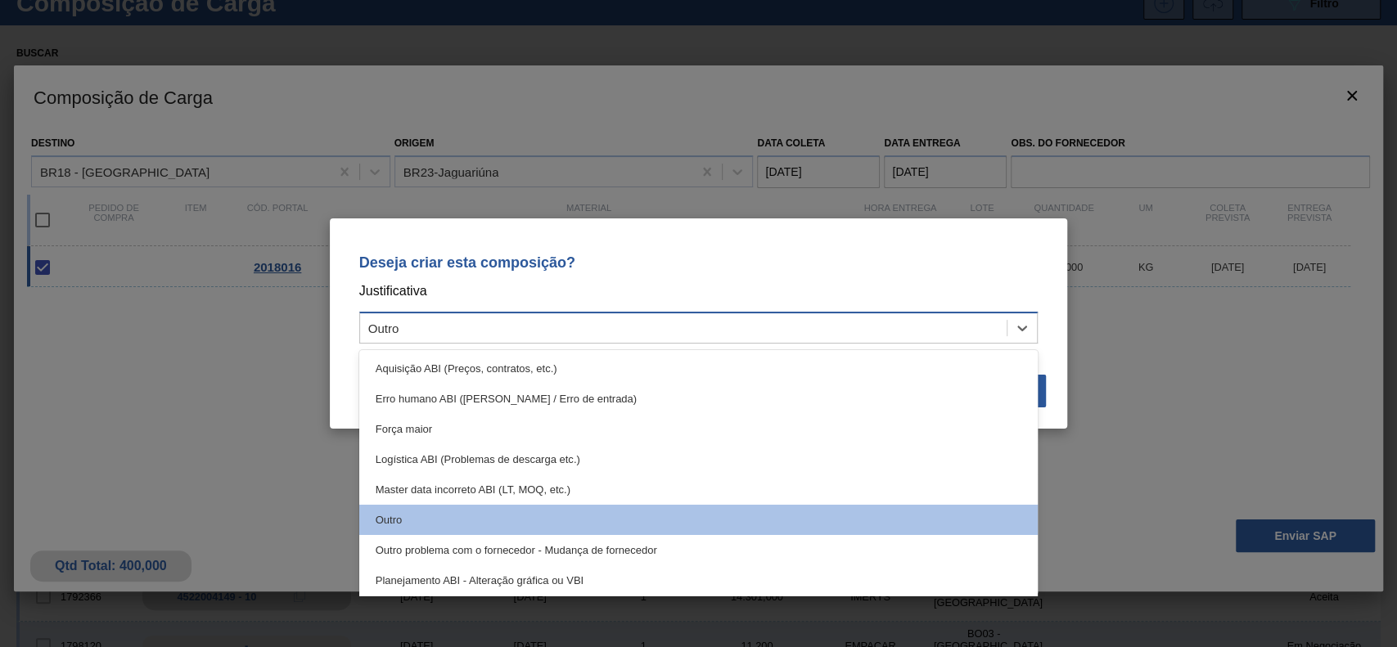
click at [548, 314] on div "Outro" at bounding box center [698, 328] width 679 height 32
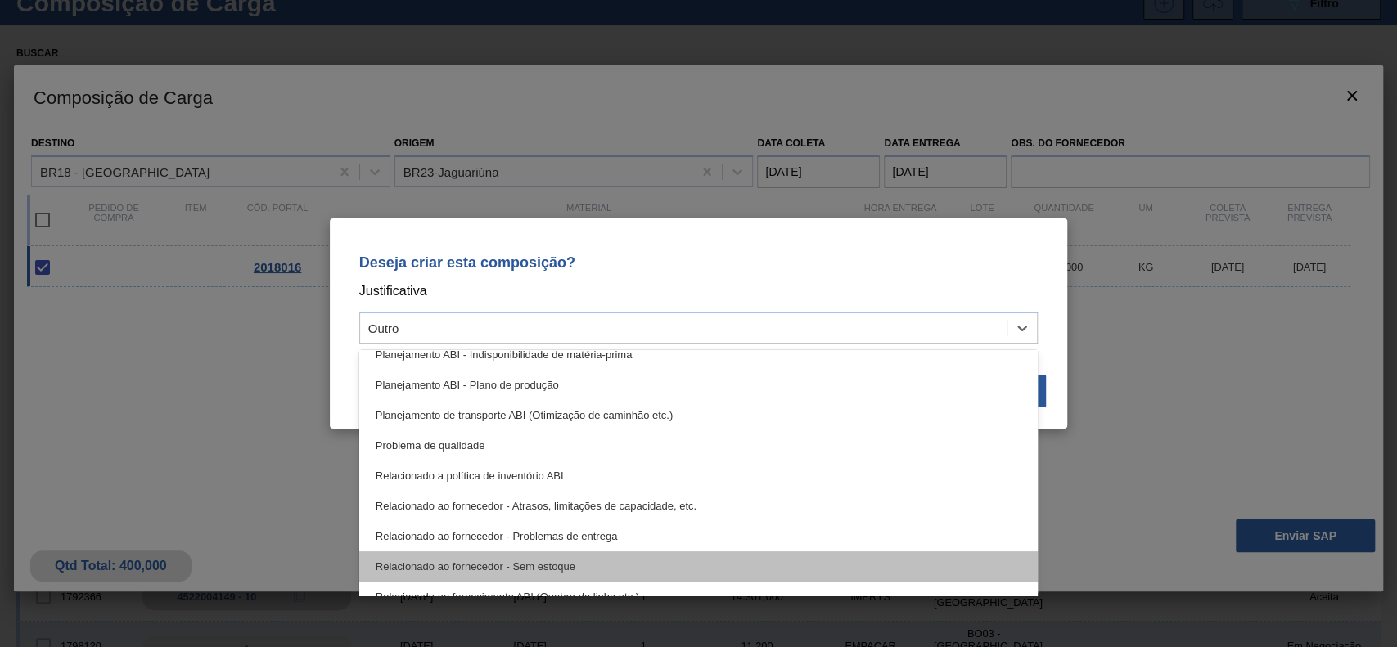
scroll to position [305, 0]
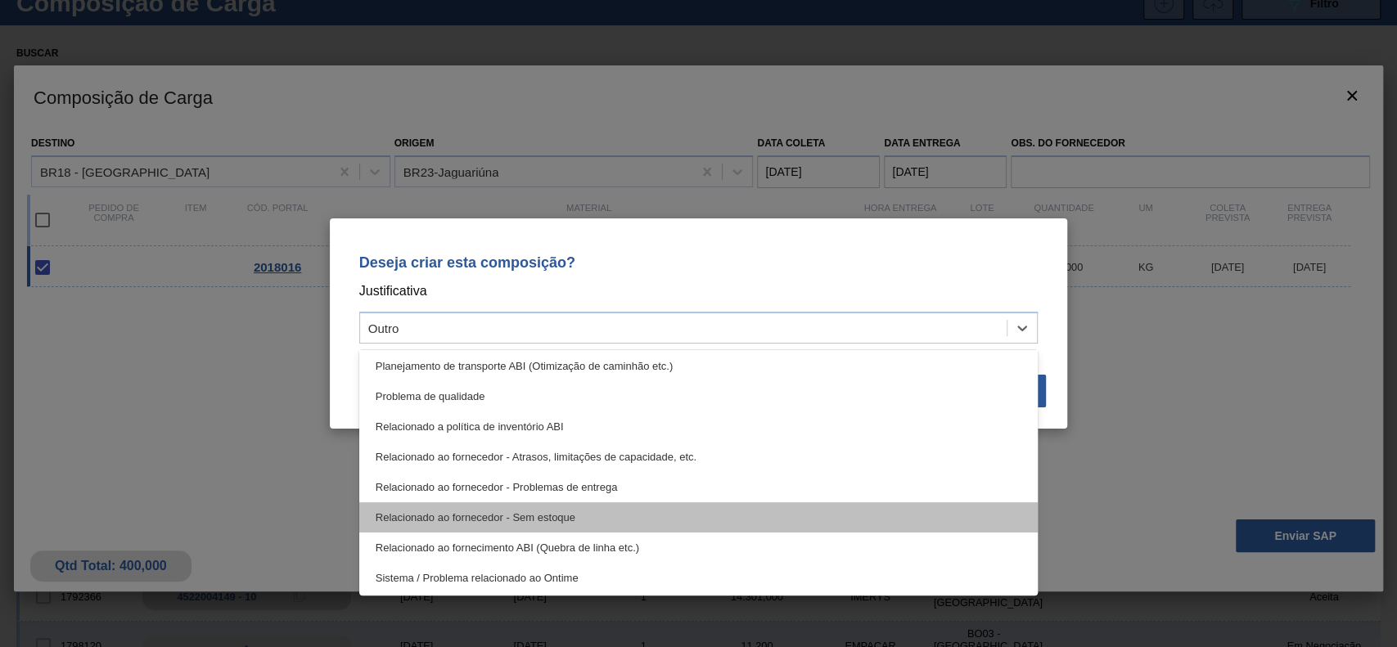
click at [596, 512] on div "Relacionado ao fornecedor - Sem estoque" at bounding box center [698, 518] width 679 height 30
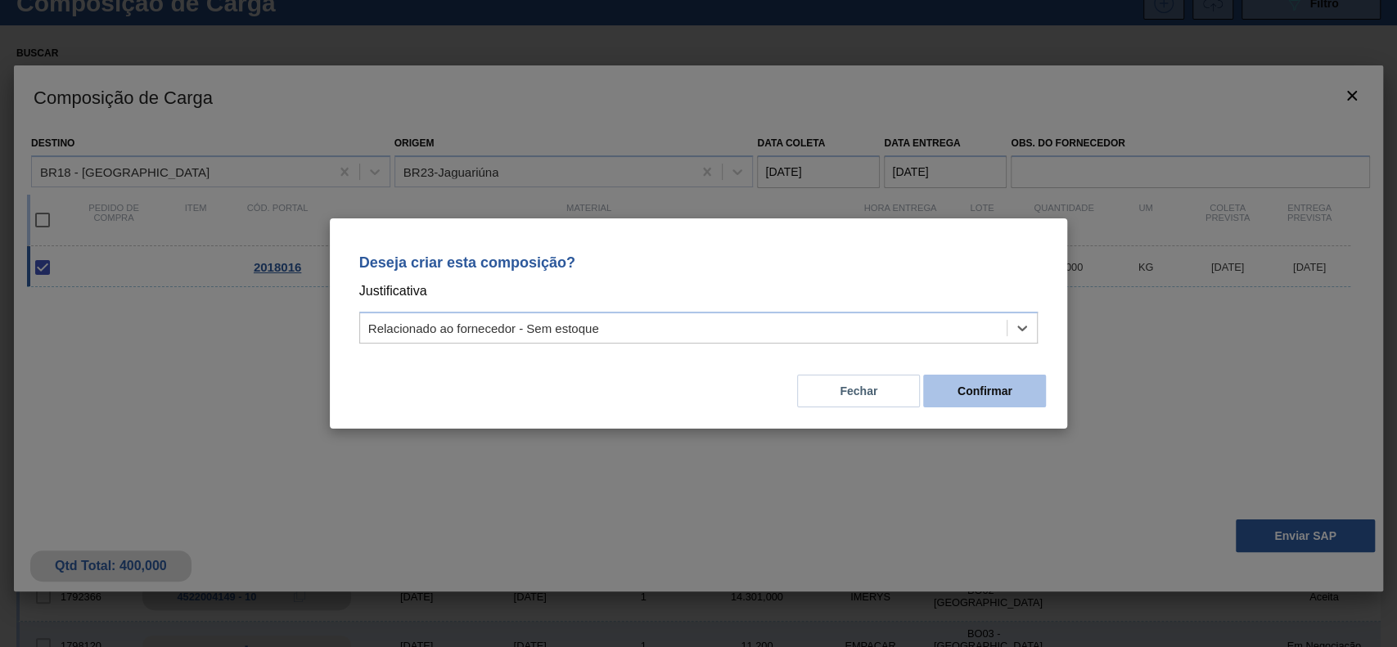
click at [979, 392] on button "Confirmar" at bounding box center [984, 391] width 123 height 33
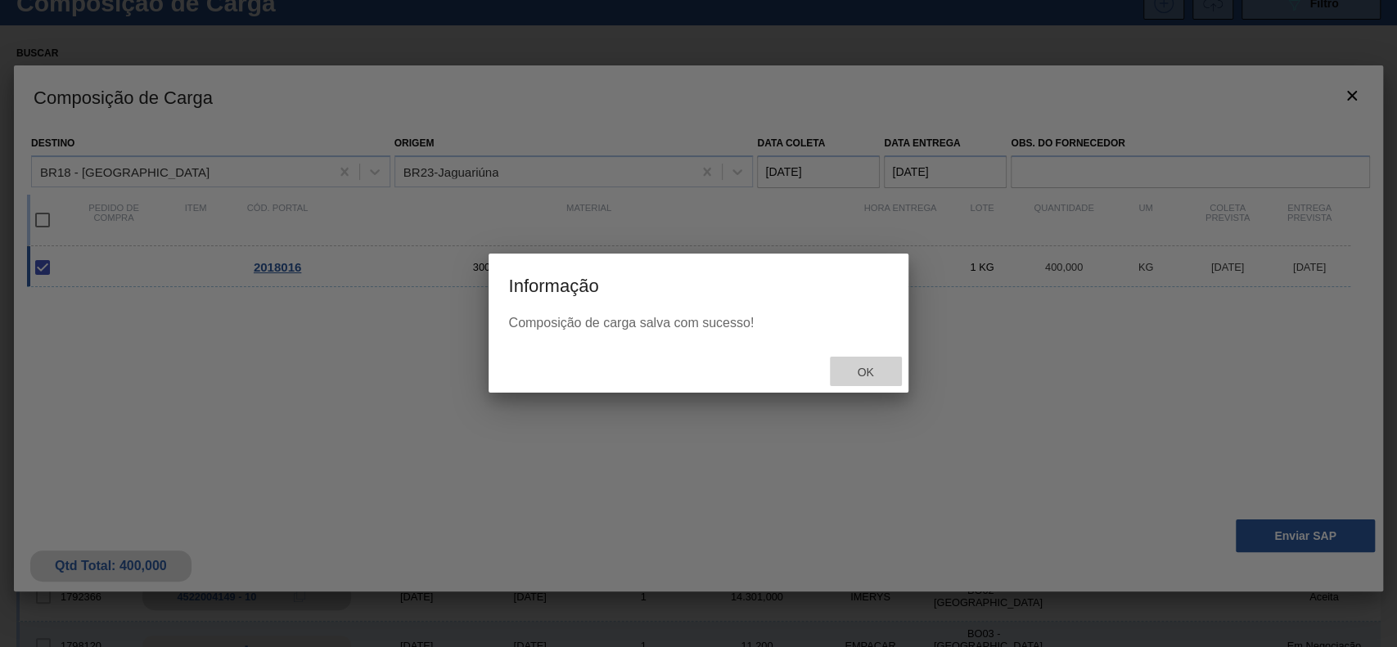
click at [871, 373] on span "Ok" at bounding box center [865, 372] width 43 height 13
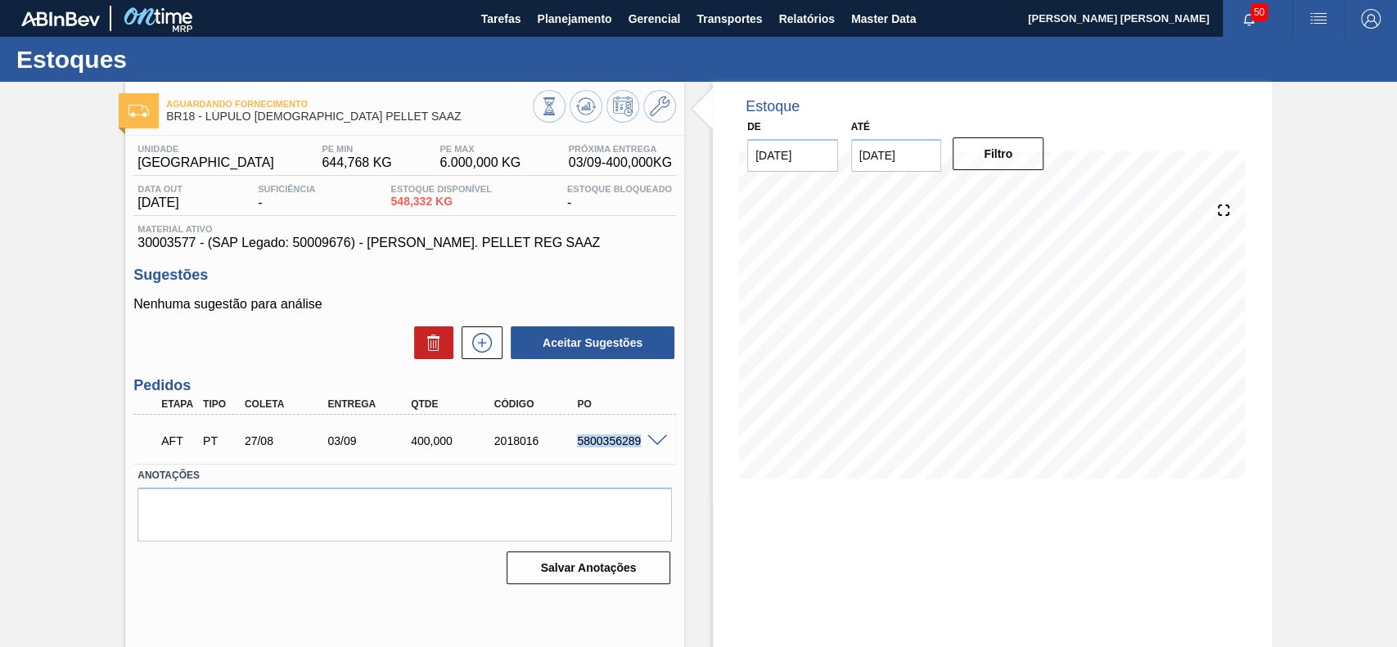
drag, startPoint x: 581, startPoint y: 442, endPoint x: 643, endPoint y: 449, distance: 62.6
click at [643, 449] on div "AFT PT 27/08 03/09 400,000 2018016 5800356289" at bounding box center [400, 439] width 499 height 33
copy div "5800356289"
